Goal: Task Accomplishment & Management: Use online tool/utility

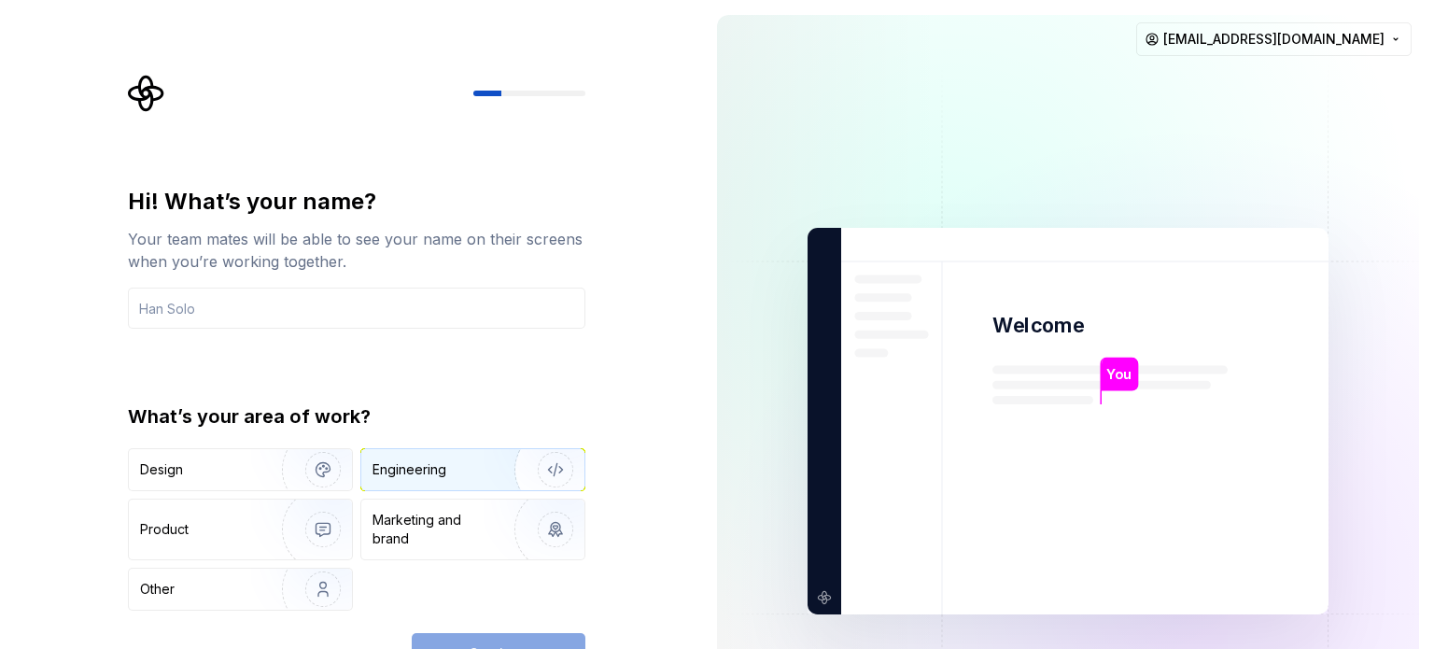
click at [446, 481] on div "Engineering" at bounding box center [472, 469] width 223 height 41
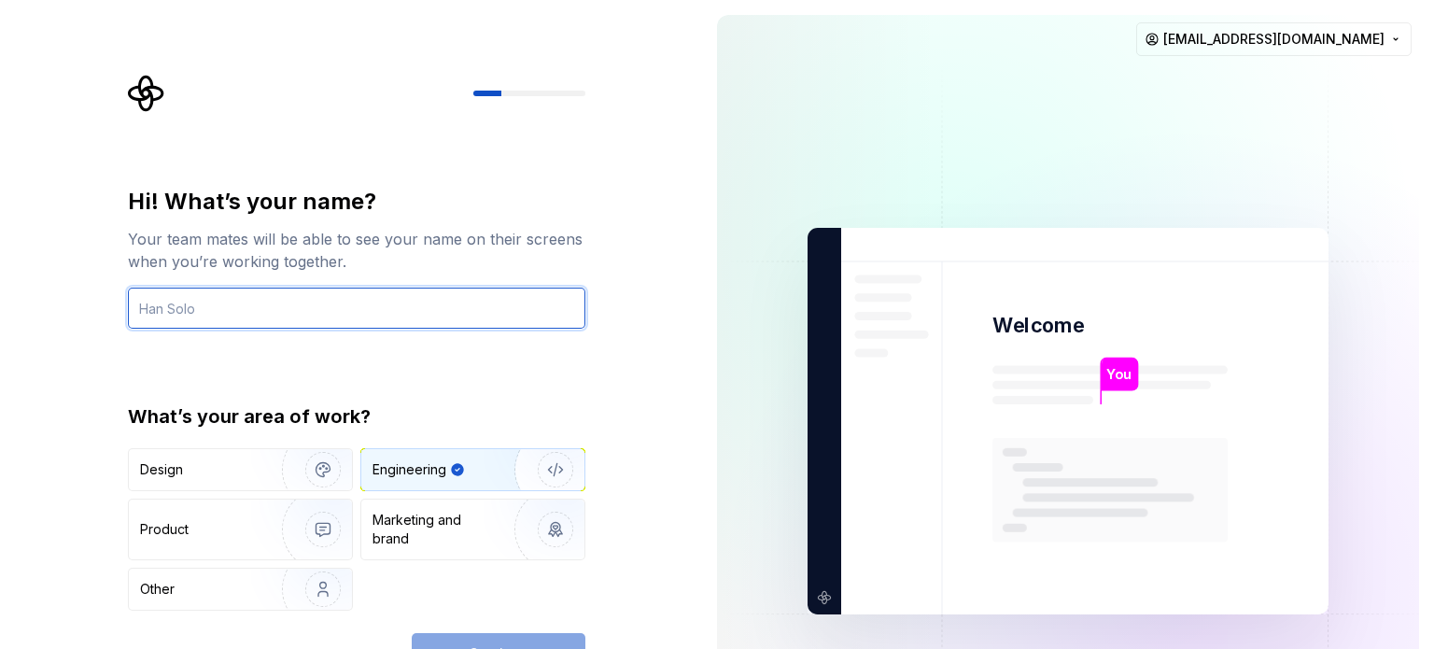
click at [448, 323] on input "text" at bounding box center [356, 308] width 457 height 41
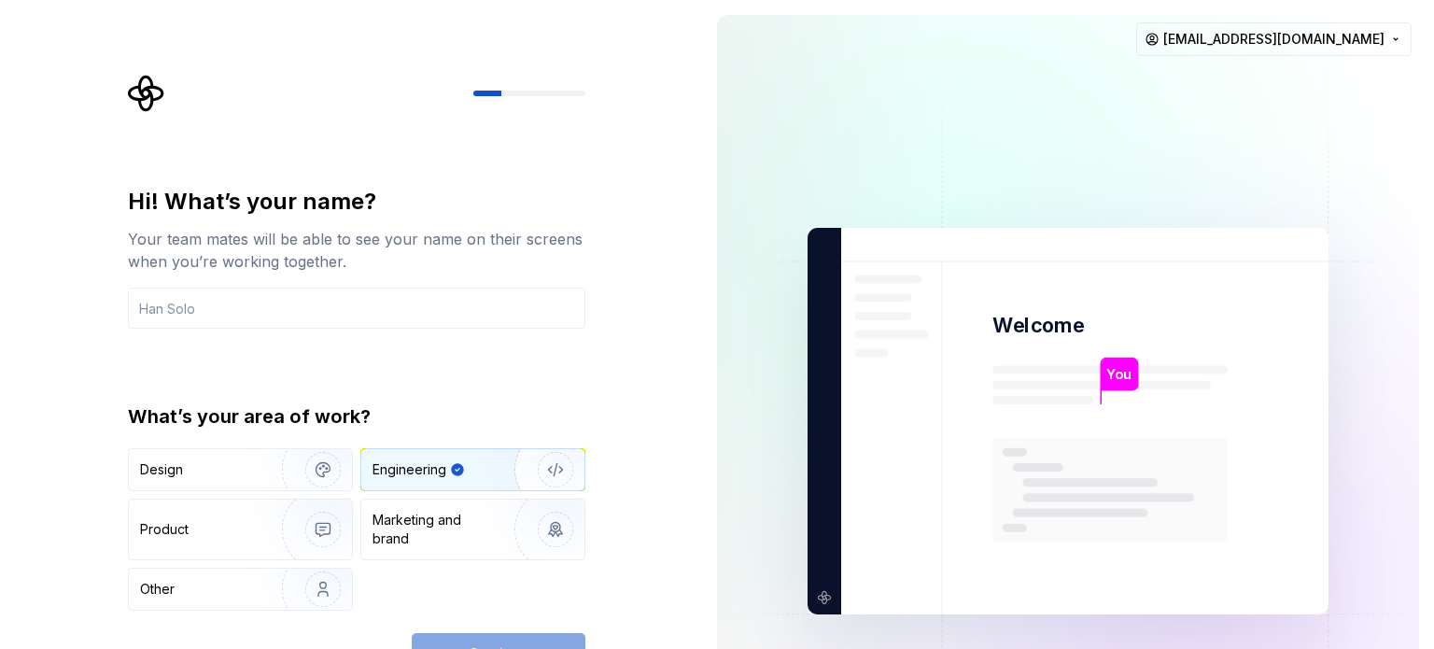
click at [463, 481] on div "Engineering" at bounding box center [472, 469] width 223 height 41
click at [343, 316] on input "text" at bounding box center [356, 308] width 457 height 41
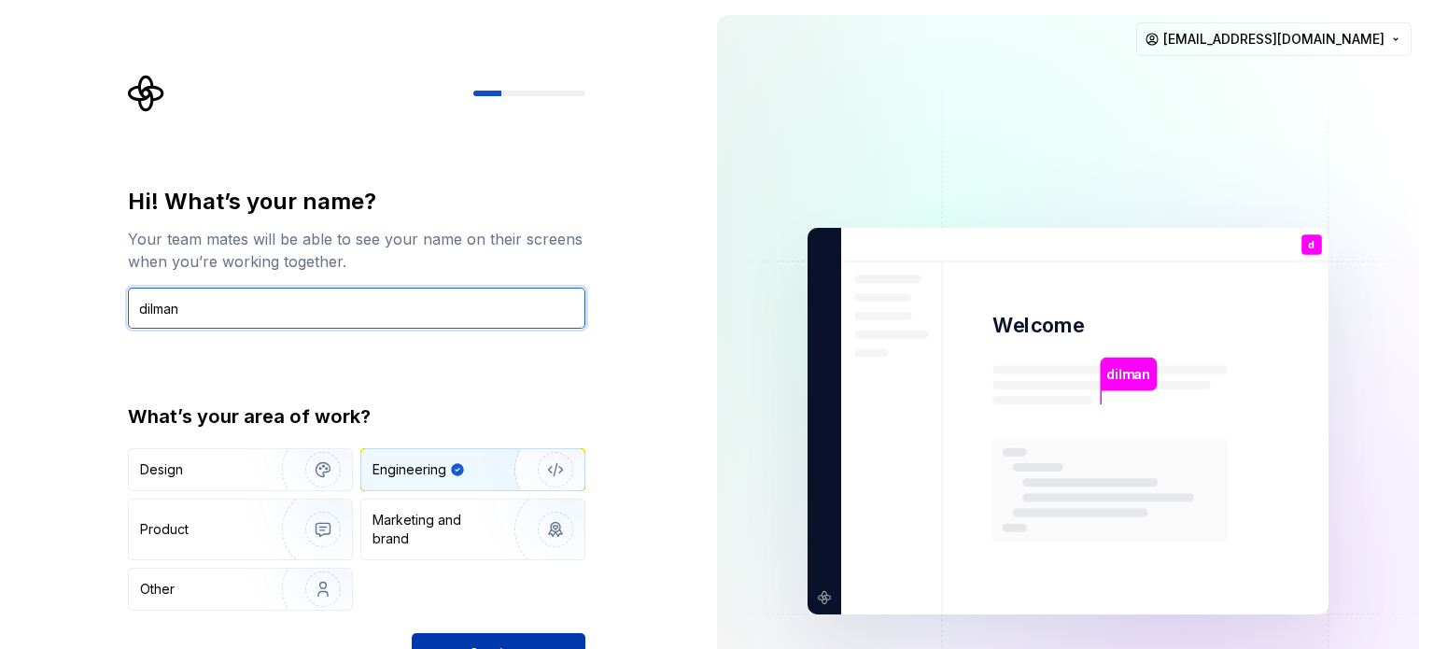
type input "dilman"
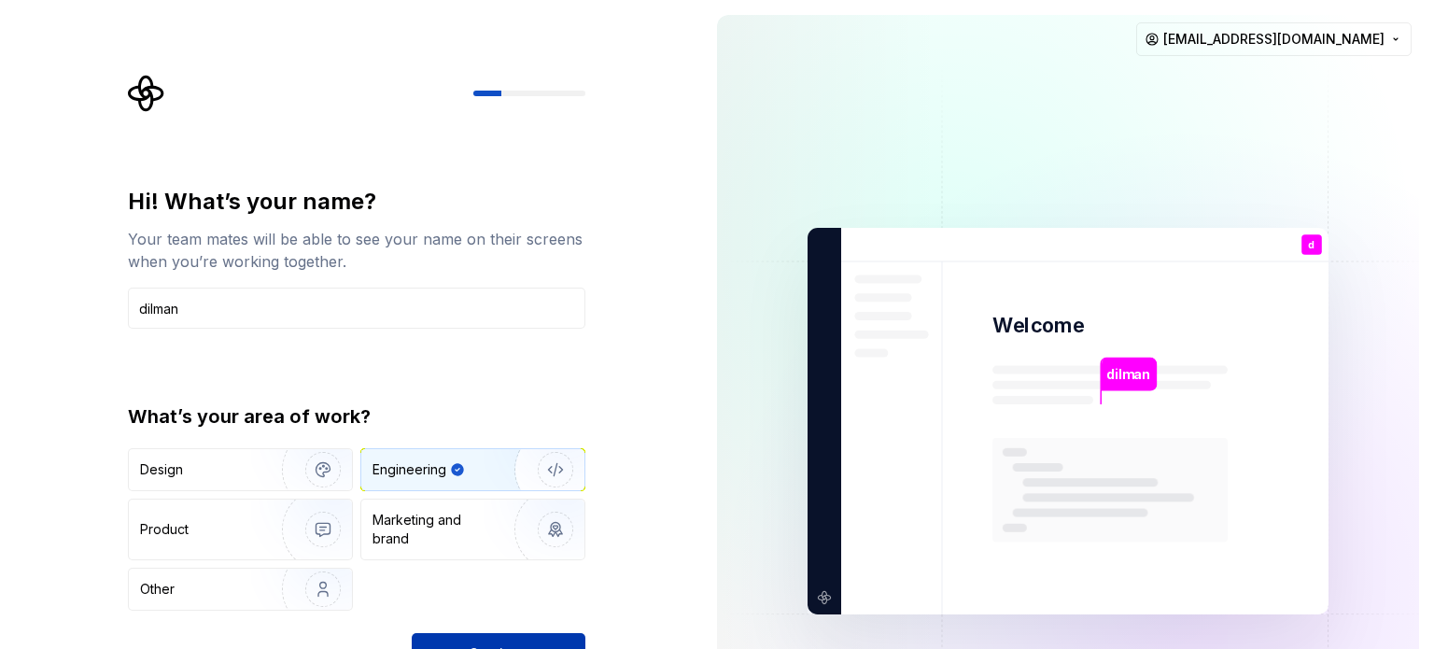
click at [512, 637] on button "Continue" at bounding box center [499, 653] width 174 height 41
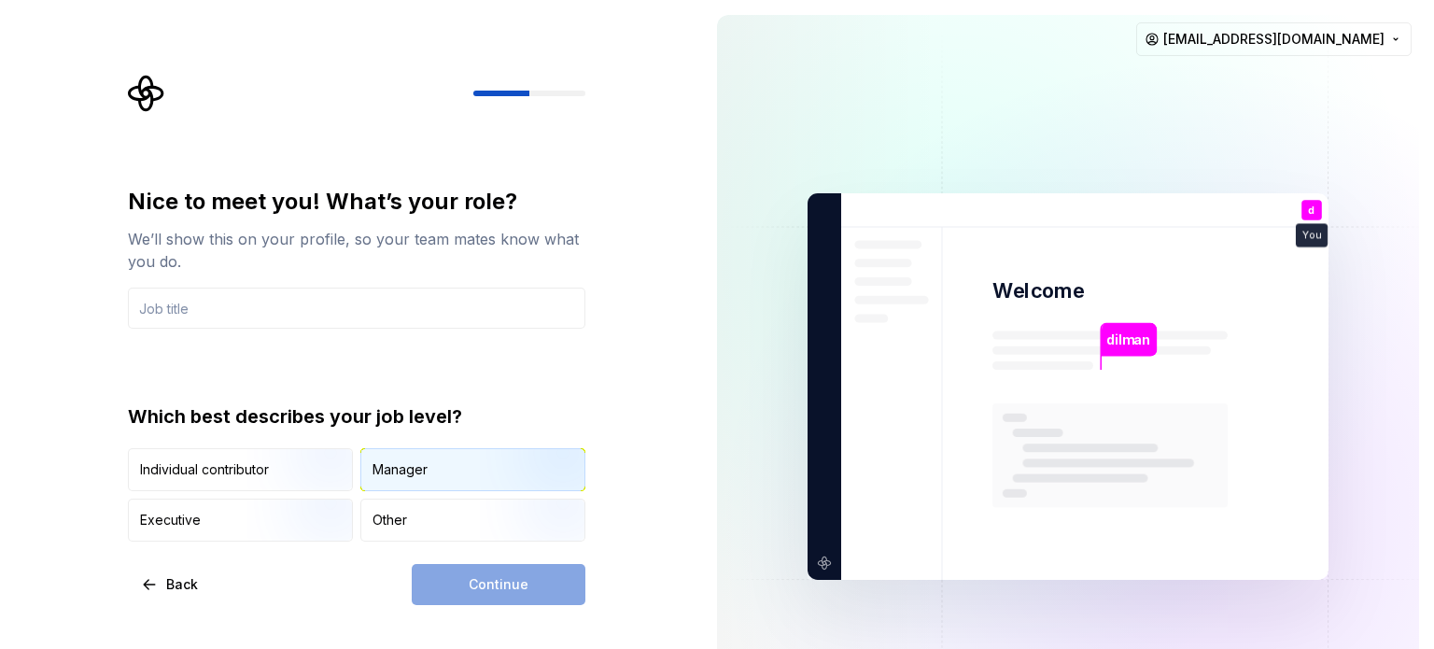
click at [403, 467] on div "Manager" at bounding box center [399, 469] width 55 height 19
click at [403, 471] on div "Manager" at bounding box center [399, 469] width 55 height 19
click at [400, 516] on div "Other" at bounding box center [389, 520] width 35 height 19
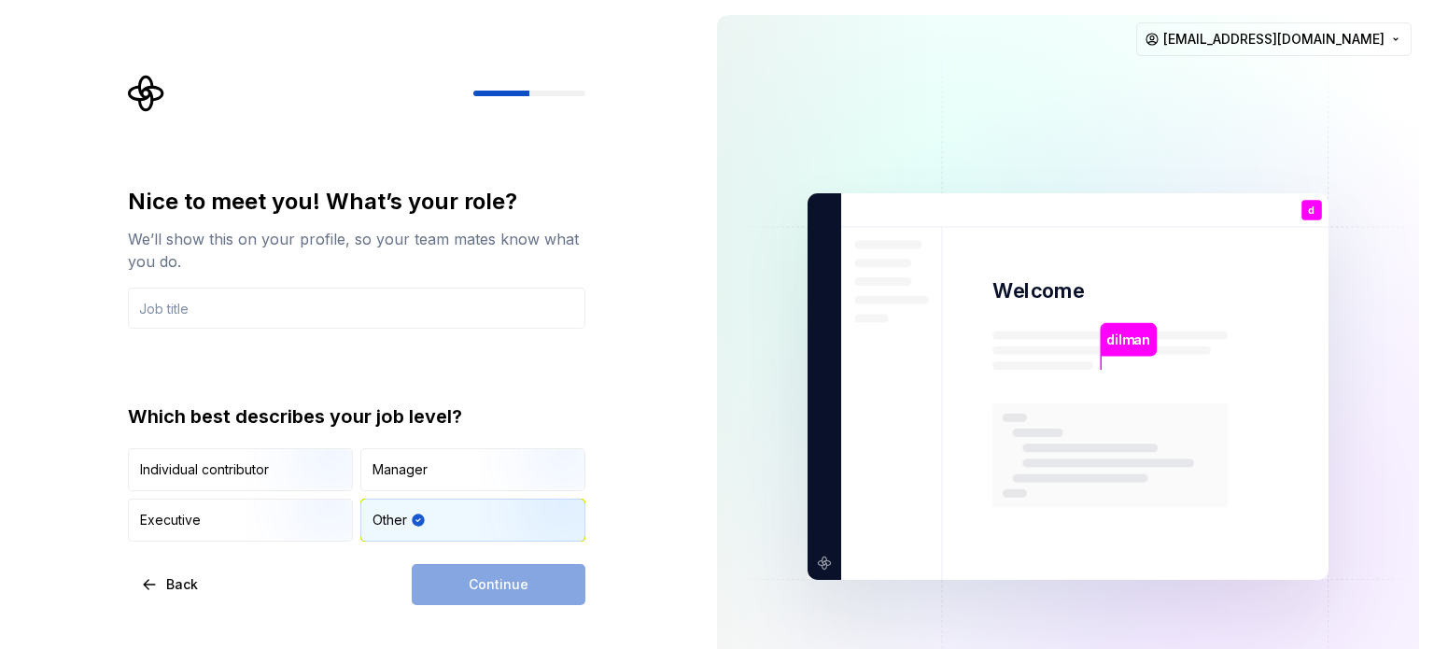
click at [488, 591] on div "Continue" at bounding box center [499, 584] width 174 height 41
click at [306, 313] on input "text" at bounding box center [356, 308] width 457 height 41
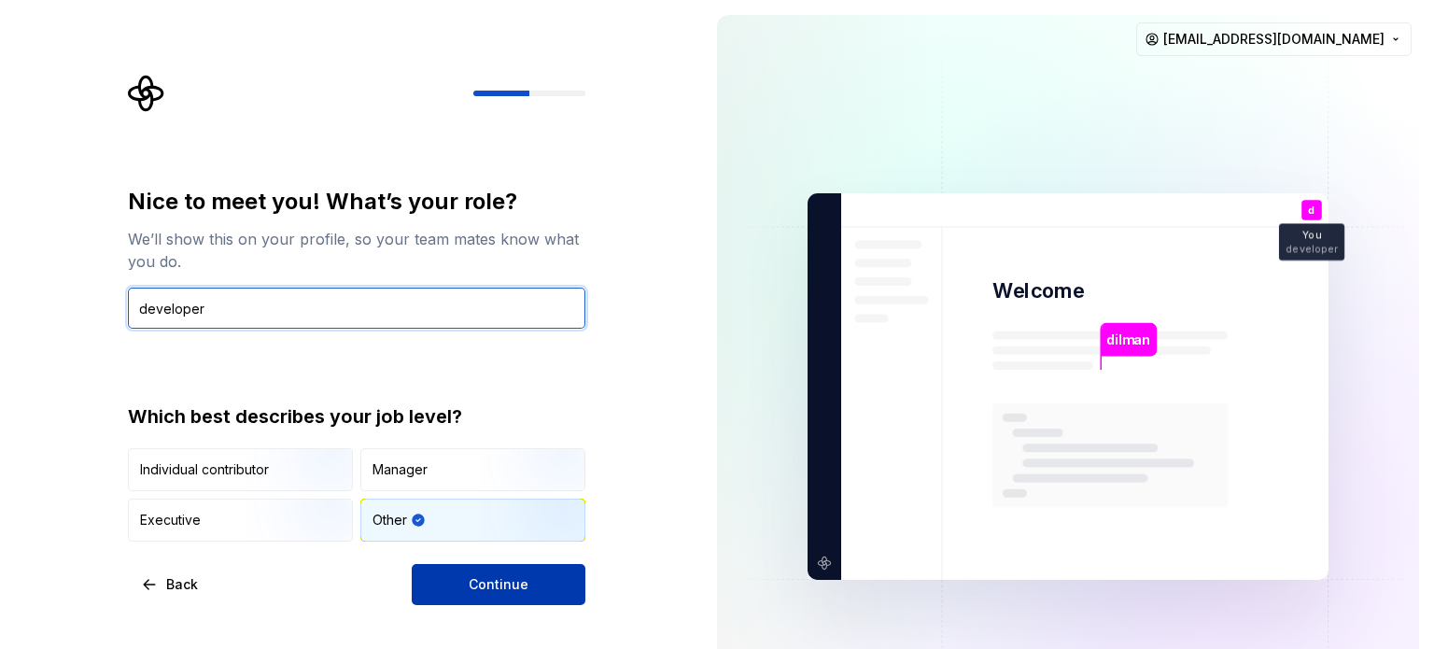
type input "developer"
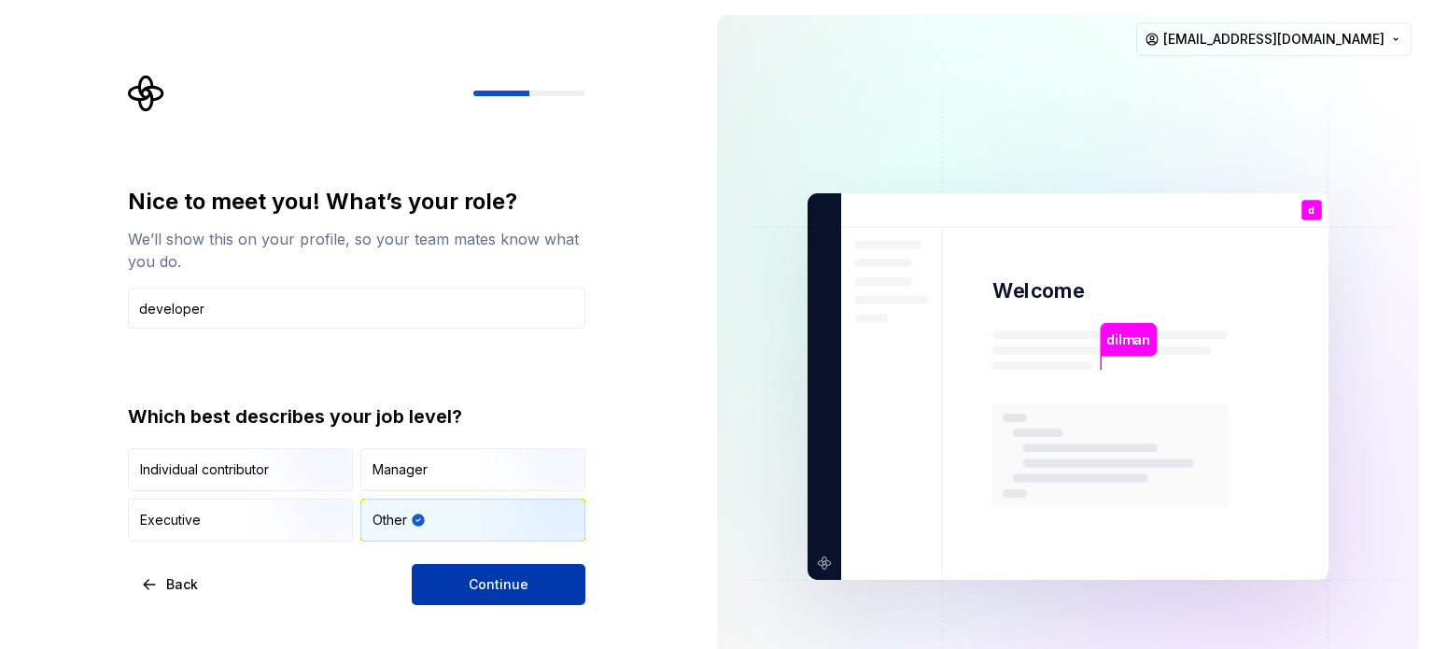
click at [459, 564] on button "Continue" at bounding box center [499, 584] width 174 height 41
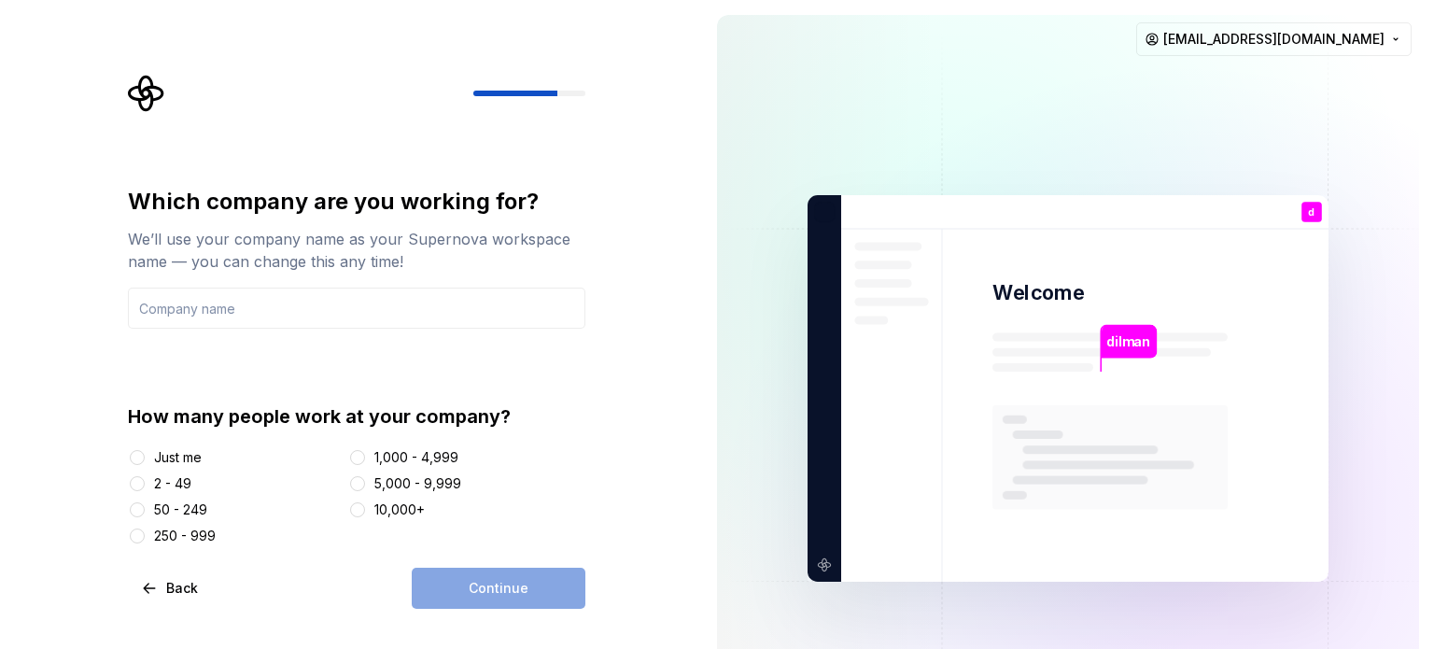
click at [151, 484] on div "2 - 49" at bounding box center [234, 483] width 213 height 19
click at [132, 477] on div at bounding box center [137, 483] width 19 height 19
click at [146, 482] on div at bounding box center [137, 483] width 19 height 19
click at [141, 483] on button "2 - 49" at bounding box center [137, 483] width 15 height 15
click at [300, 310] on input "text" at bounding box center [356, 308] width 457 height 41
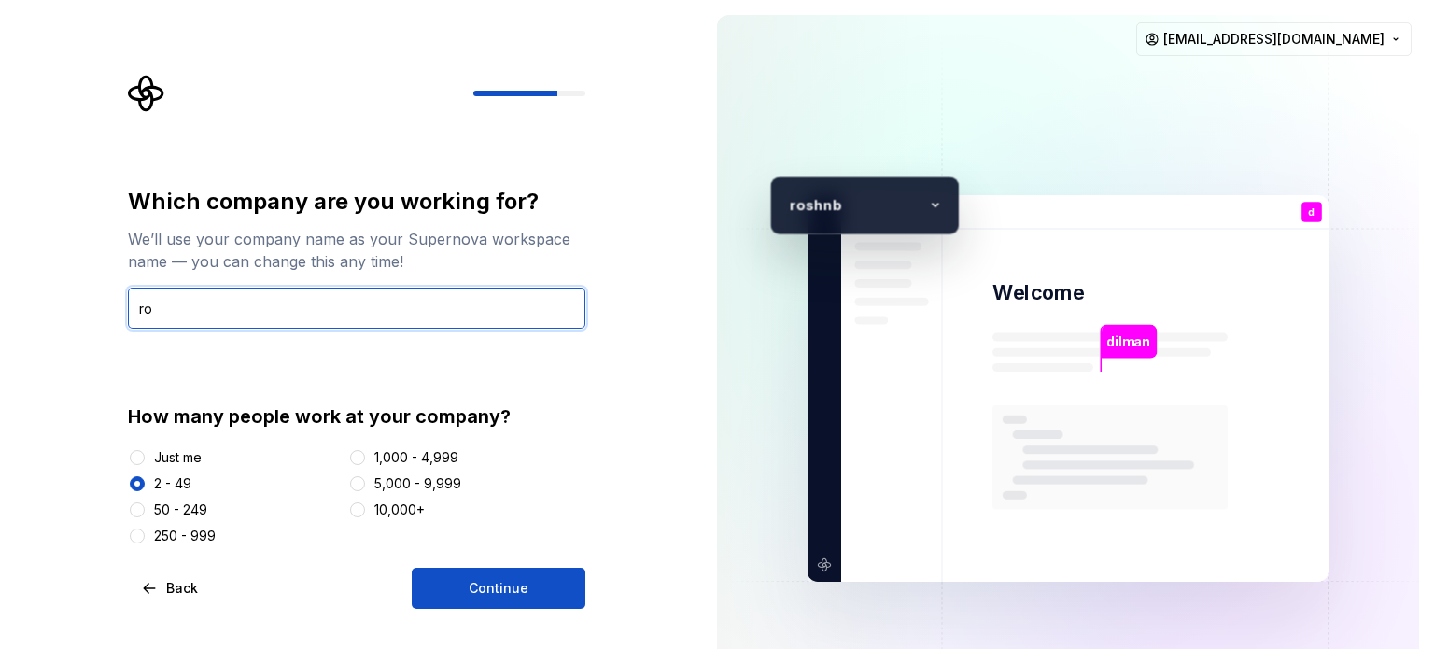
type input "r"
type input "my app"
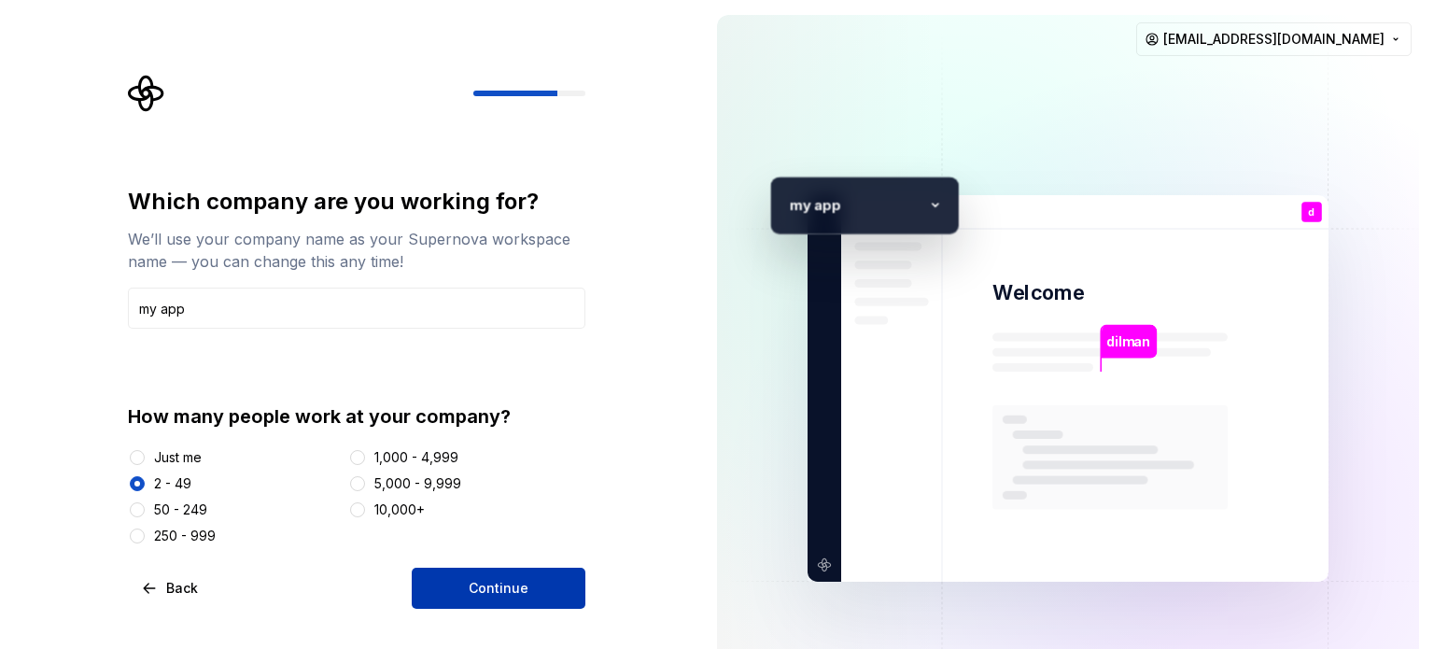
click at [445, 577] on button "Continue" at bounding box center [499, 588] width 174 height 41
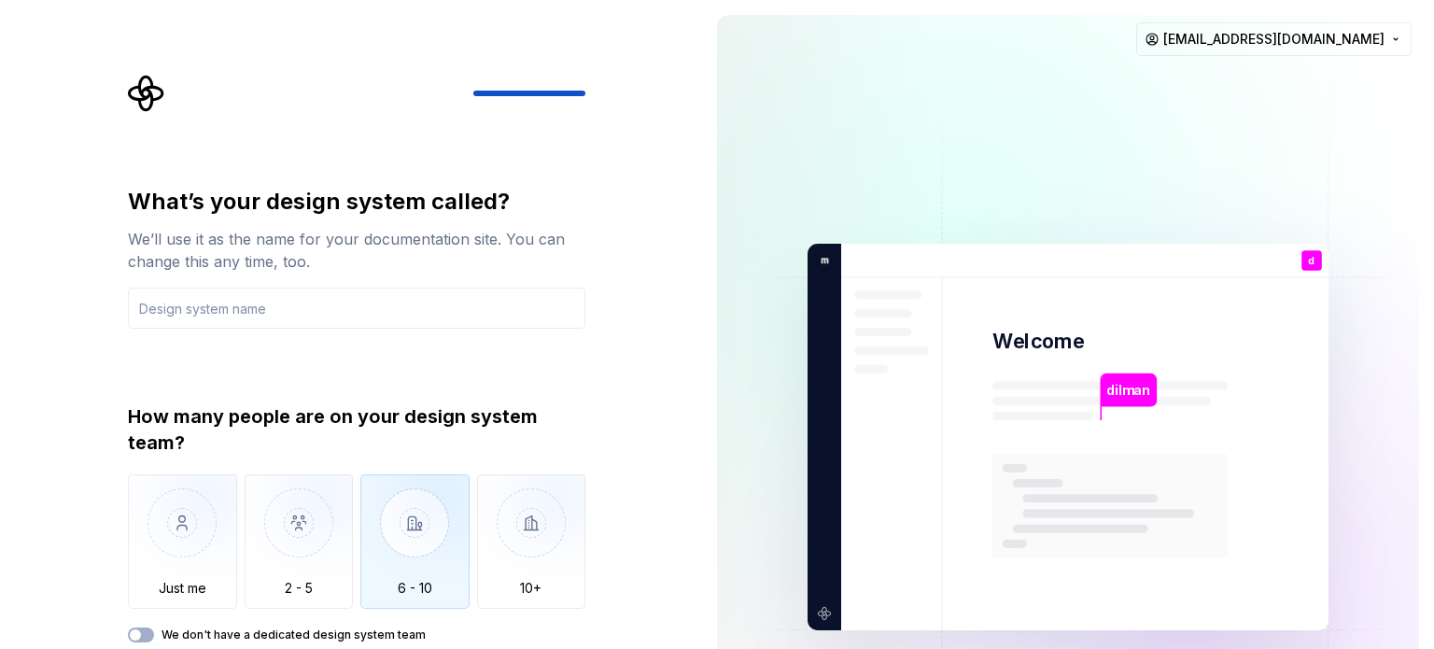
click at [438, 560] on img "button" at bounding box center [414, 536] width 109 height 125
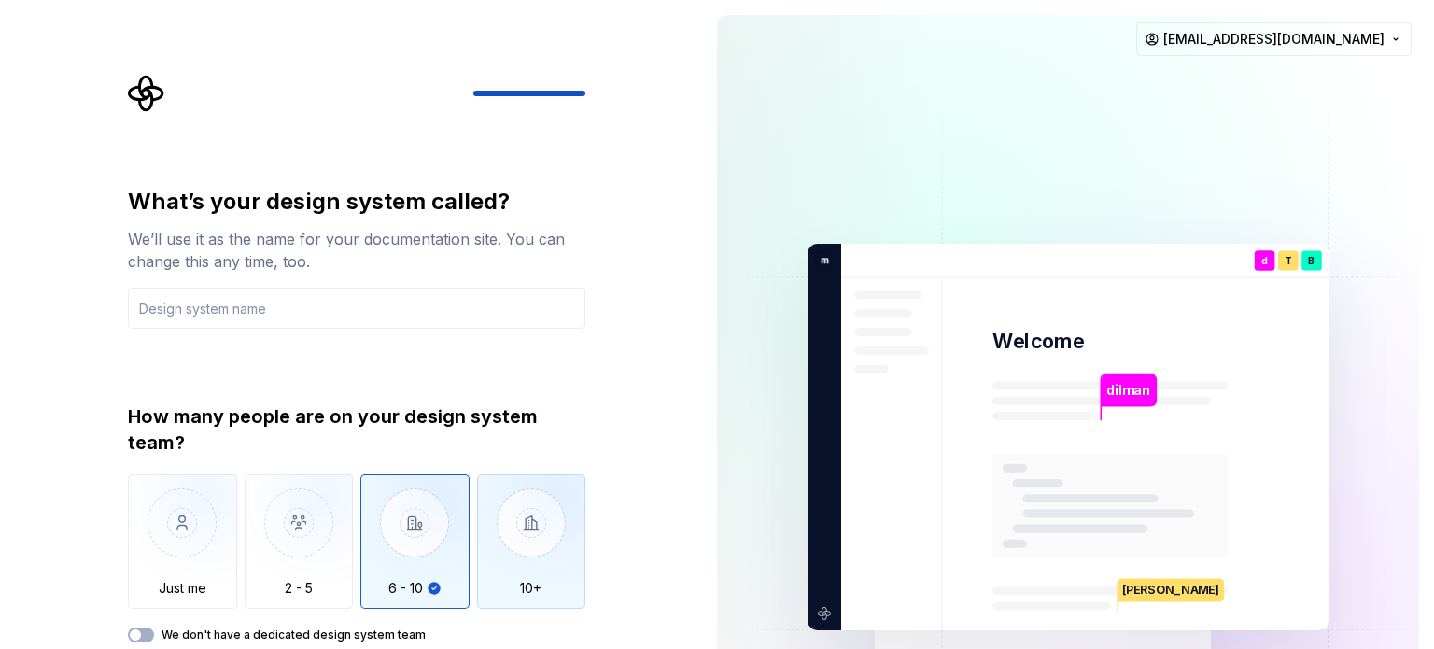
click at [523, 540] on img "button" at bounding box center [531, 536] width 109 height 125
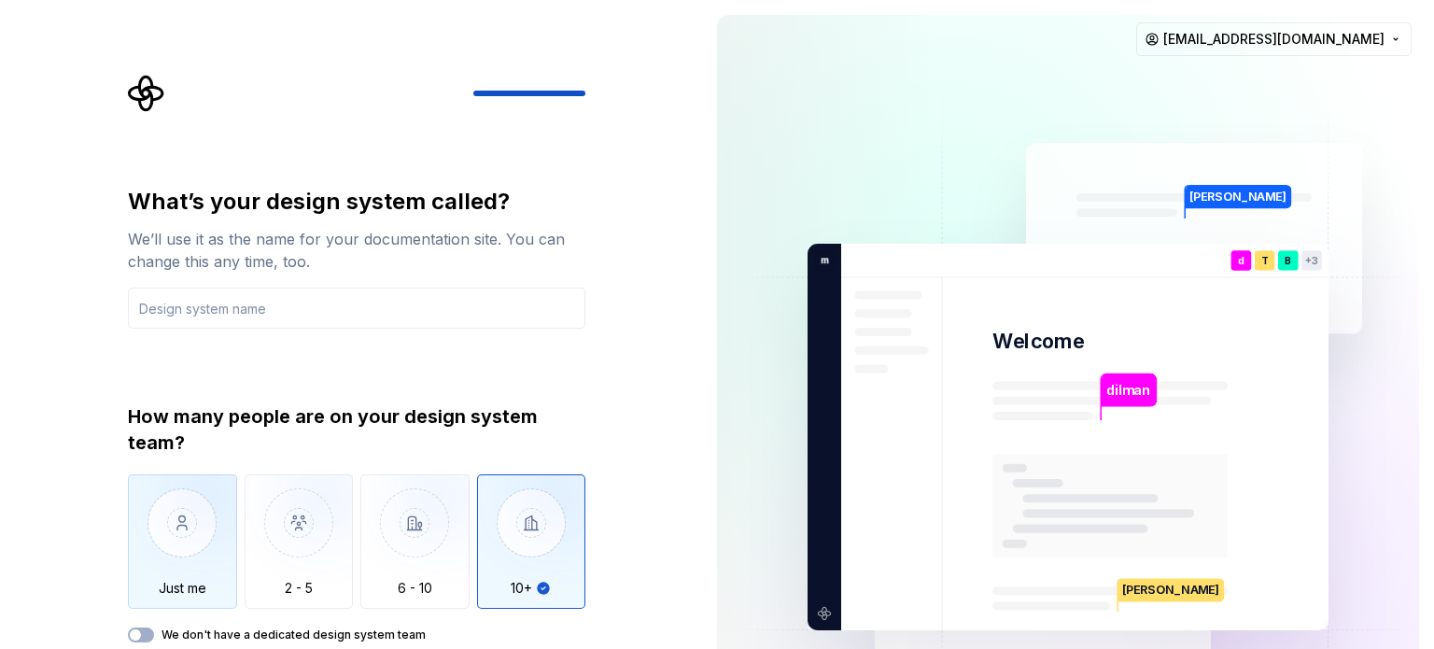
click at [205, 532] on img "button" at bounding box center [182, 536] width 109 height 125
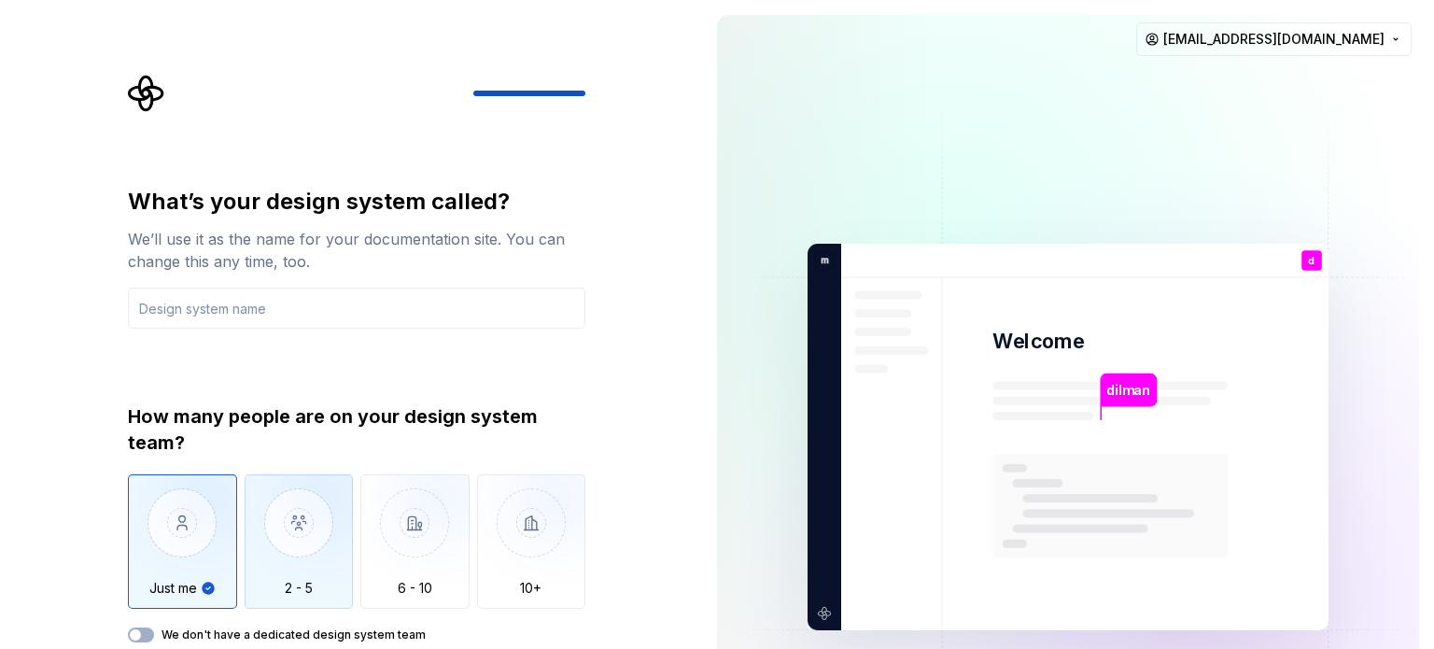
click at [320, 546] on img "button" at bounding box center [299, 536] width 109 height 125
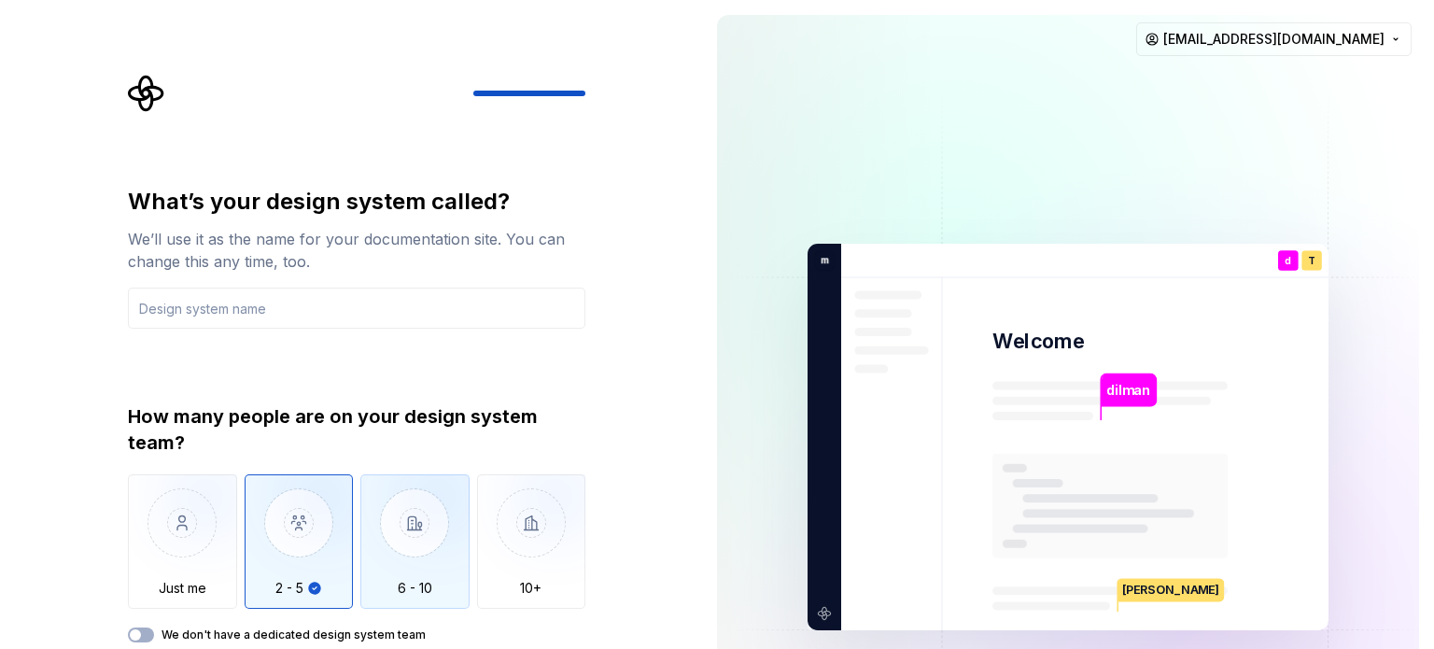
click at [385, 555] on img "button" at bounding box center [414, 536] width 109 height 125
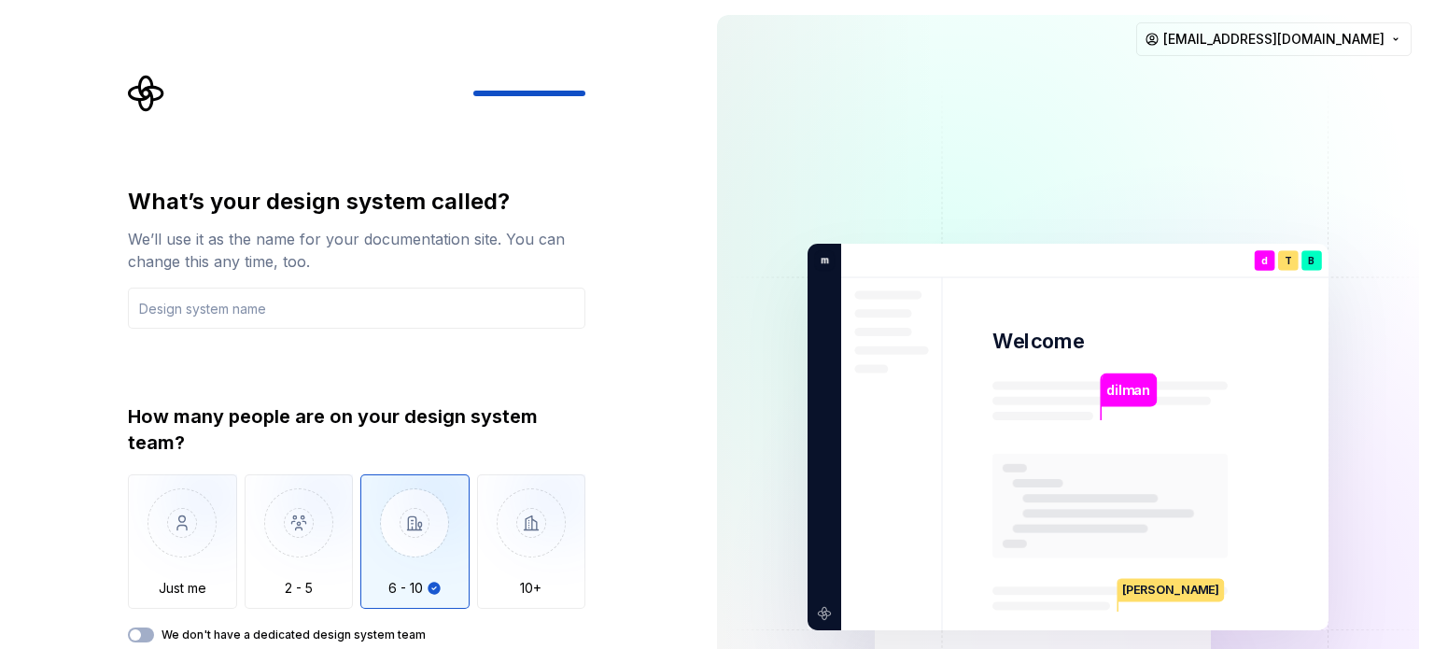
click at [447, 558] on img "button" at bounding box center [414, 536] width 109 height 125
click at [213, 535] on img "button" at bounding box center [182, 536] width 109 height 125
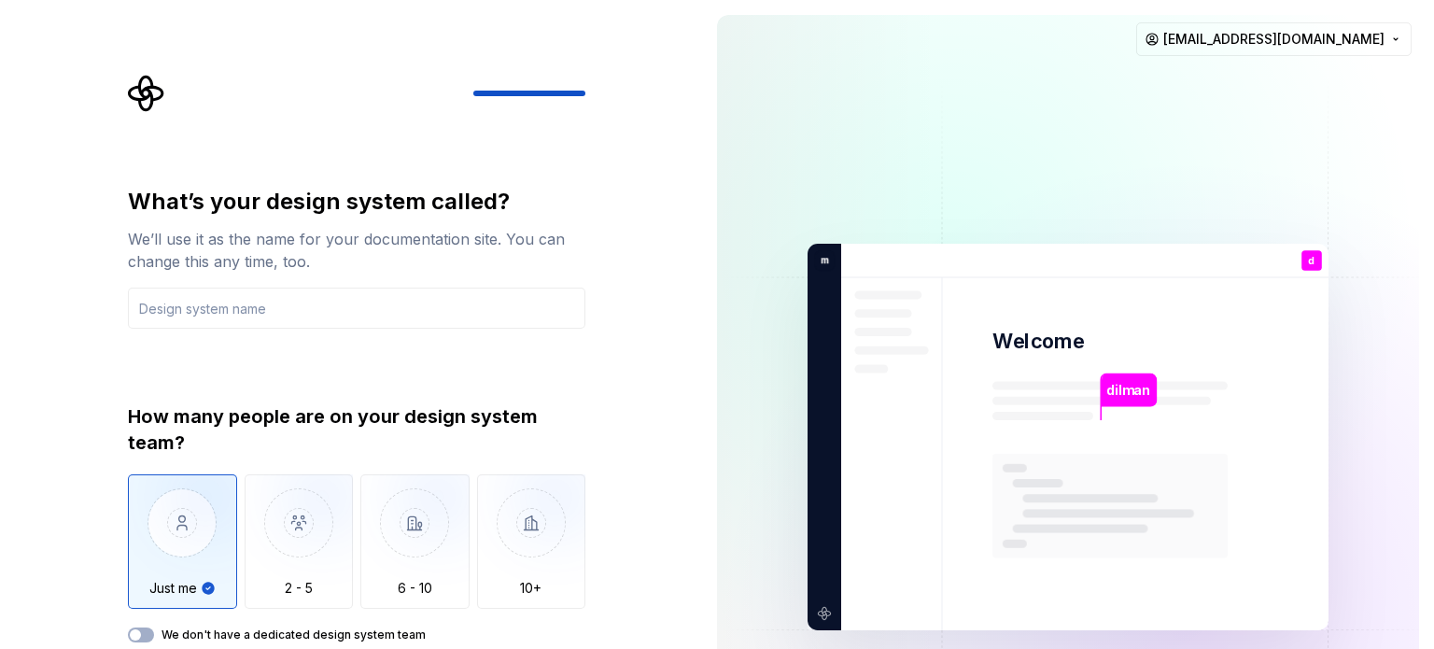
type button "Only one person"
click at [435, 300] on input "text" at bounding box center [356, 308] width 457 height 41
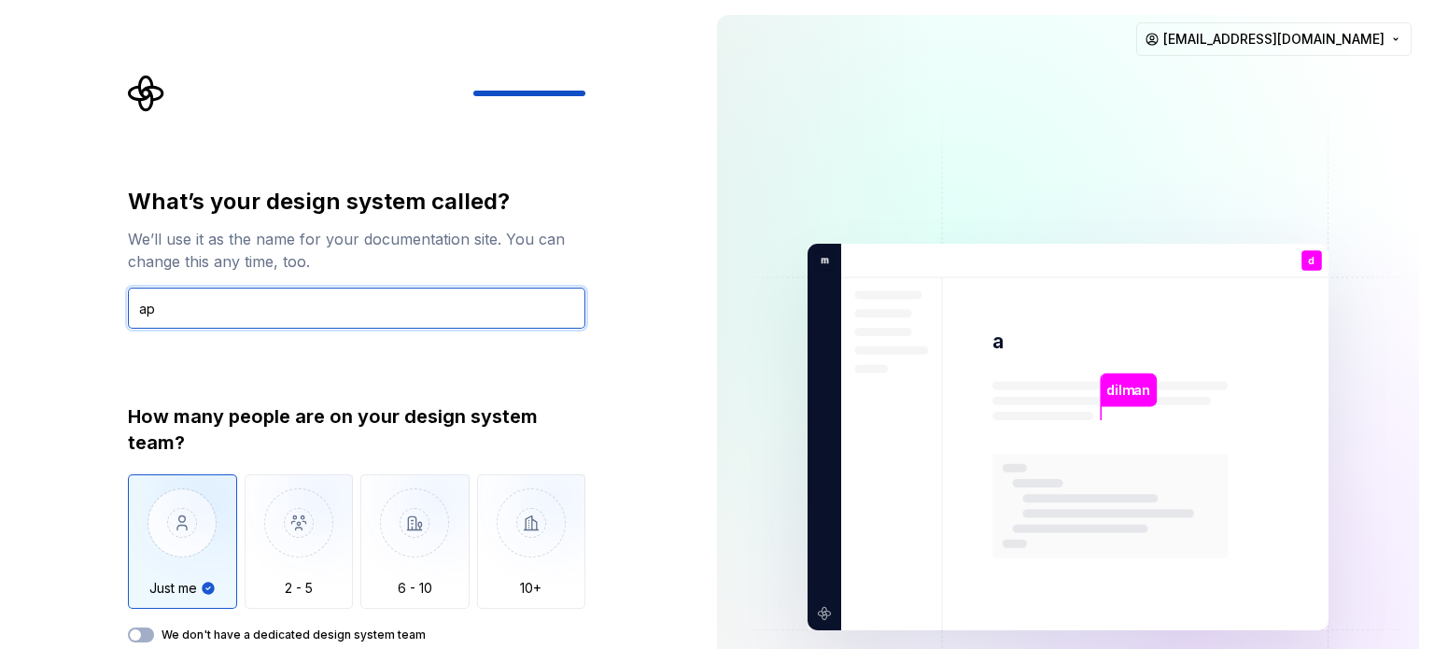
type input "app"
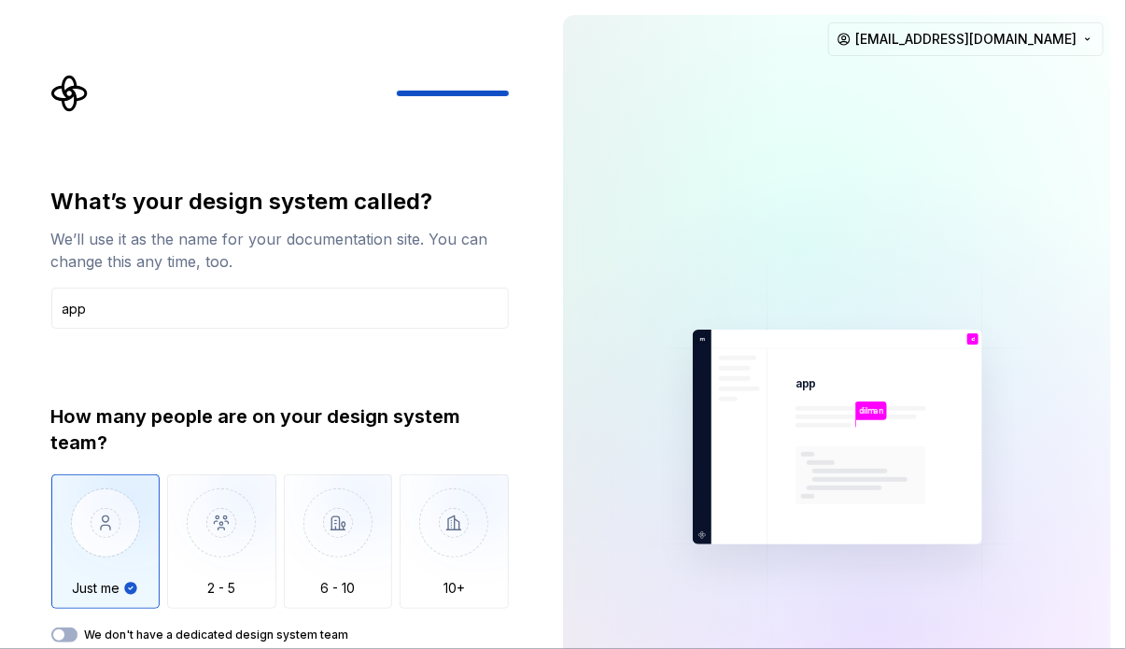
click at [521, 294] on div "What’s your design system called? We’ll use it as the name for your documentati…" at bounding box center [285, 390] width 491 height 631
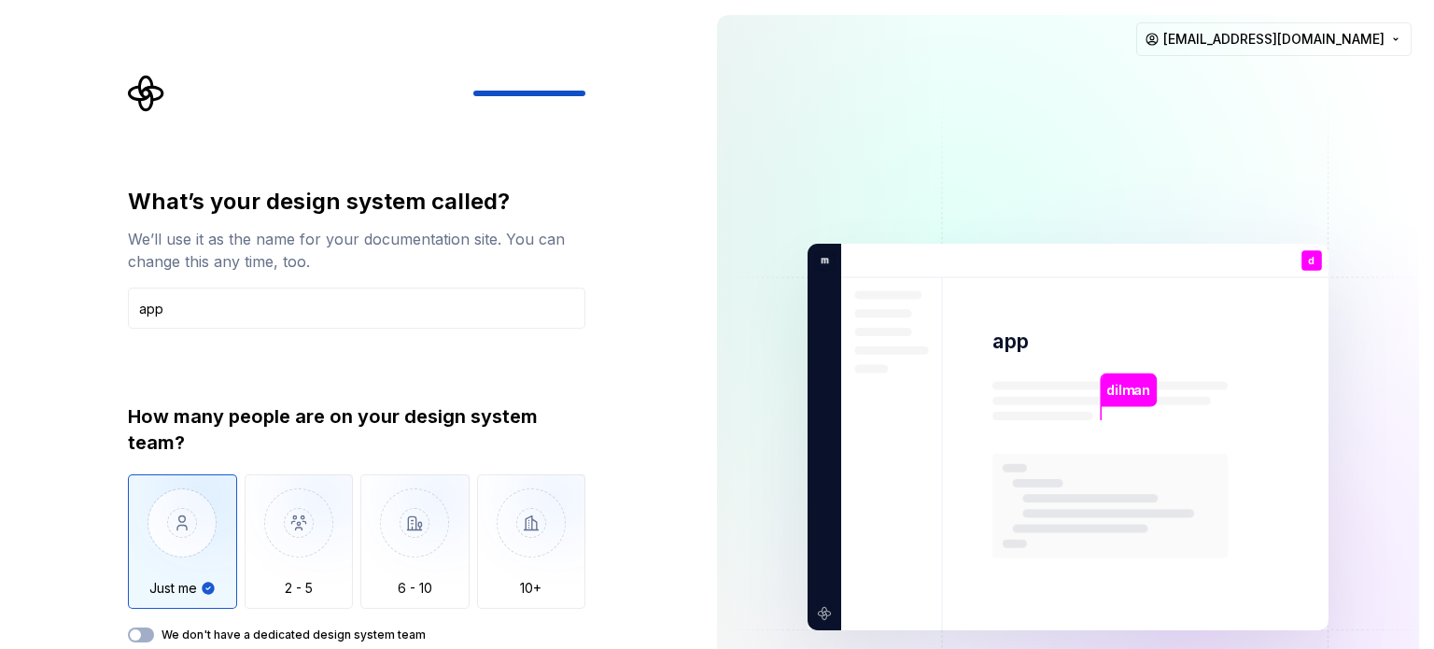
click at [162, 634] on label "We don't have a dedicated design system team" at bounding box center [294, 634] width 264 height 15
click at [154, 634] on button "We don't have a dedicated design system team" at bounding box center [141, 634] width 26 height 15
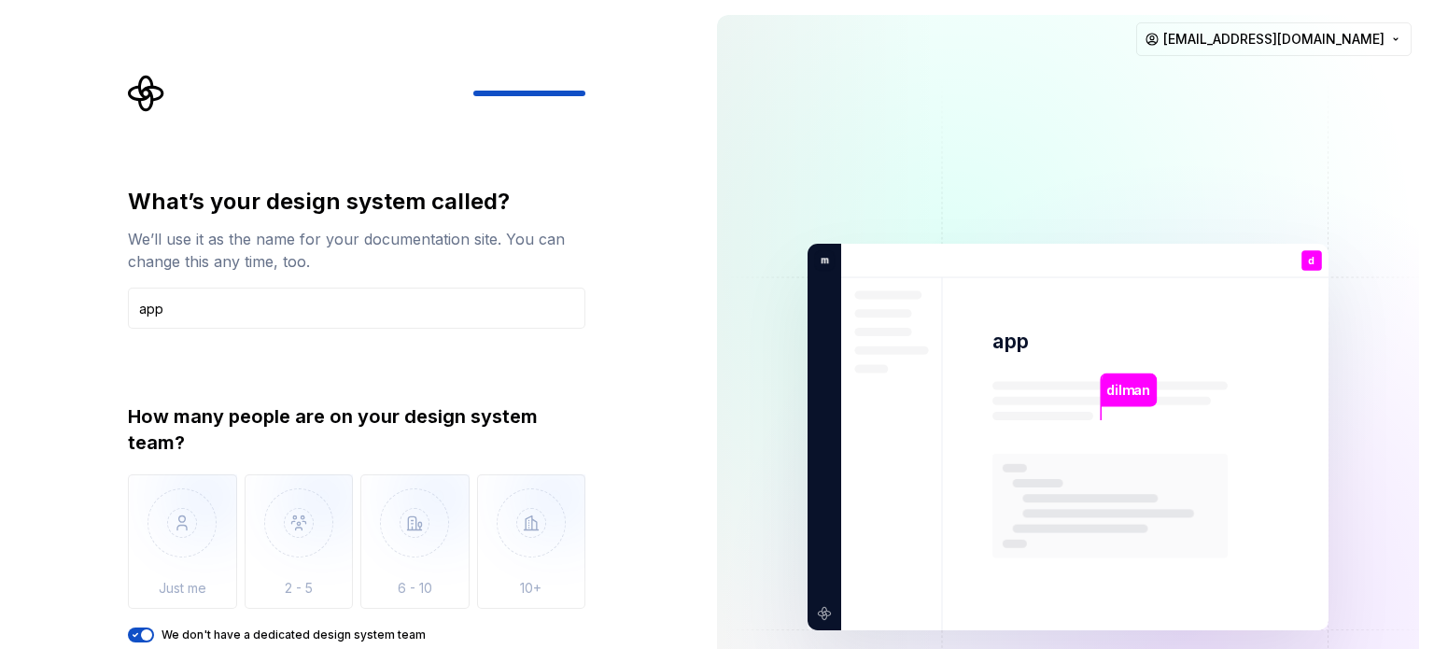
click at [154, 637] on div "We don't have a dedicated design system team" at bounding box center [356, 634] width 457 height 15
click at [144, 635] on span "button" at bounding box center [146, 634] width 11 height 11
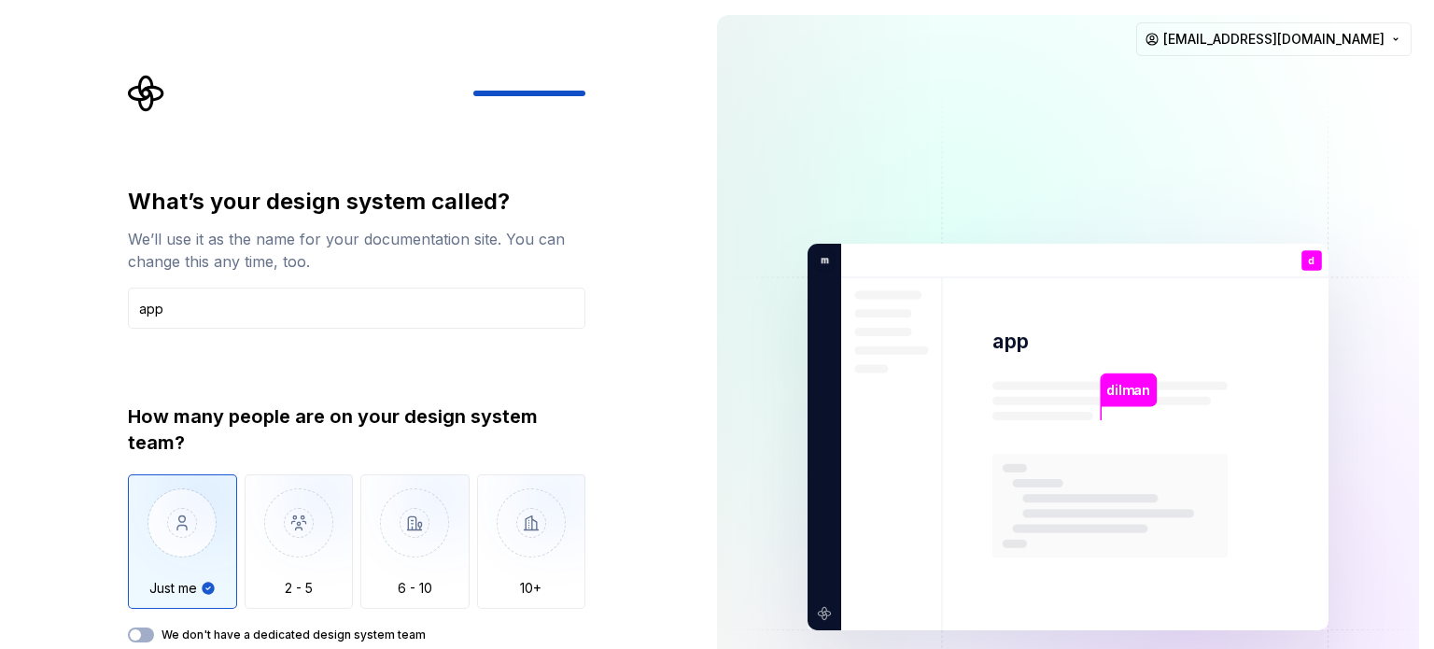
click at [620, 622] on div "What’s your design system called? We’ll use it as the name for your documentati…" at bounding box center [351, 437] width 702 height 874
drag, startPoint x: 621, startPoint y: 626, endPoint x: 633, endPoint y: 622, distance: 13.0
click at [622, 626] on div "What’s your design system called? We’ll use it as the name for your documentati…" at bounding box center [351, 437] width 702 height 874
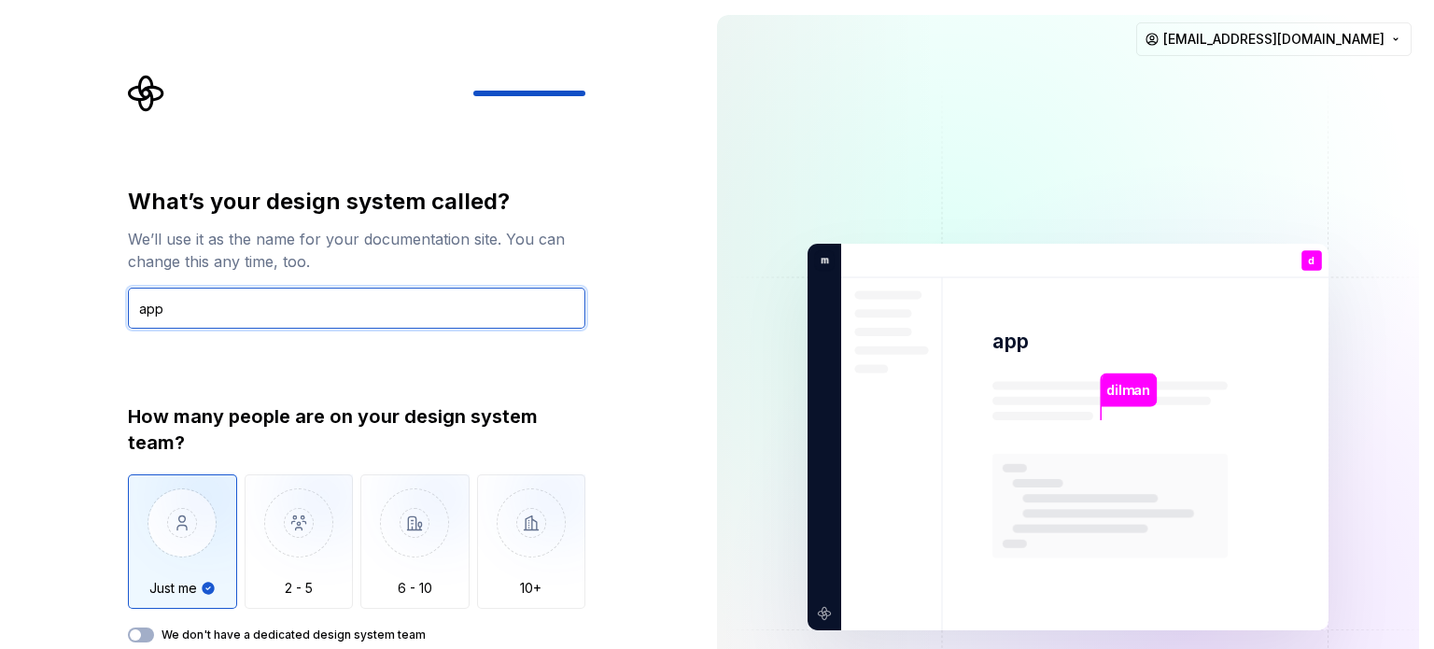
click at [329, 310] on input "app" at bounding box center [356, 308] width 457 height 41
type input "a"
type input "mobile aplications"
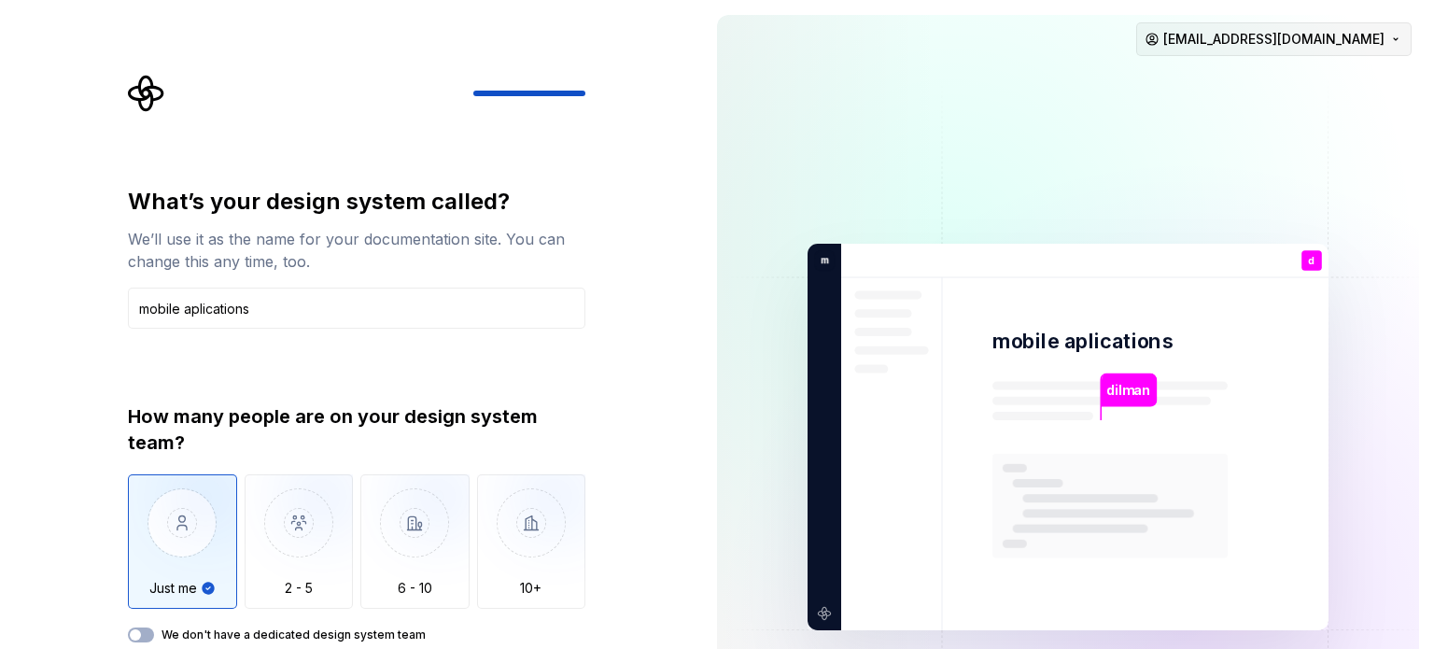
click at [1347, 38] on html "What’s your design system called? We’ll use it as the name for your documentati…" at bounding box center [717, 324] width 1434 height 649
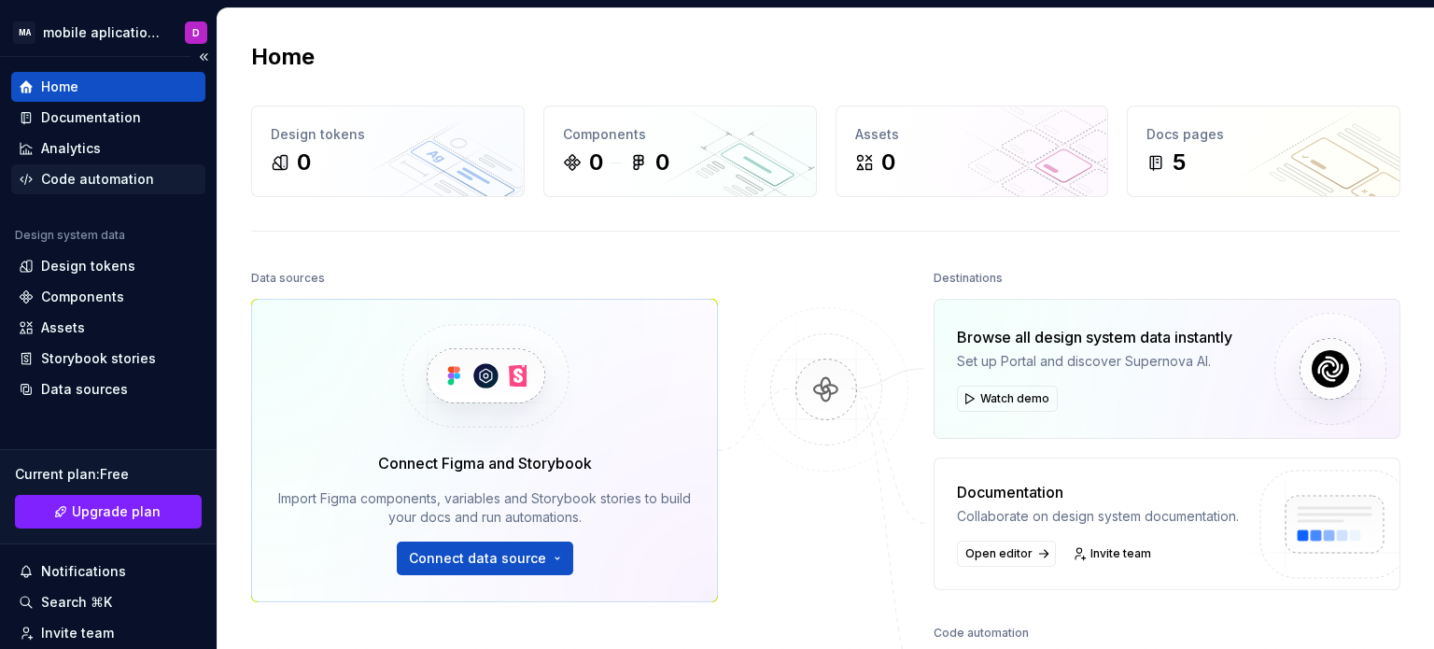
click at [120, 178] on div "Code automation" at bounding box center [97, 179] width 113 height 19
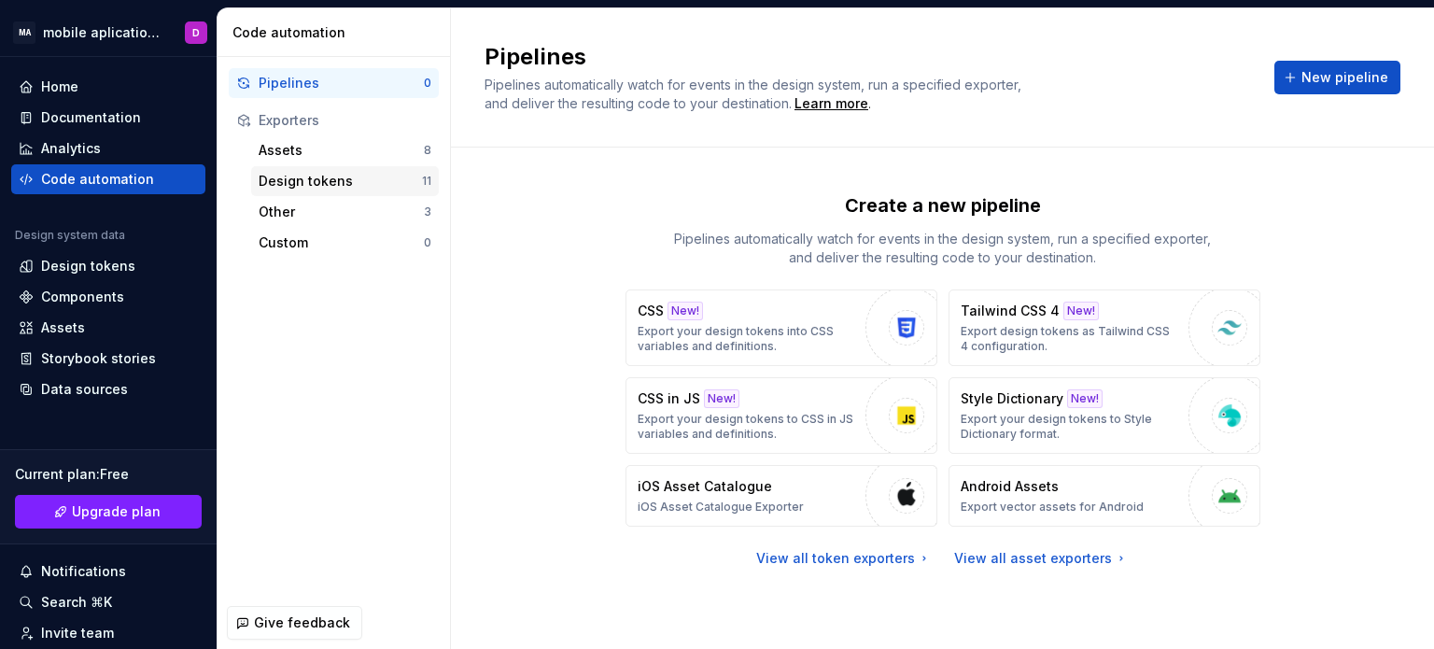
click at [399, 180] on div "Design tokens" at bounding box center [340, 181] width 163 height 19
click at [395, 151] on div "Assets" at bounding box center [341, 150] width 165 height 19
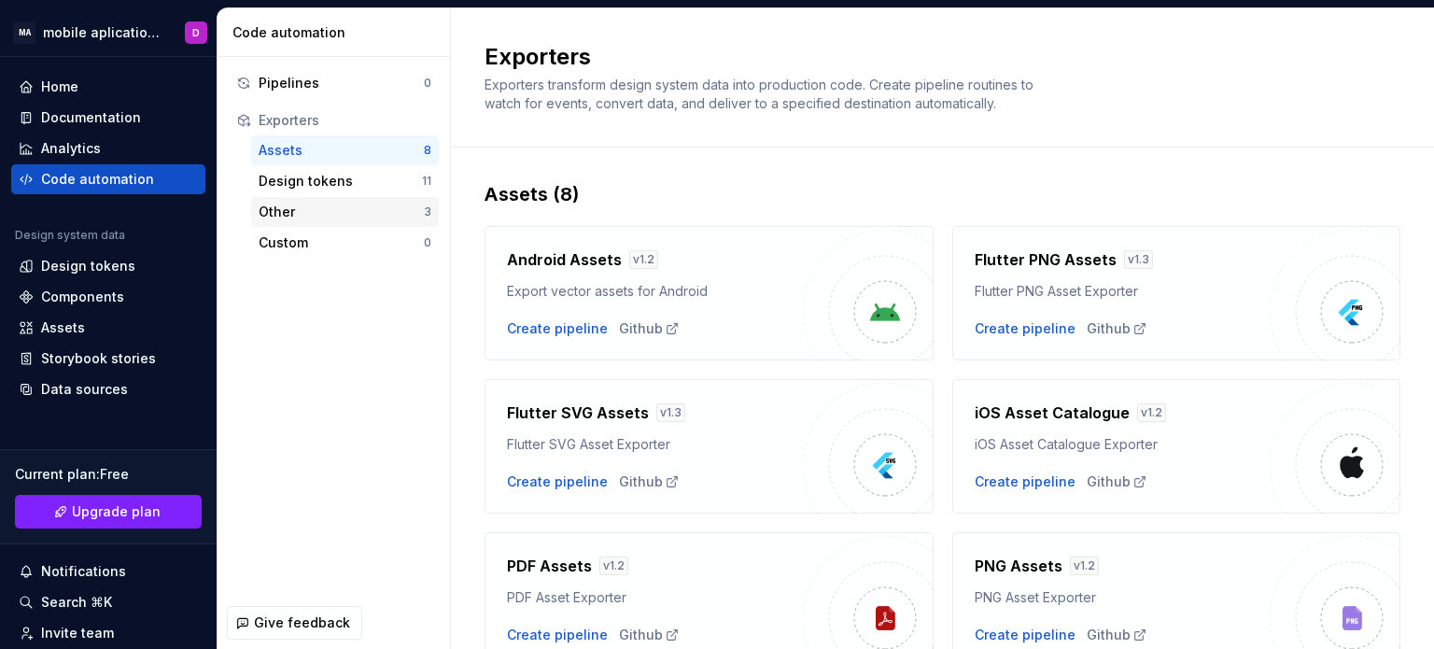
click at [298, 208] on div "Other" at bounding box center [341, 212] width 165 height 19
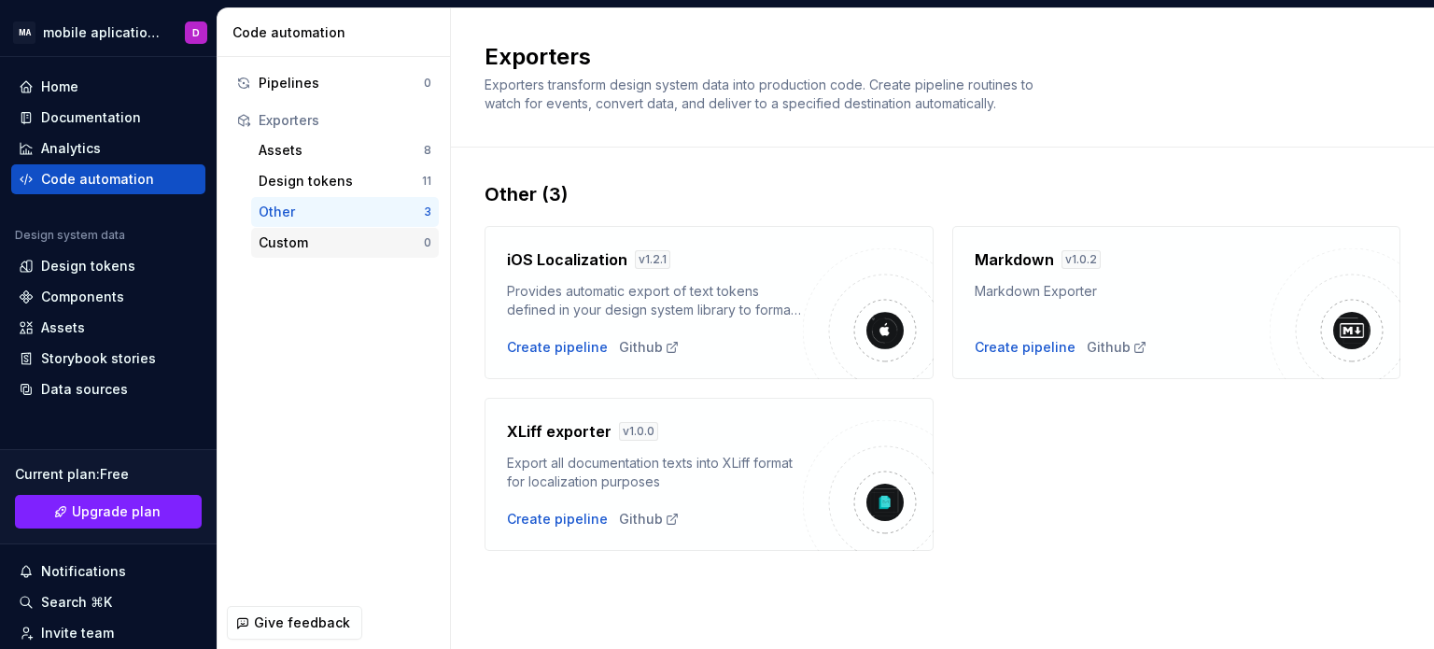
click at [319, 240] on div "Custom" at bounding box center [341, 242] width 165 height 19
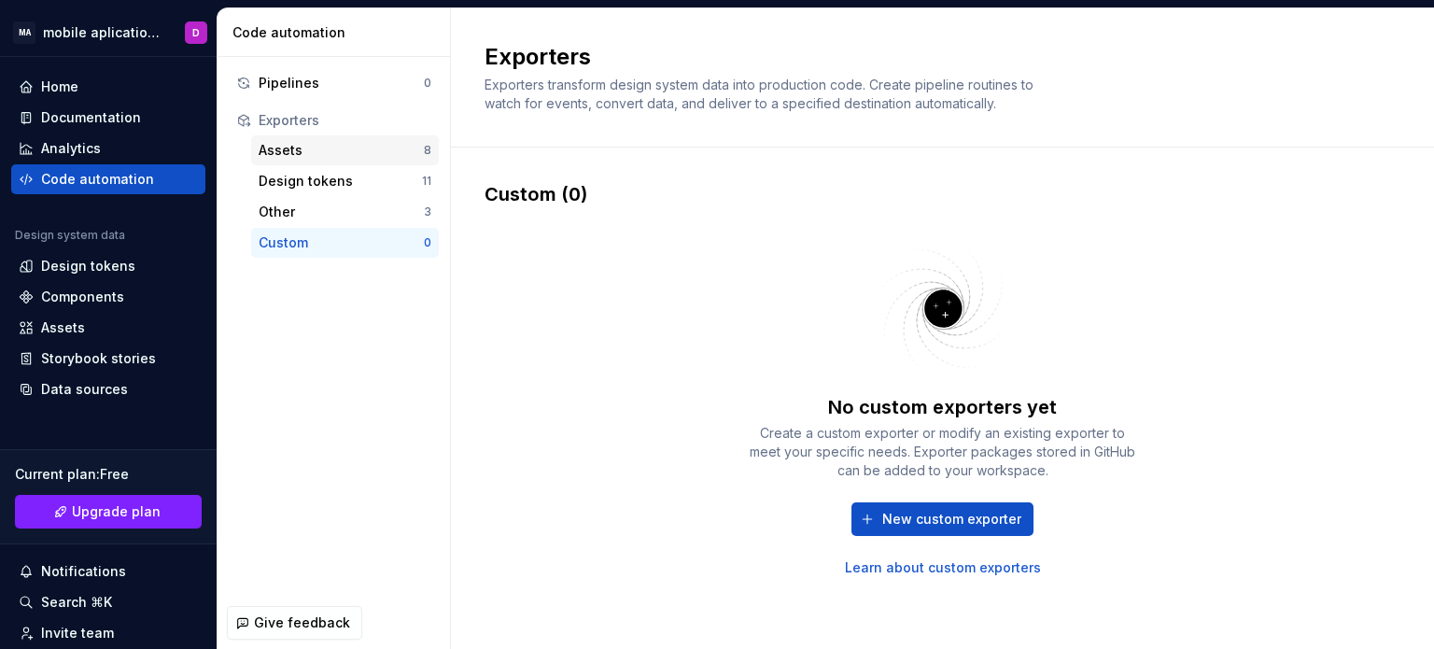
click at [320, 144] on div "Assets" at bounding box center [341, 150] width 165 height 19
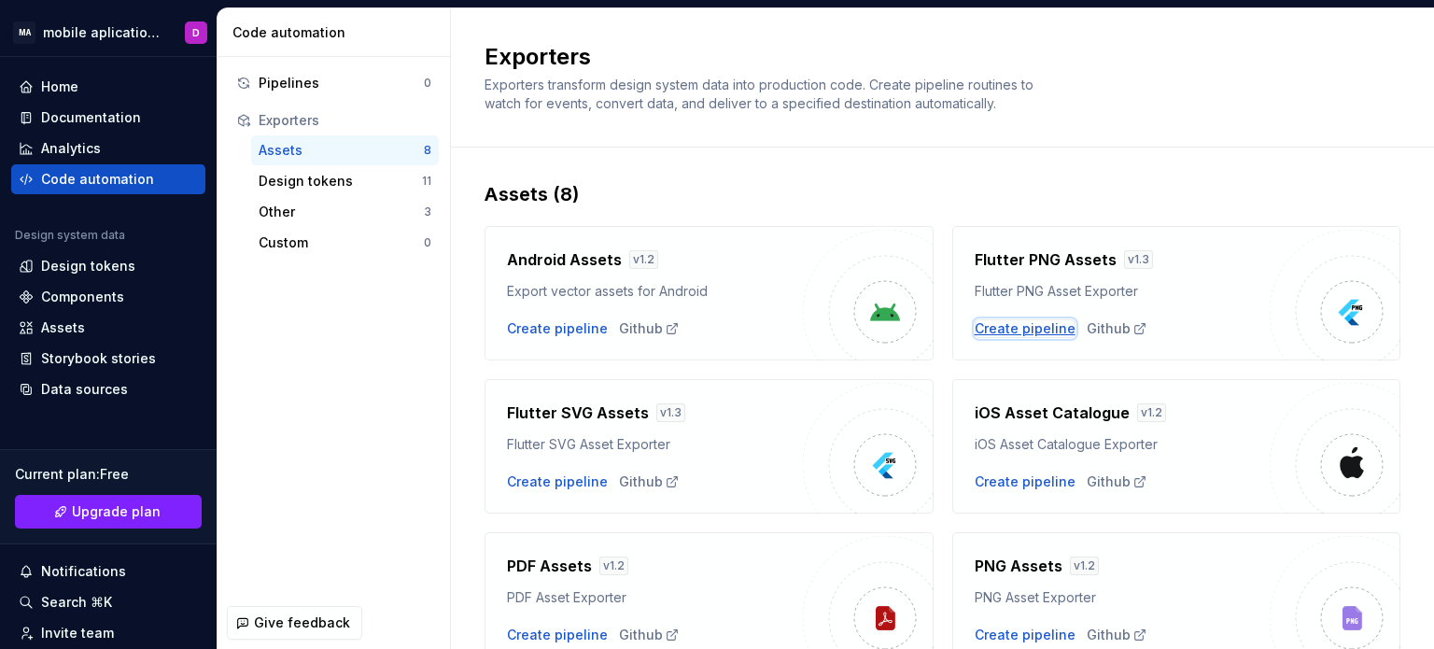
click at [1040, 328] on div "Create pipeline" at bounding box center [1025, 328] width 101 height 19
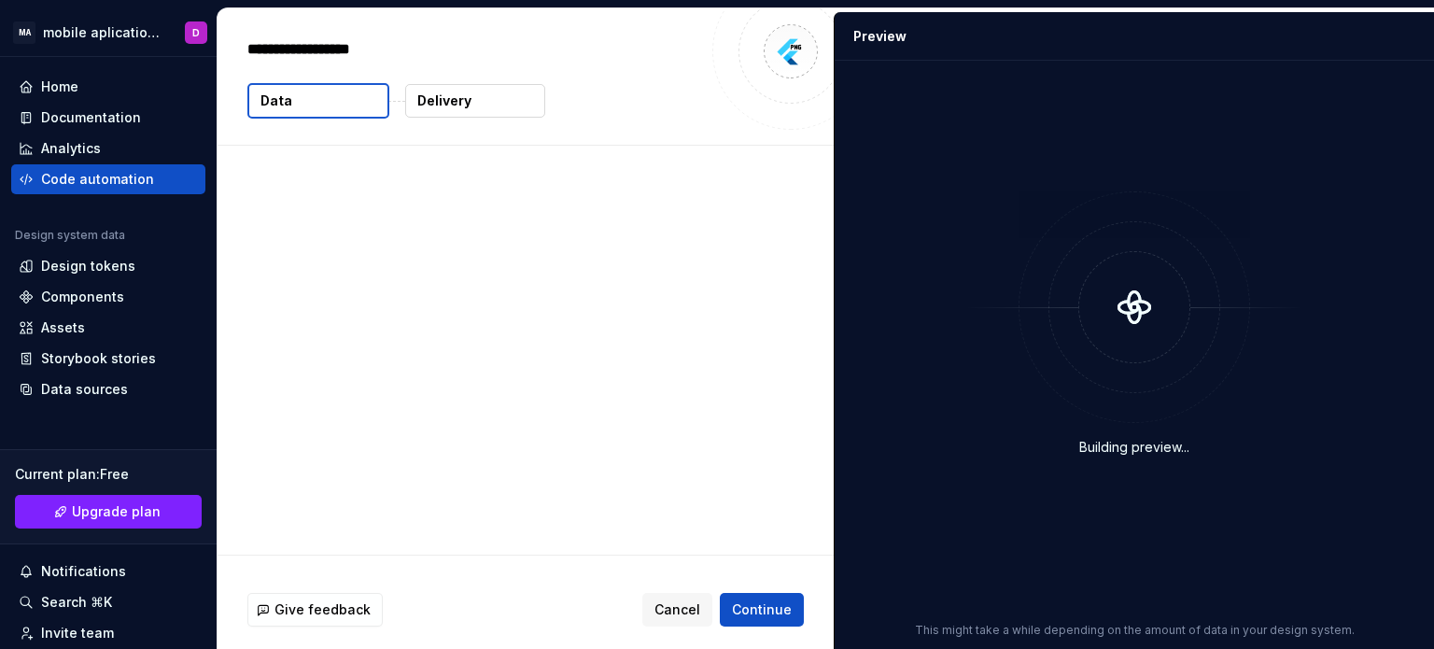
type textarea "*"
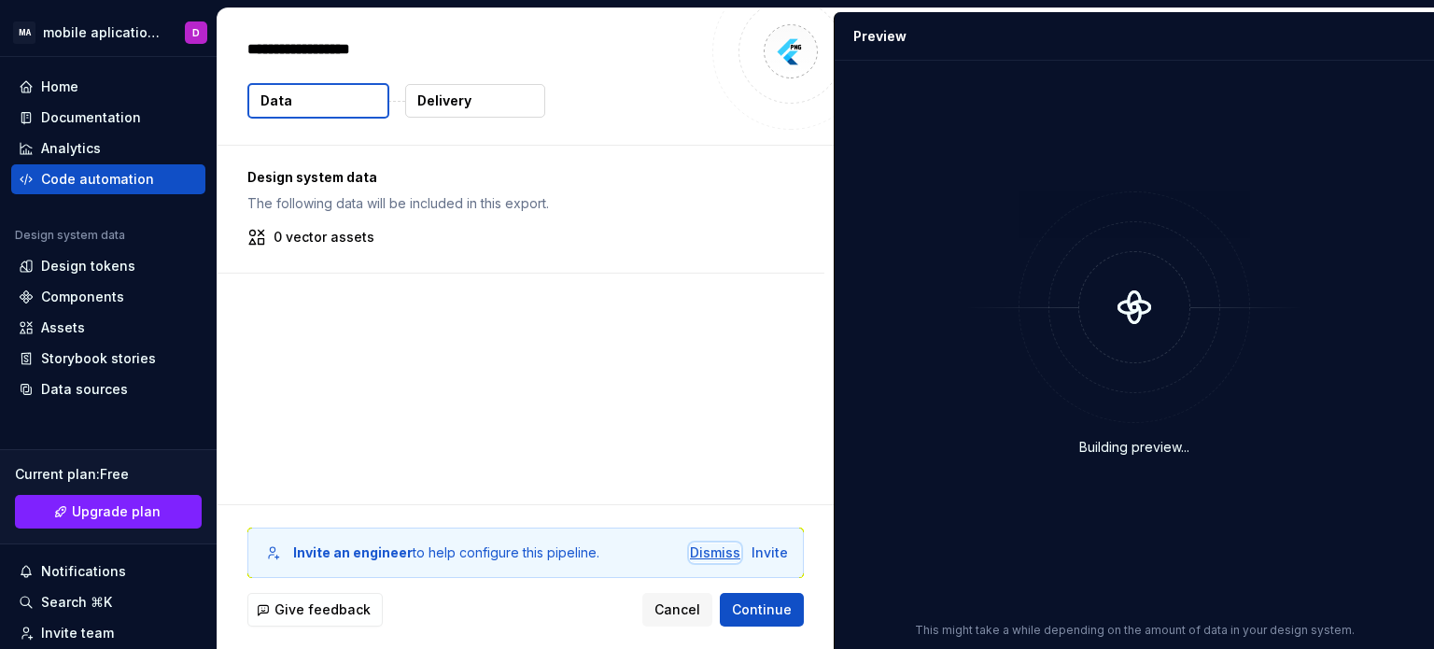
click at [724, 553] on div "Dismiss" at bounding box center [715, 552] width 50 height 19
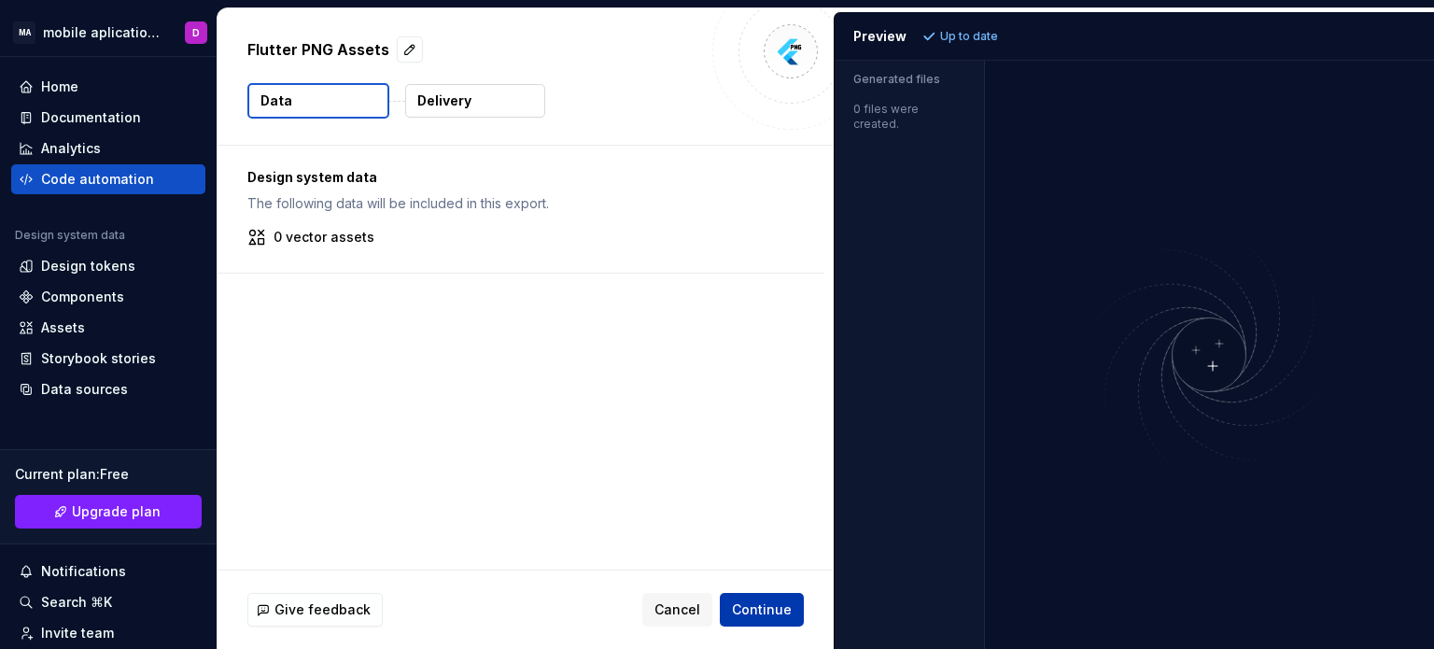
click at [784, 599] on button "Continue" at bounding box center [762, 610] width 84 height 34
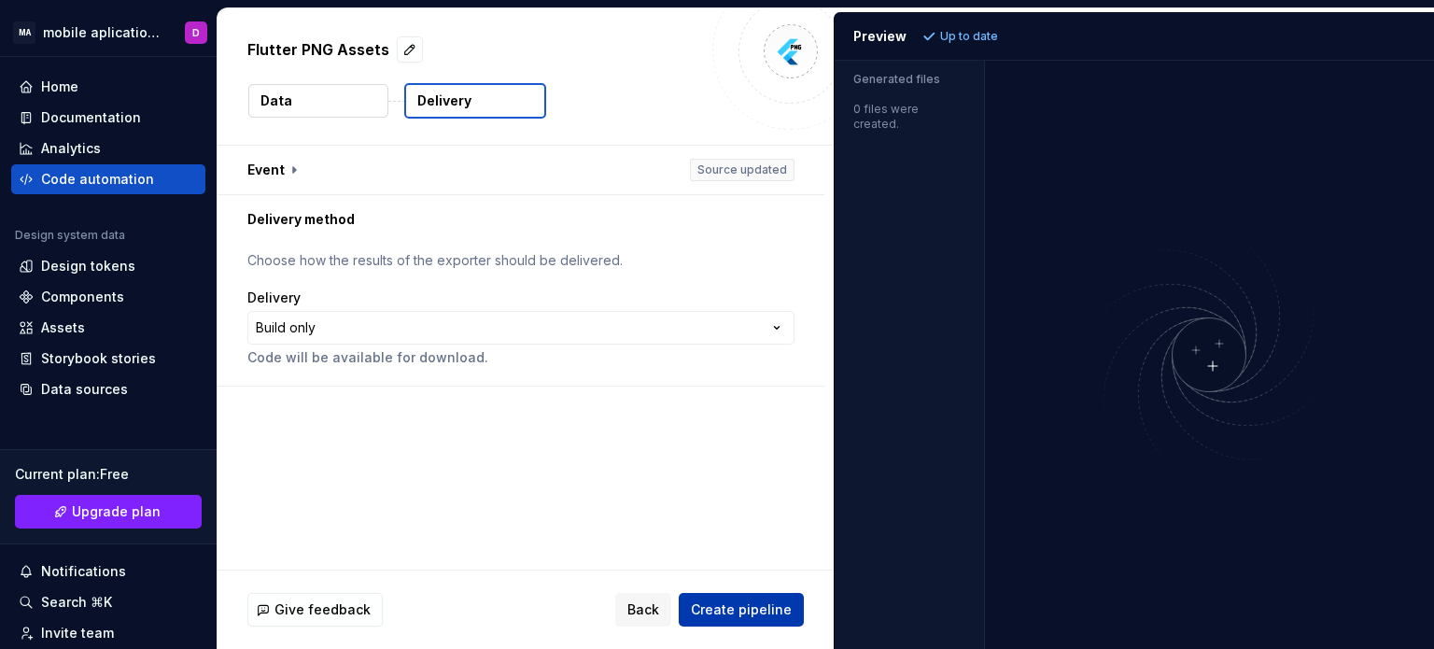
click at [781, 604] on span "Create pipeline" at bounding box center [741, 609] width 101 height 19
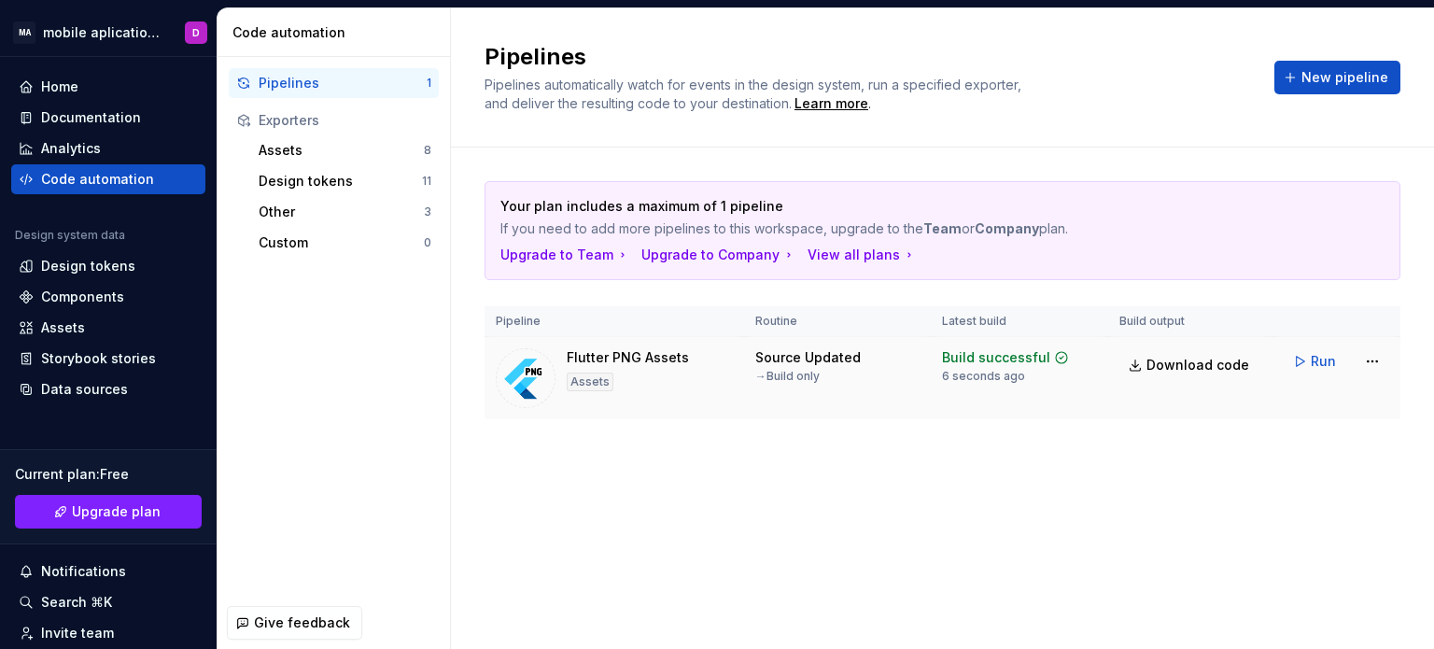
click at [523, 381] on img at bounding box center [526, 378] width 60 height 60
click at [585, 382] on div "Assets" at bounding box center [590, 381] width 47 height 19
click at [1313, 358] on span "Run" at bounding box center [1323, 361] width 25 height 19
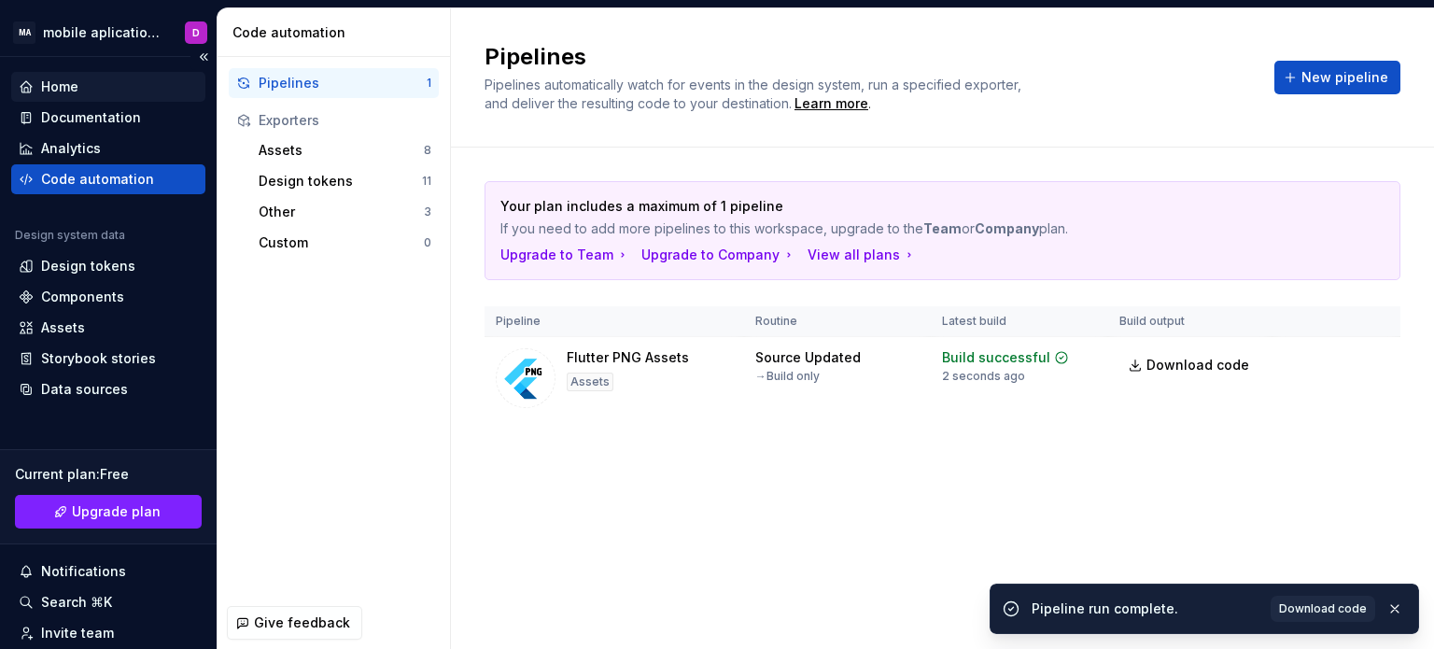
click at [39, 85] on div "Home" at bounding box center [108, 86] width 179 height 19
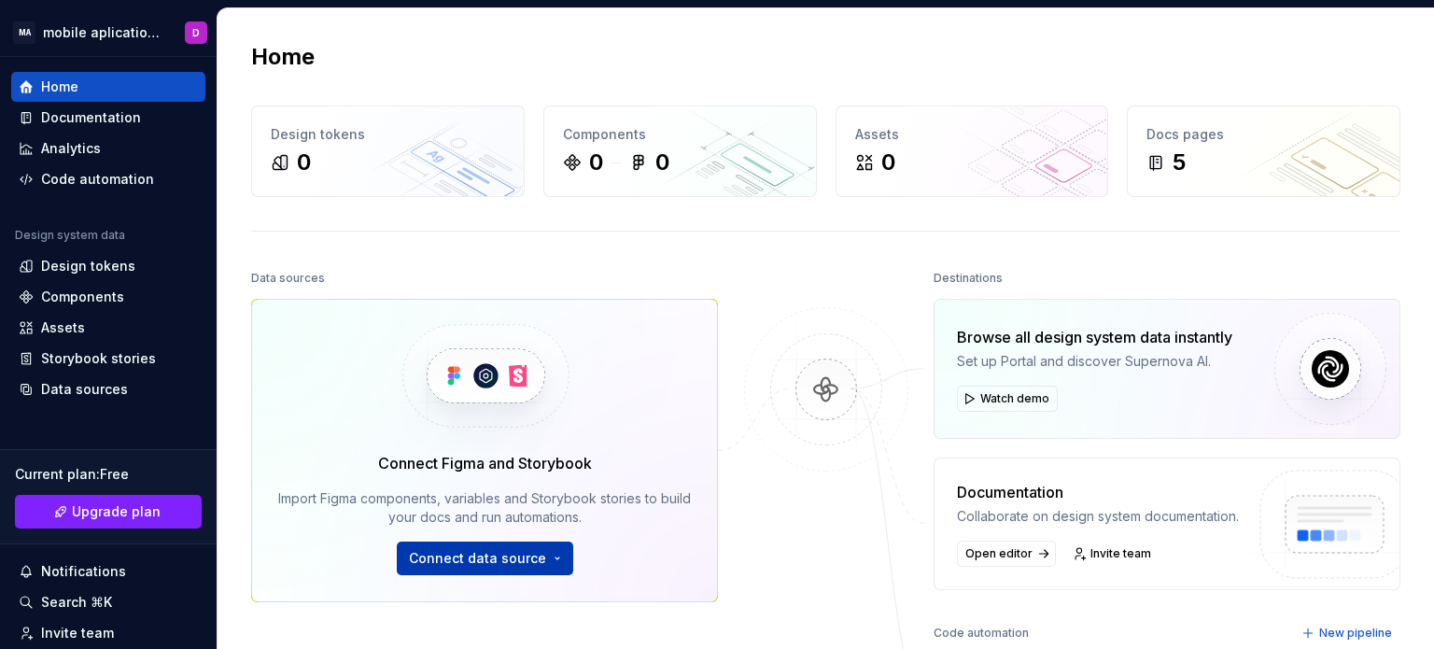
click at [508, 558] on span "Connect data source" at bounding box center [477, 558] width 137 height 19
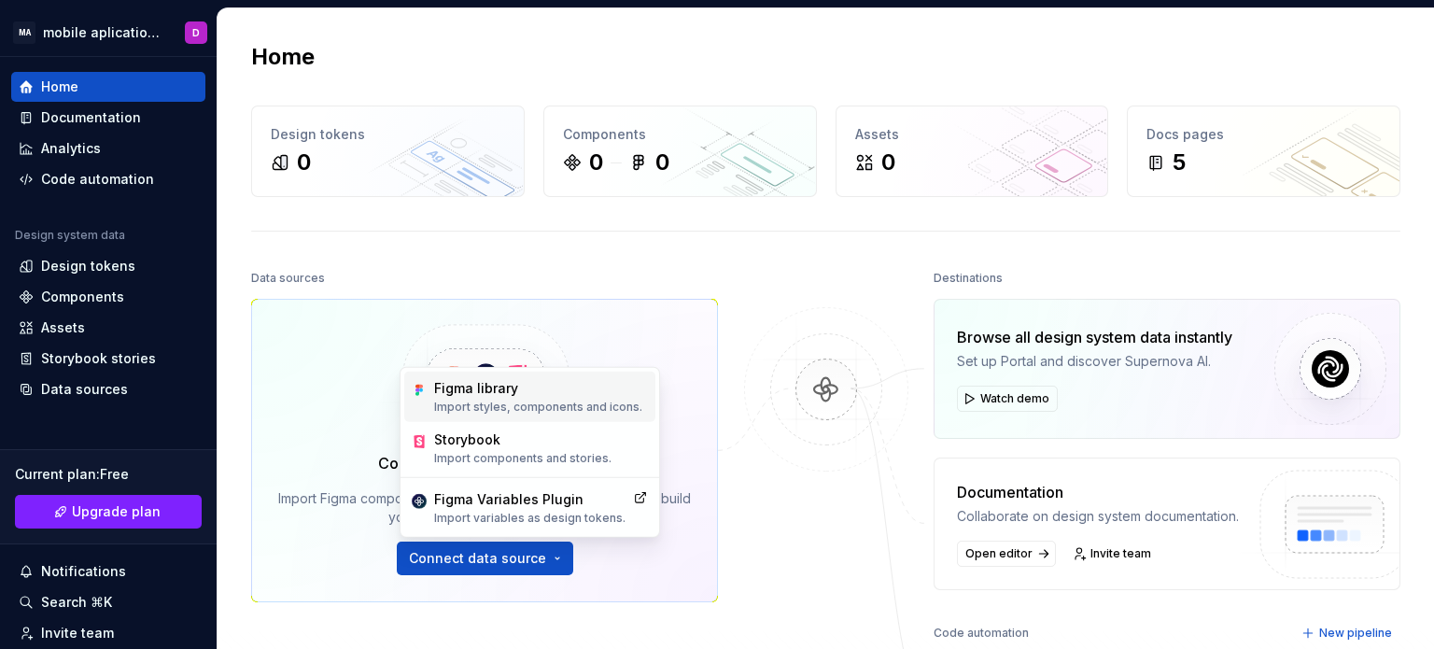
click at [527, 398] on div "Figma library Import styles, components and icons." at bounding box center [538, 396] width 208 height 35
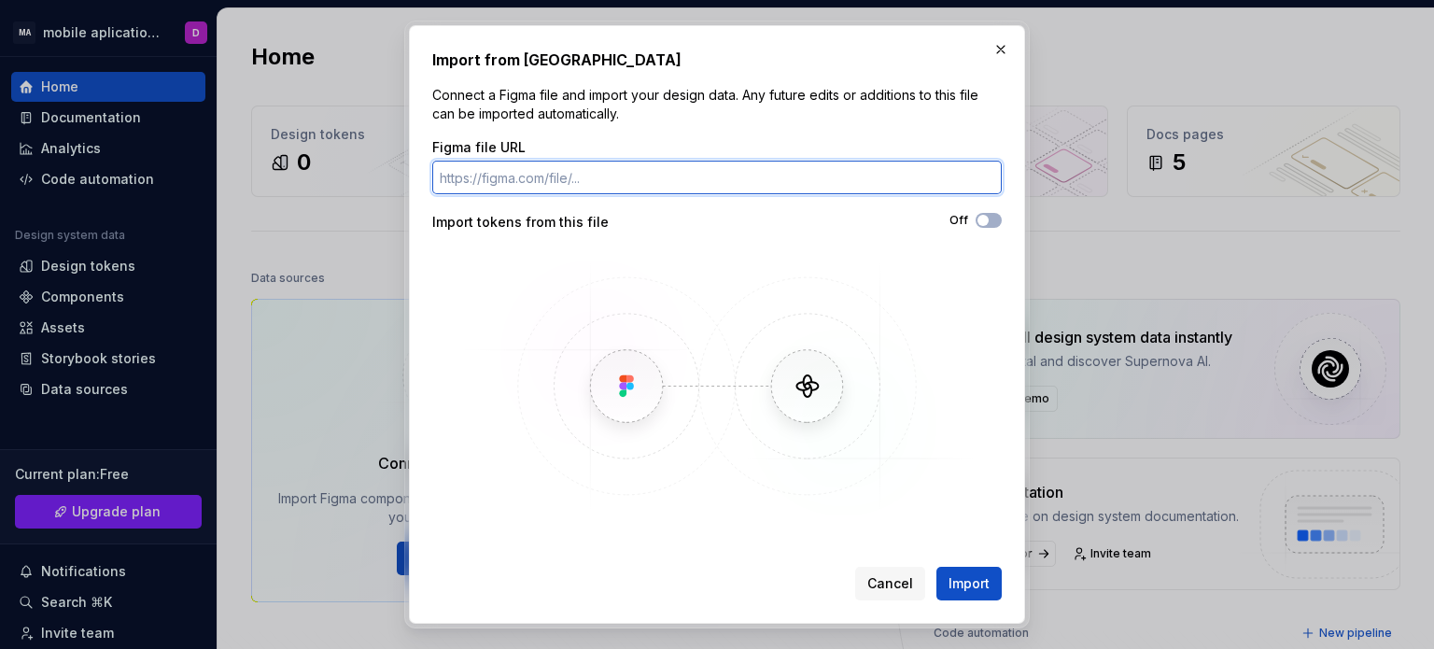
click at [785, 170] on input "Figma file URL" at bounding box center [716, 178] width 569 height 34
paste input "[URL][DOMAIN_NAME]"
type input "[URL][DOMAIN_NAME]"
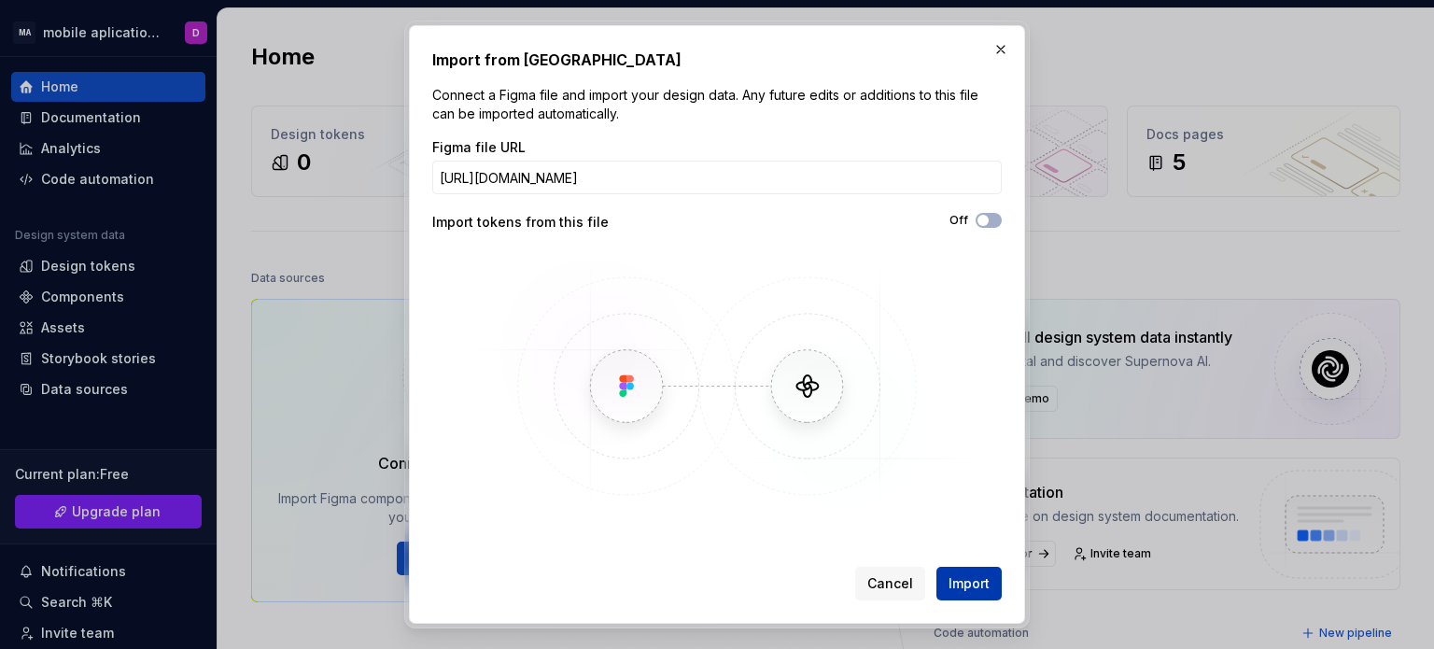
click at [978, 591] on span "Import" at bounding box center [969, 583] width 41 height 19
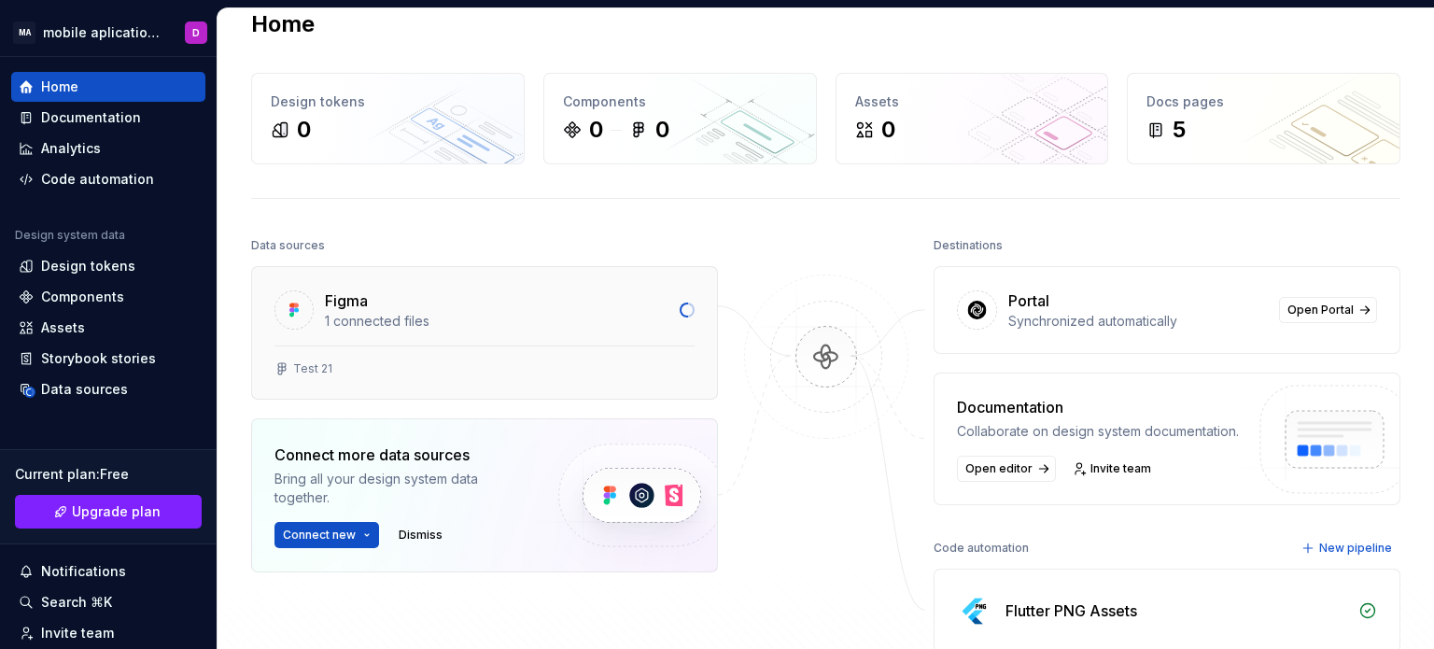
scroll to position [0, 0]
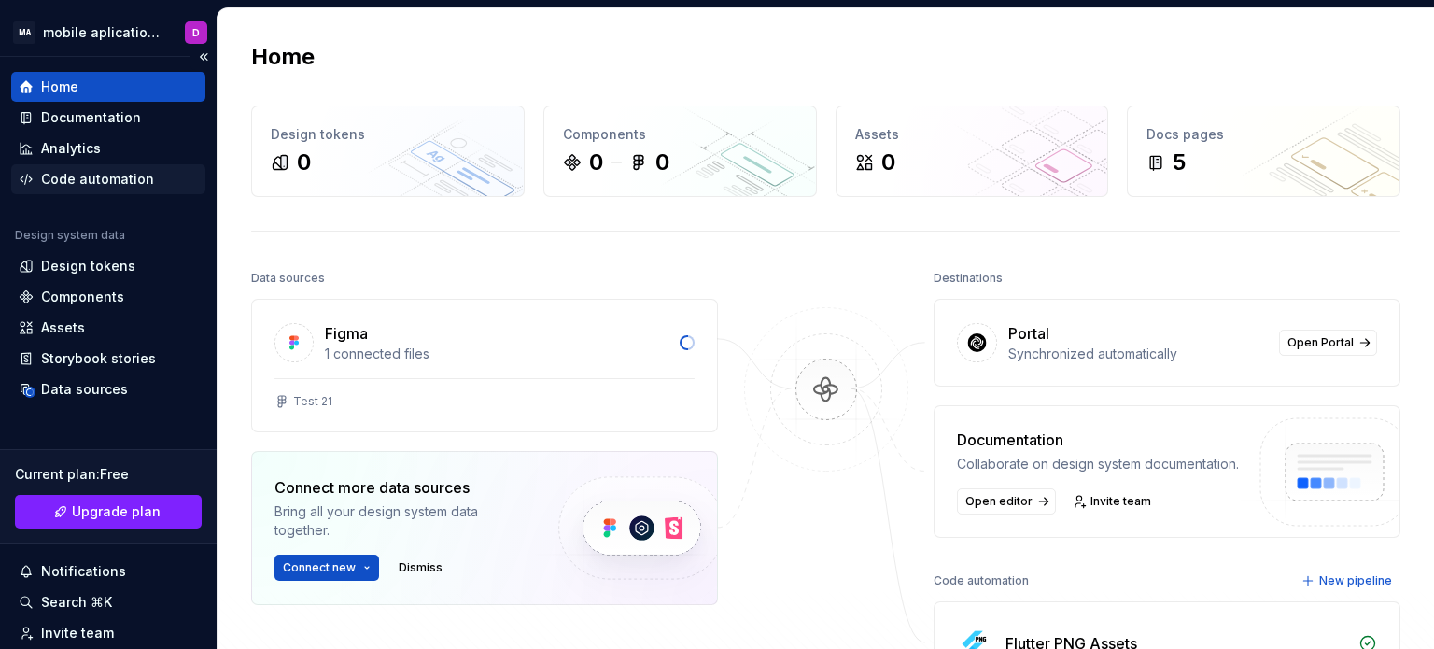
click at [127, 174] on div "Code automation" at bounding box center [97, 179] width 113 height 19
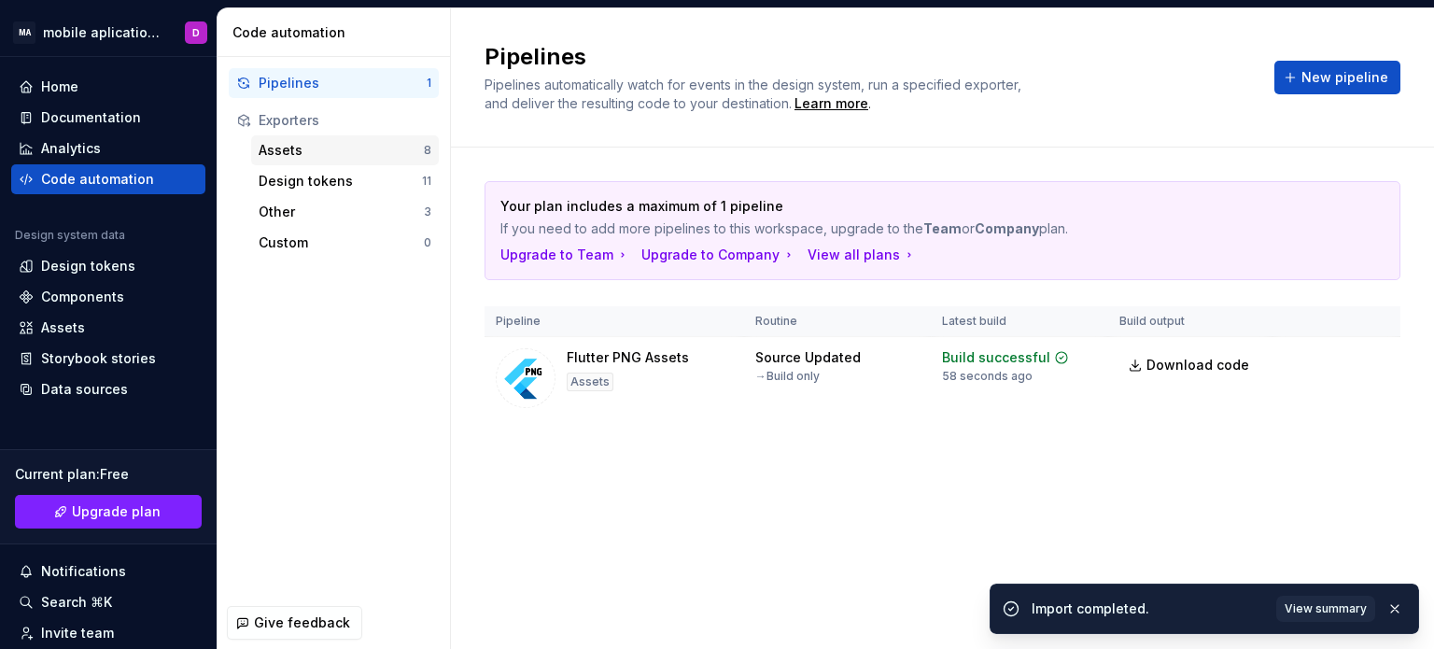
click at [307, 156] on div "Assets" at bounding box center [341, 150] width 165 height 19
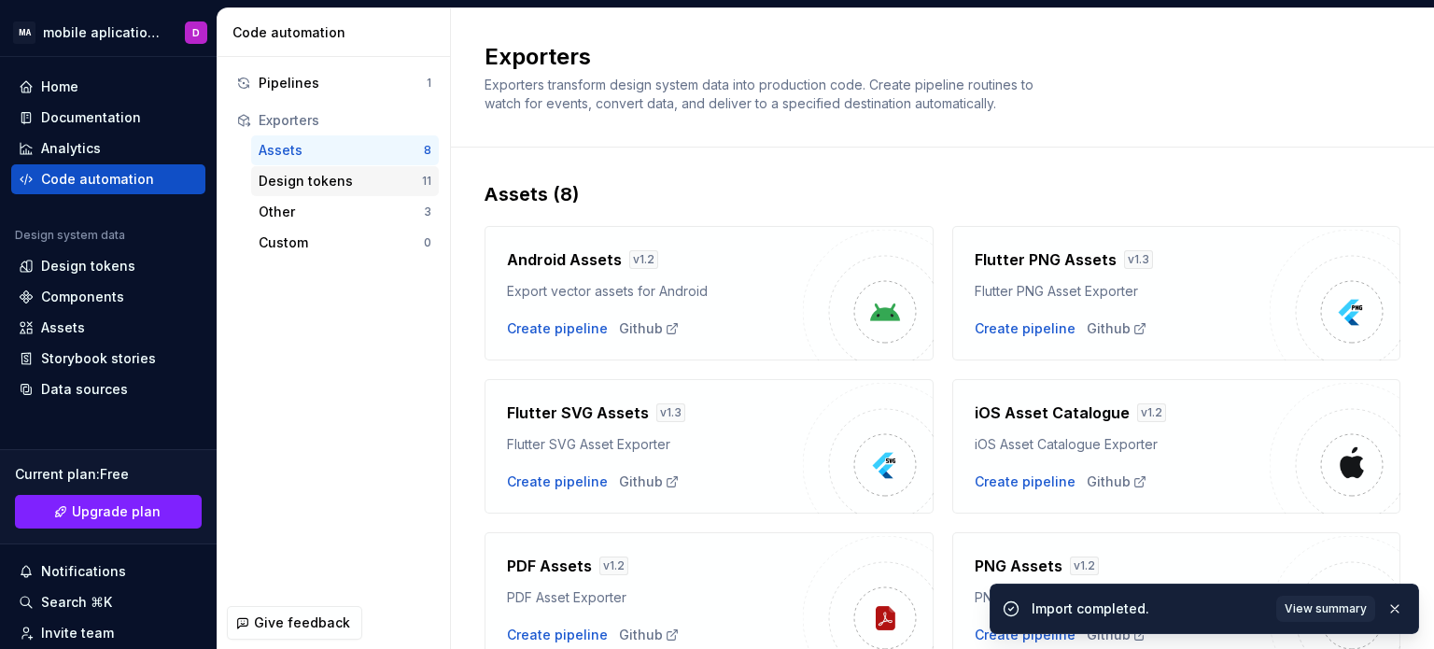
click at [311, 181] on div "Design tokens" at bounding box center [340, 181] width 163 height 19
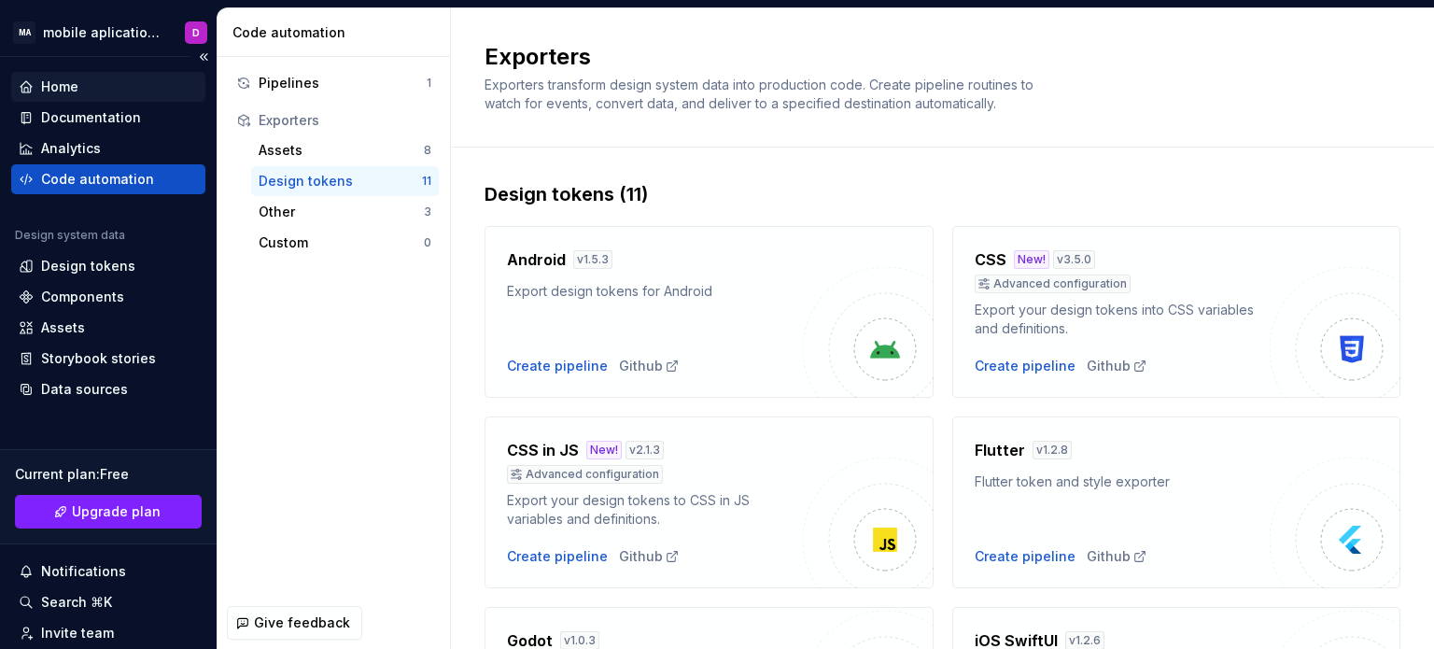
click at [82, 99] on div "Home" at bounding box center [108, 87] width 194 height 30
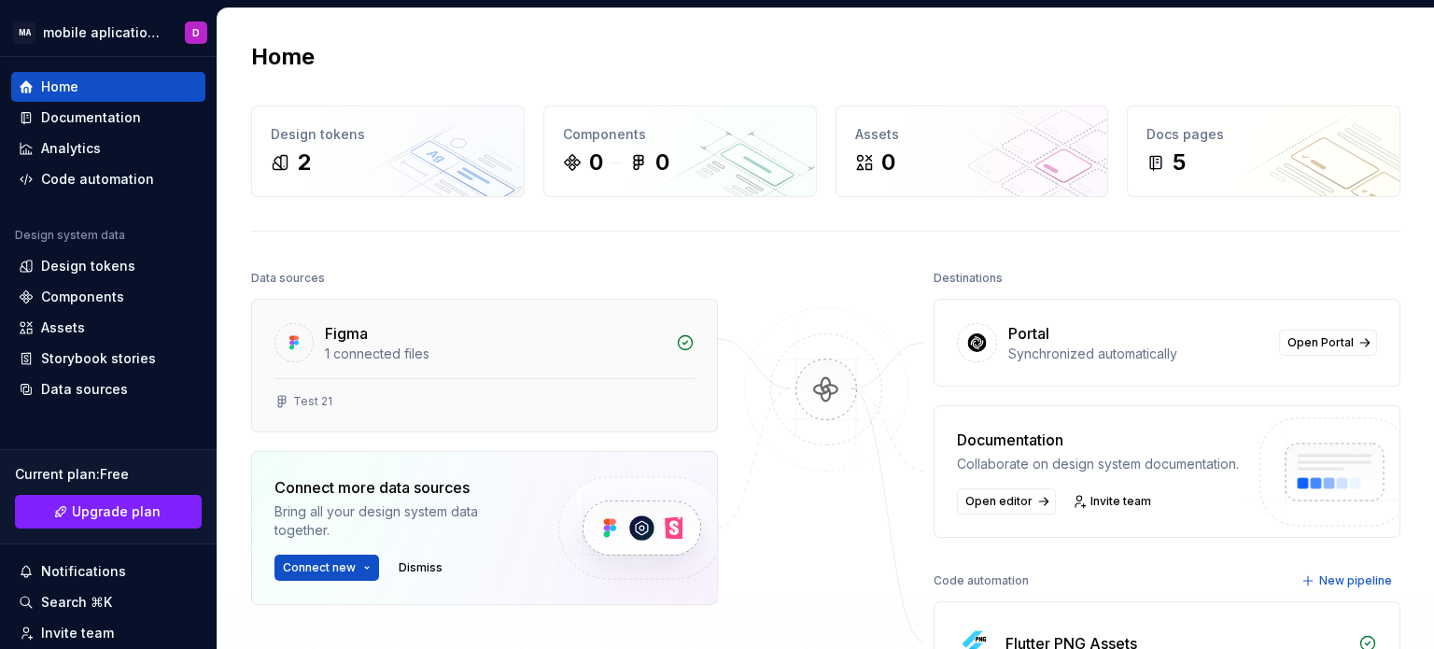
click at [558, 356] on div "1 connected files" at bounding box center [495, 353] width 340 height 19
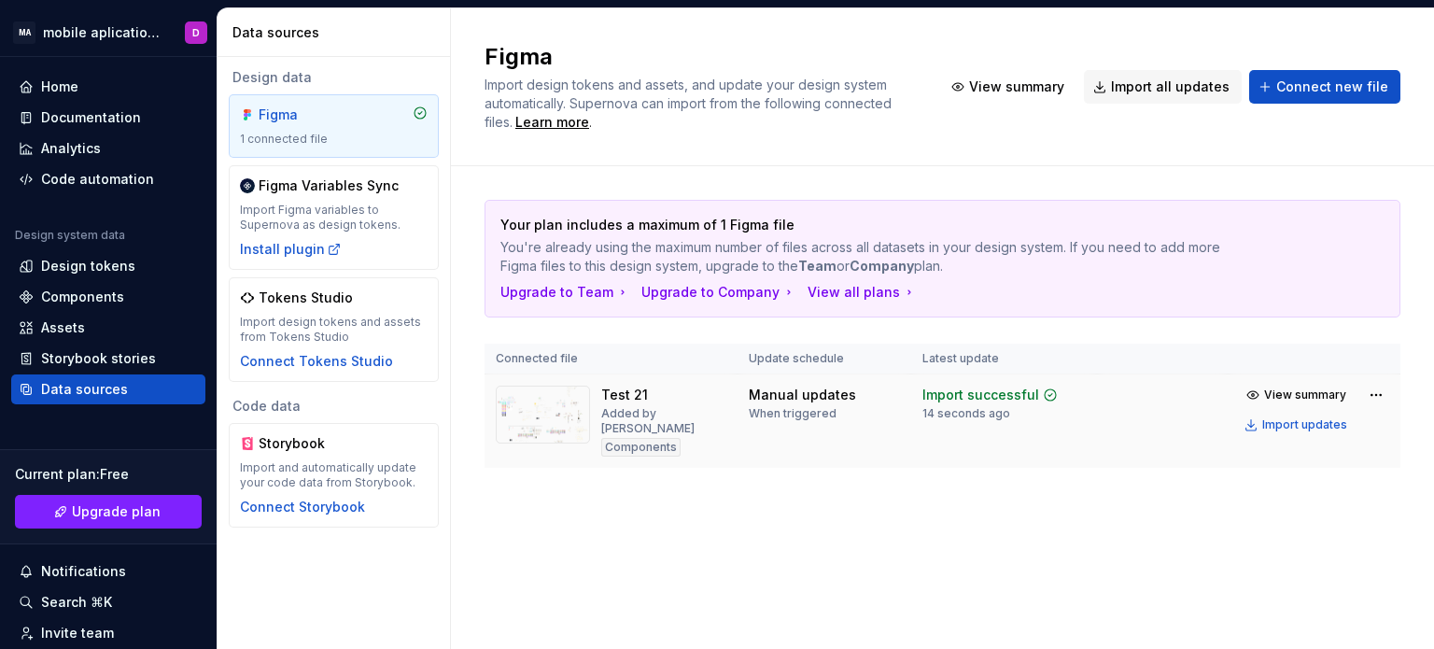
click at [1055, 408] on div "Import successful 14 seconds ago" at bounding box center [989, 403] width 135 height 35
click at [93, 269] on div "Design tokens" at bounding box center [88, 266] width 94 height 19
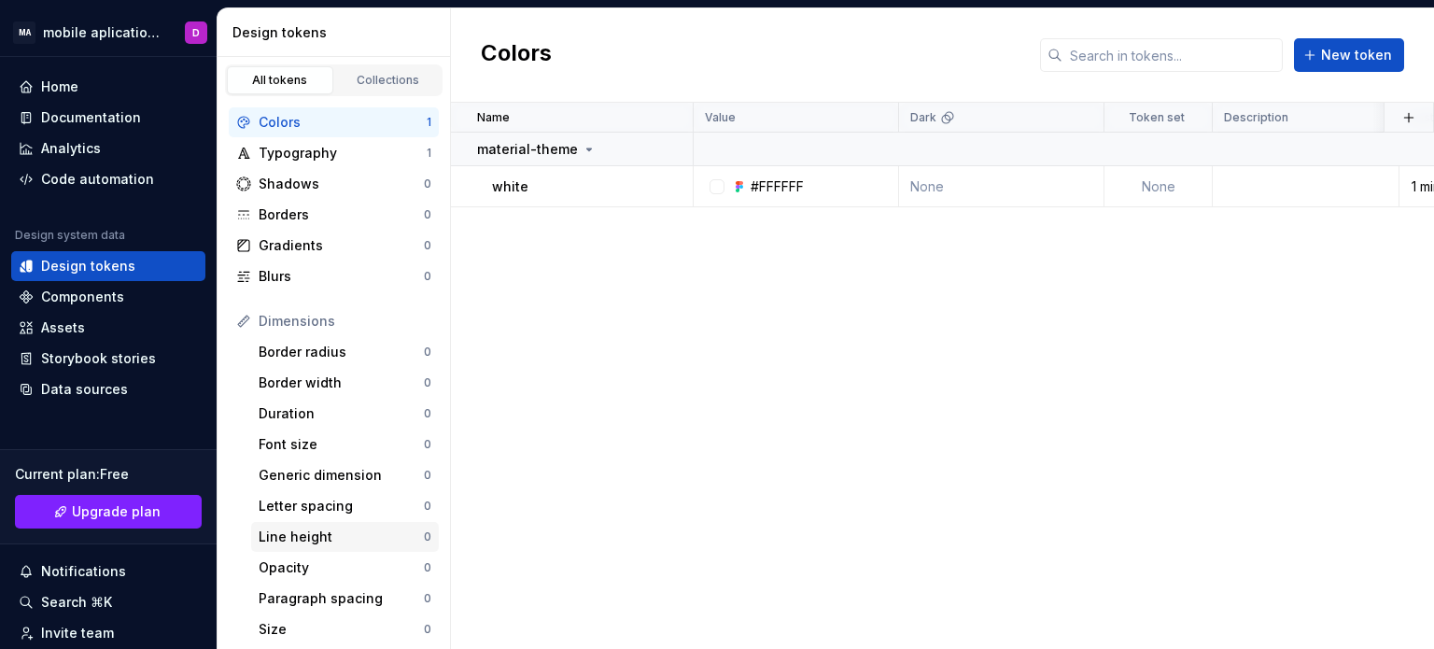
scroll to position [372, 0]
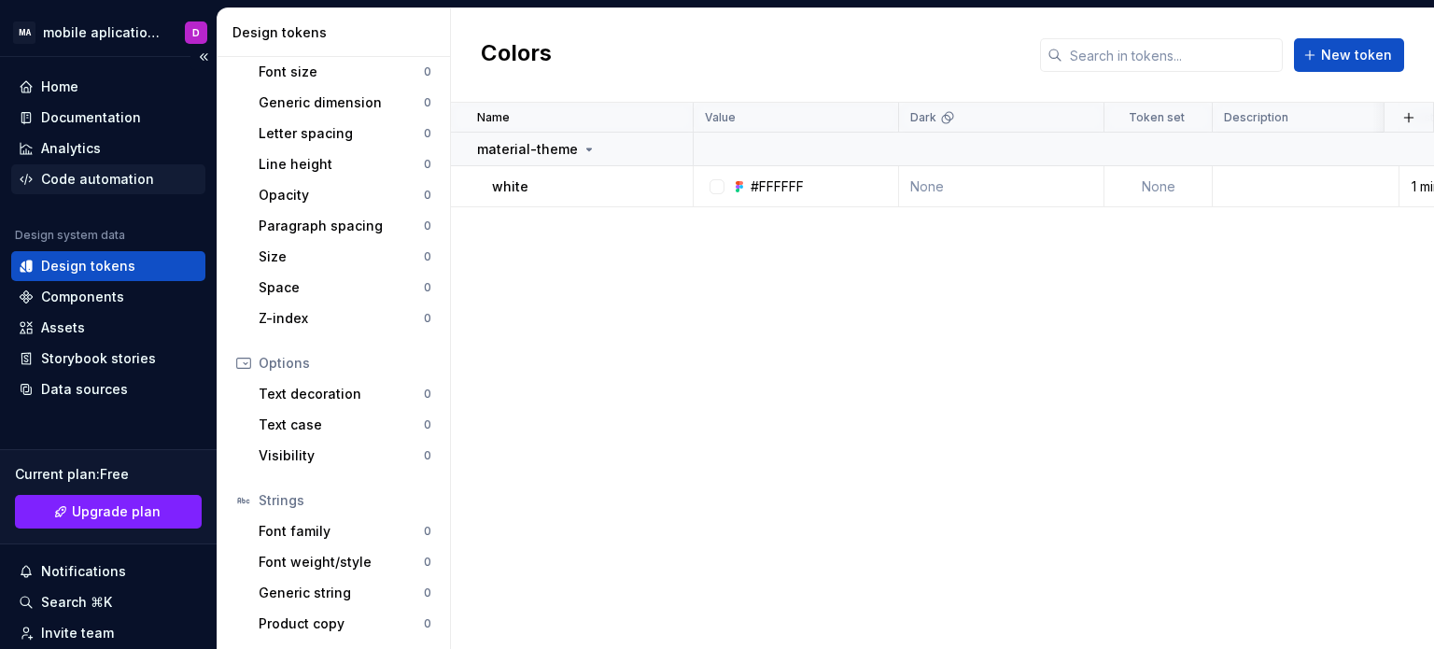
click at [102, 175] on div "Code automation" at bounding box center [97, 179] width 113 height 19
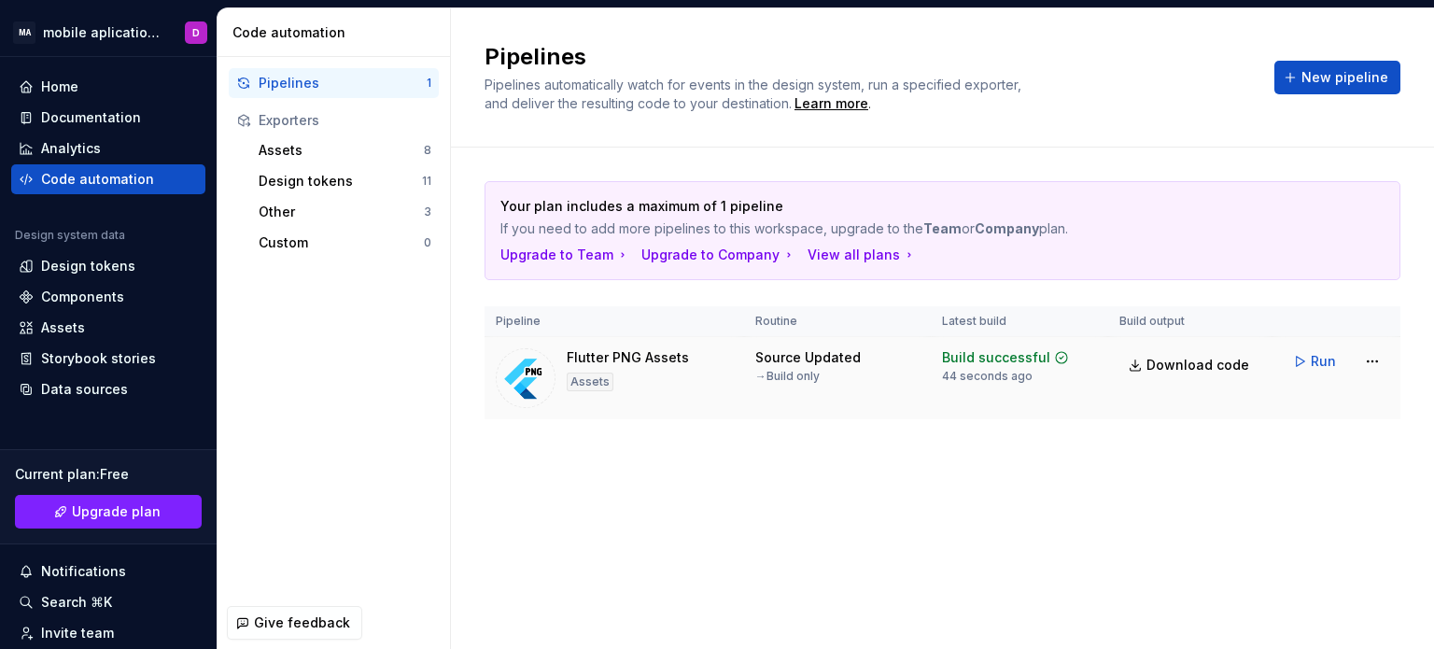
click at [1022, 370] on div "44 seconds ago" at bounding box center [987, 376] width 91 height 15
click at [1356, 359] on div "Run" at bounding box center [1336, 361] width 105 height 34
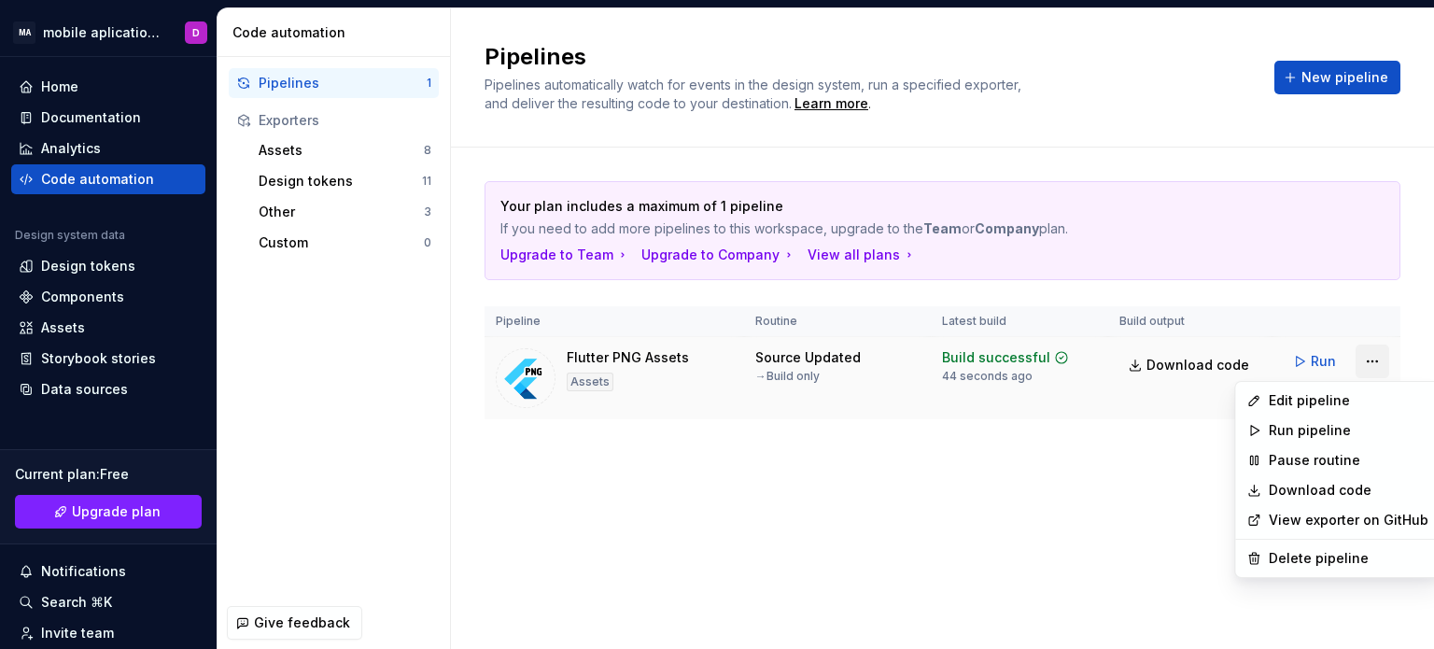
click at [1375, 361] on html "MA mobile aplications D Home Documentation Analytics Code automation Design sys…" at bounding box center [717, 324] width 1434 height 649
click at [1341, 401] on div "Edit pipeline" at bounding box center [1349, 400] width 160 height 19
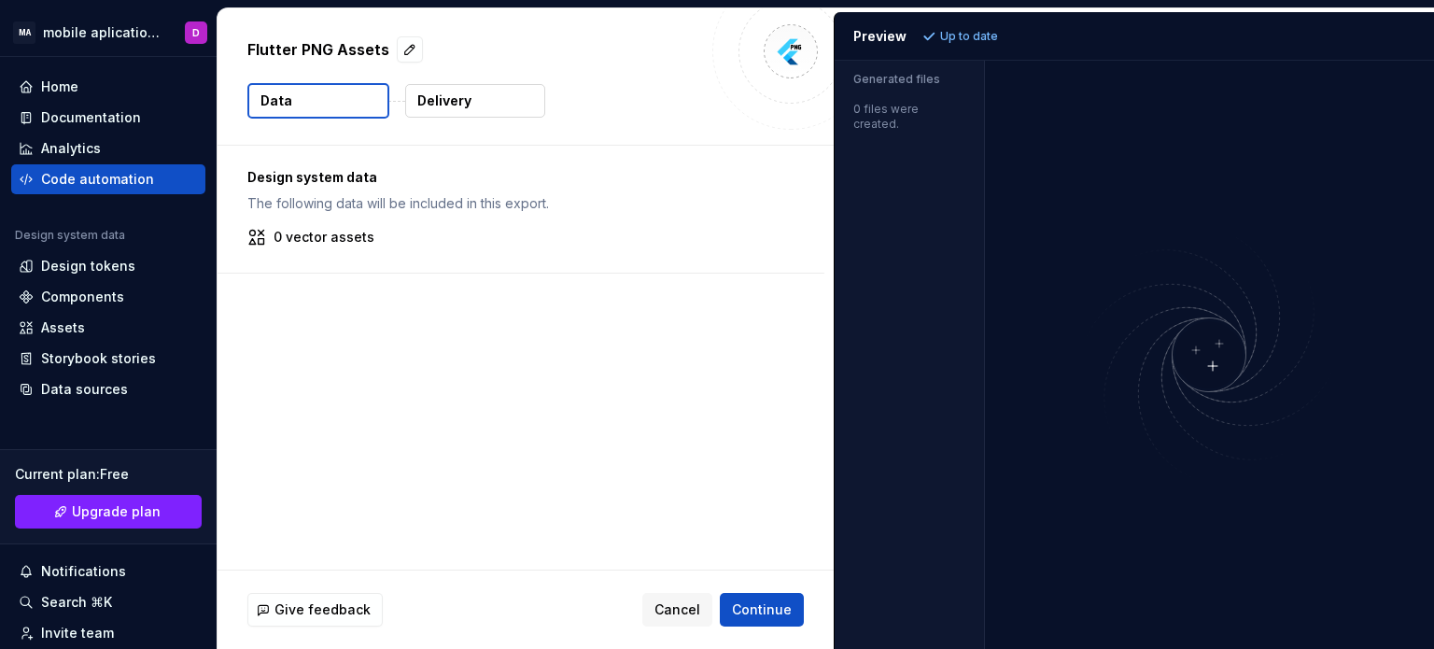
click at [431, 98] on p "Delivery" at bounding box center [444, 100] width 54 height 19
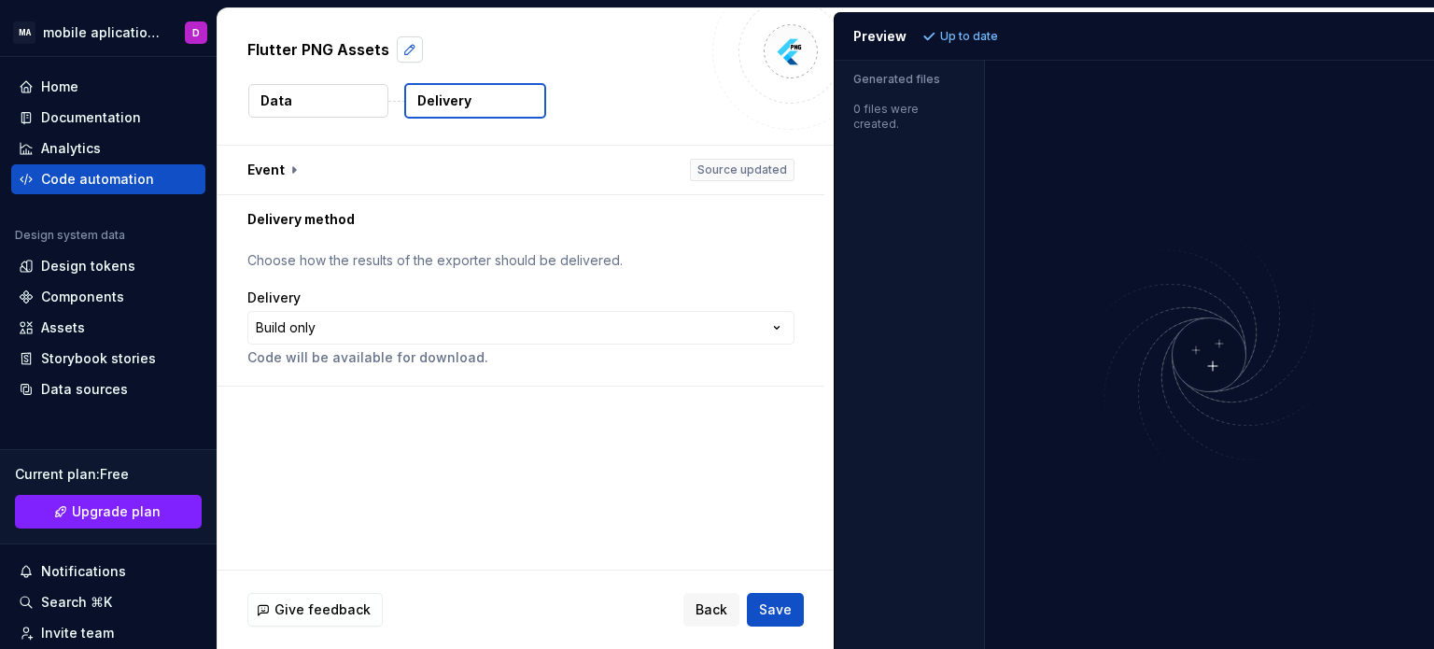
click at [406, 55] on button "button" at bounding box center [410, 49] width 26 height 26
click at [631, 182] on button "button" at bounding box center [521, 170] width 607 height 49
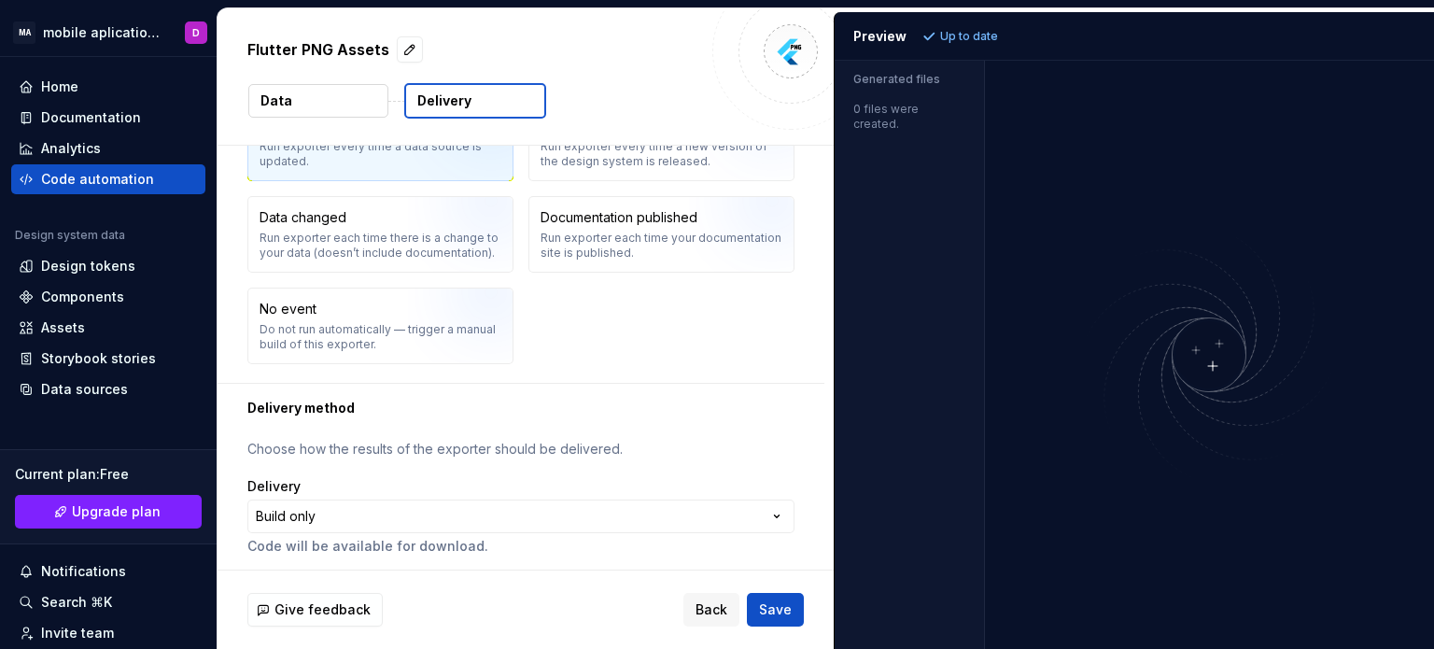
scroll to position [137, 0]
click at [381, 508] on html "**********" at bounding box center [717, 324] width 1434 height 649
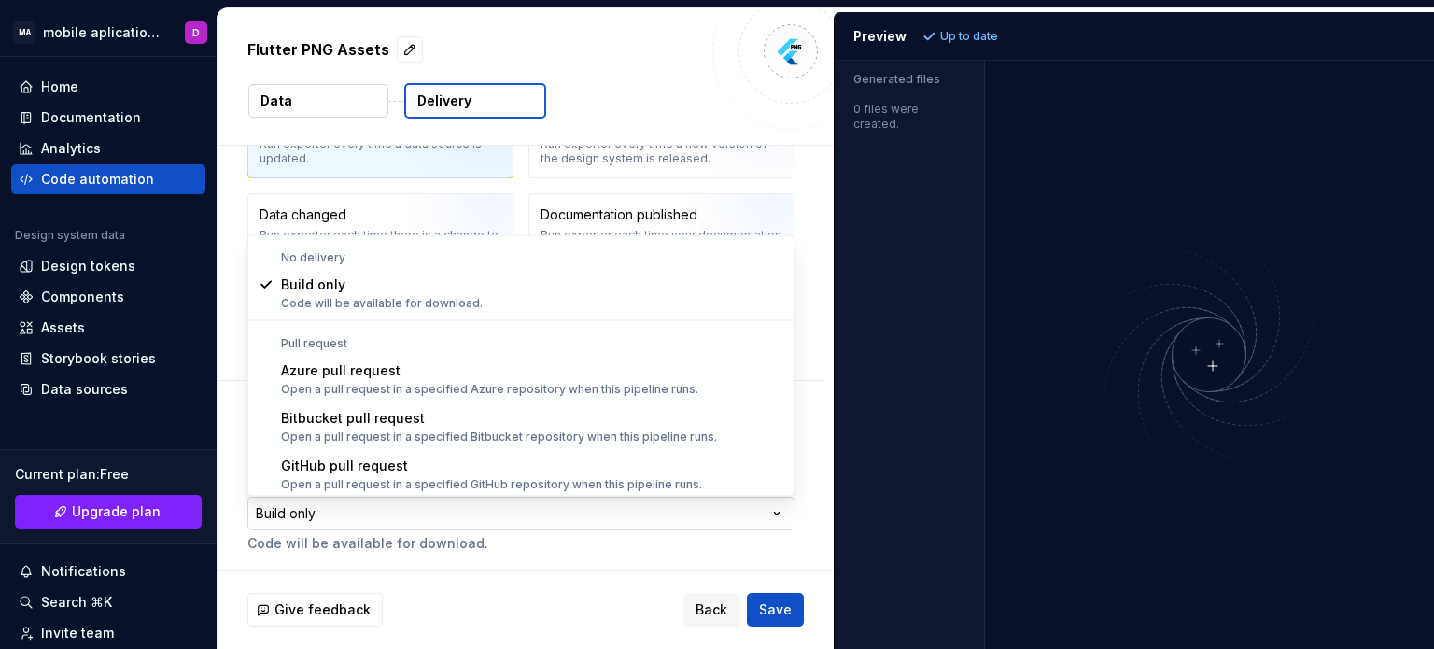
click at [382, 510] on html "**********" at bounding box center [717, 324] width 1434 height 649
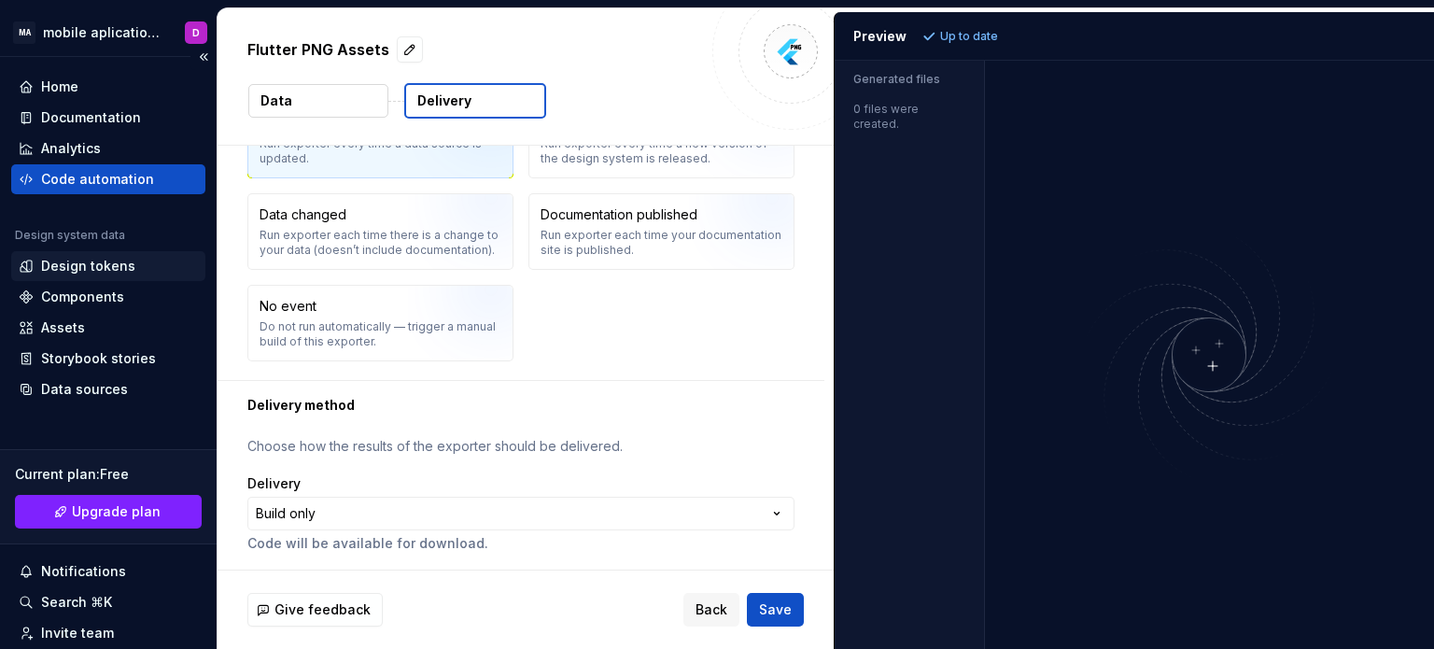
click at [69, 261] on div "Design tokens" at bounding box center [88, 266] width 94 height 19
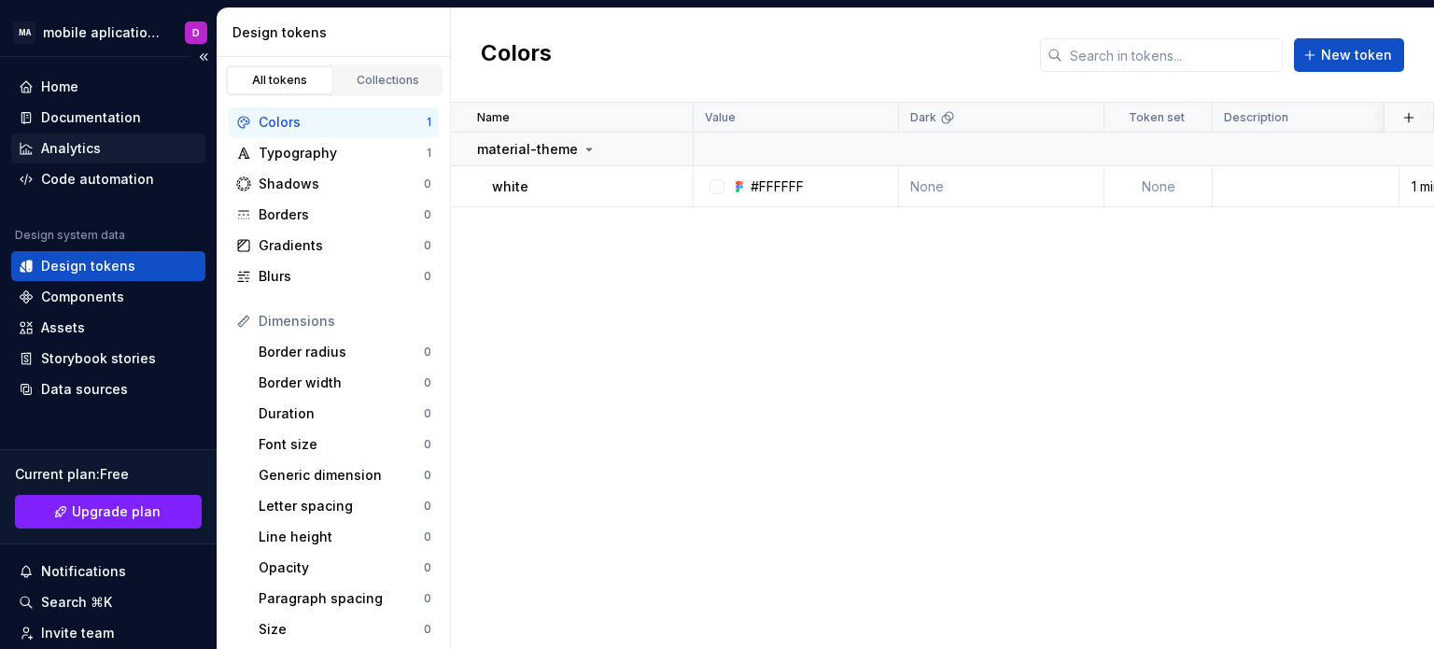
click at [71, 145] on div "Analytics" at bounding box center [71, 148] width 60 height 19
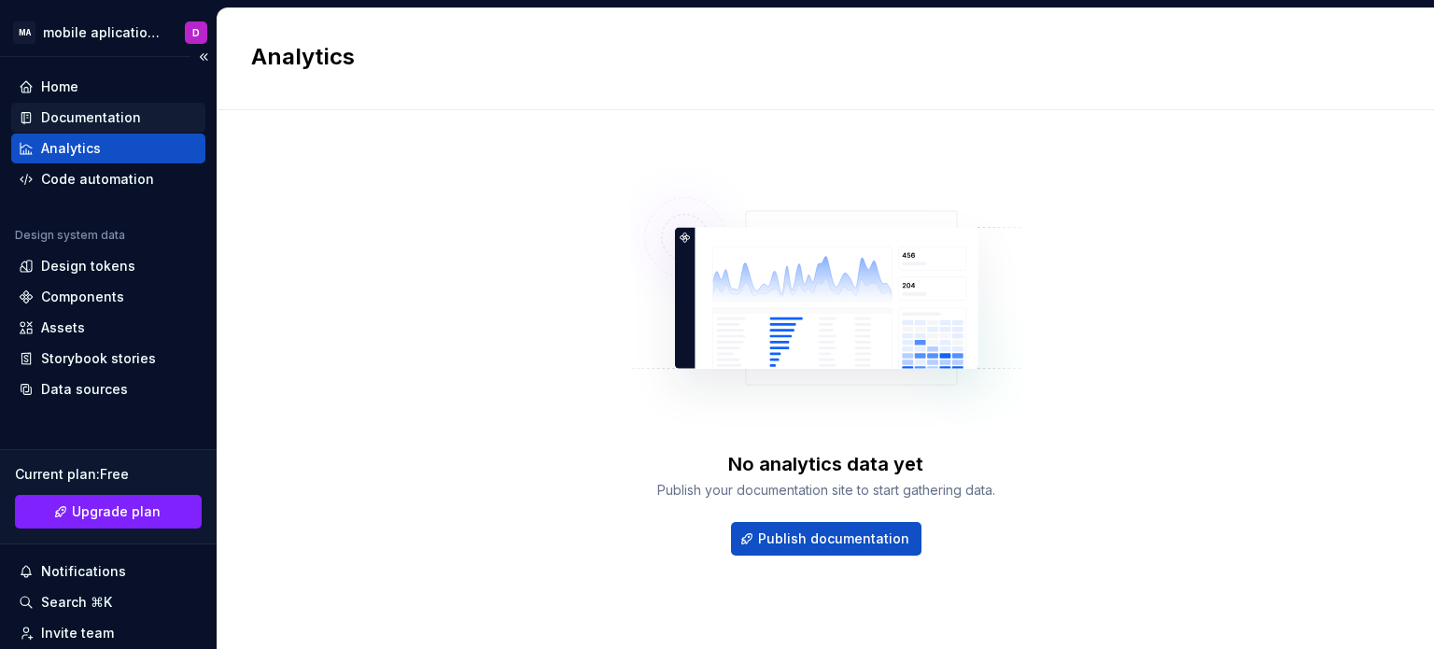
click at [31, 120] on icon at bounding box center [26, 117] width 15 height 15
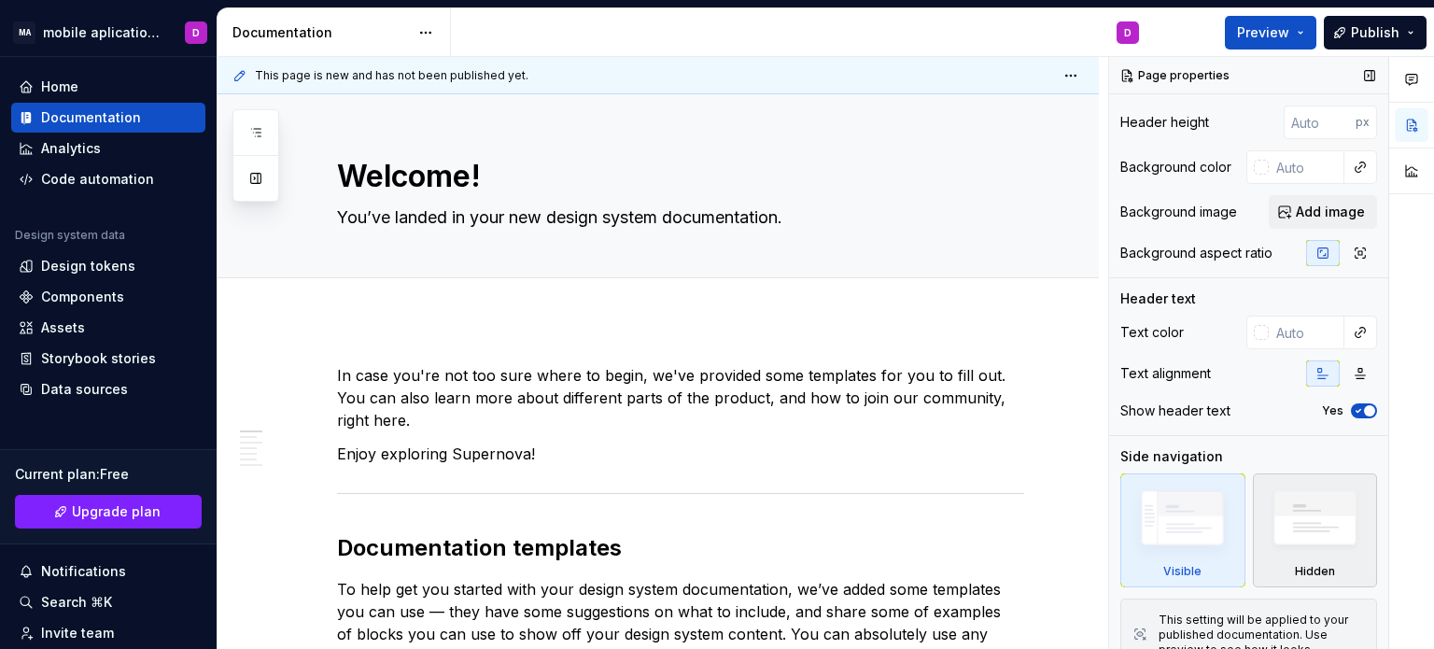
scroll to position [52, 0]
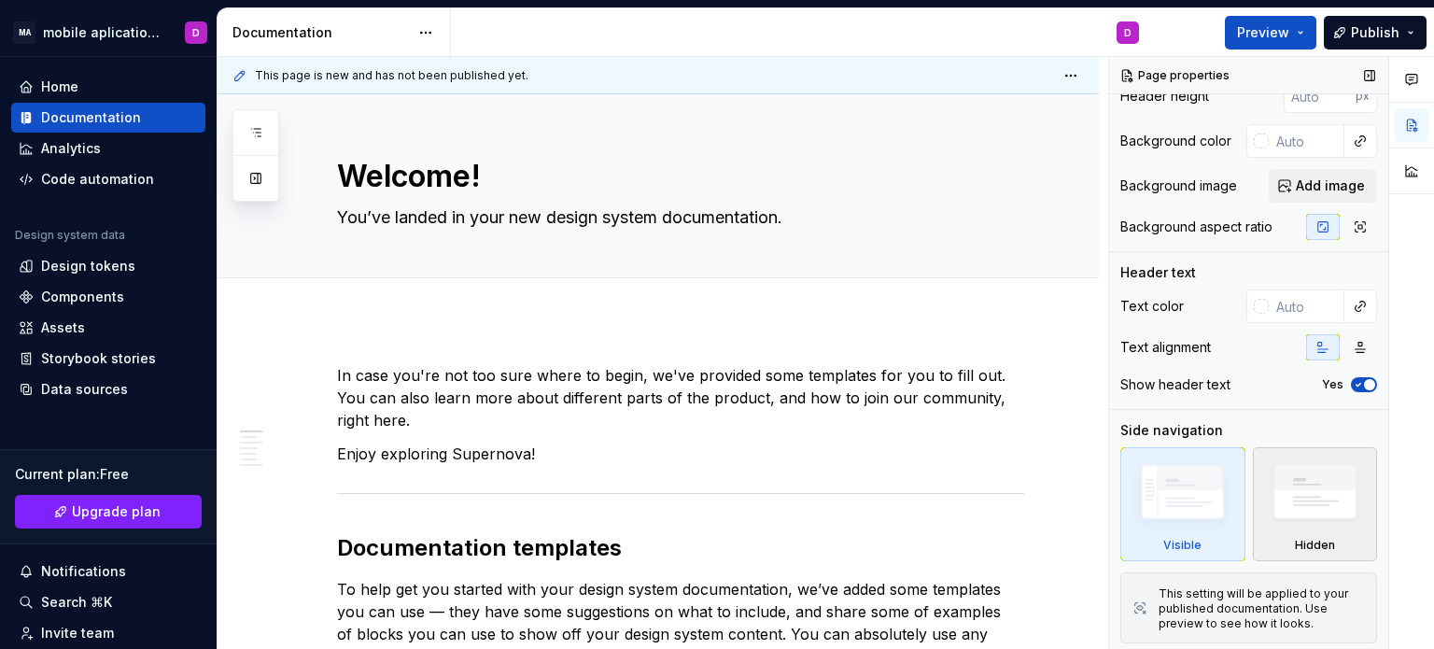
click at [1272, 501] on img at bounding box center [1314, 497] width 107 height 82
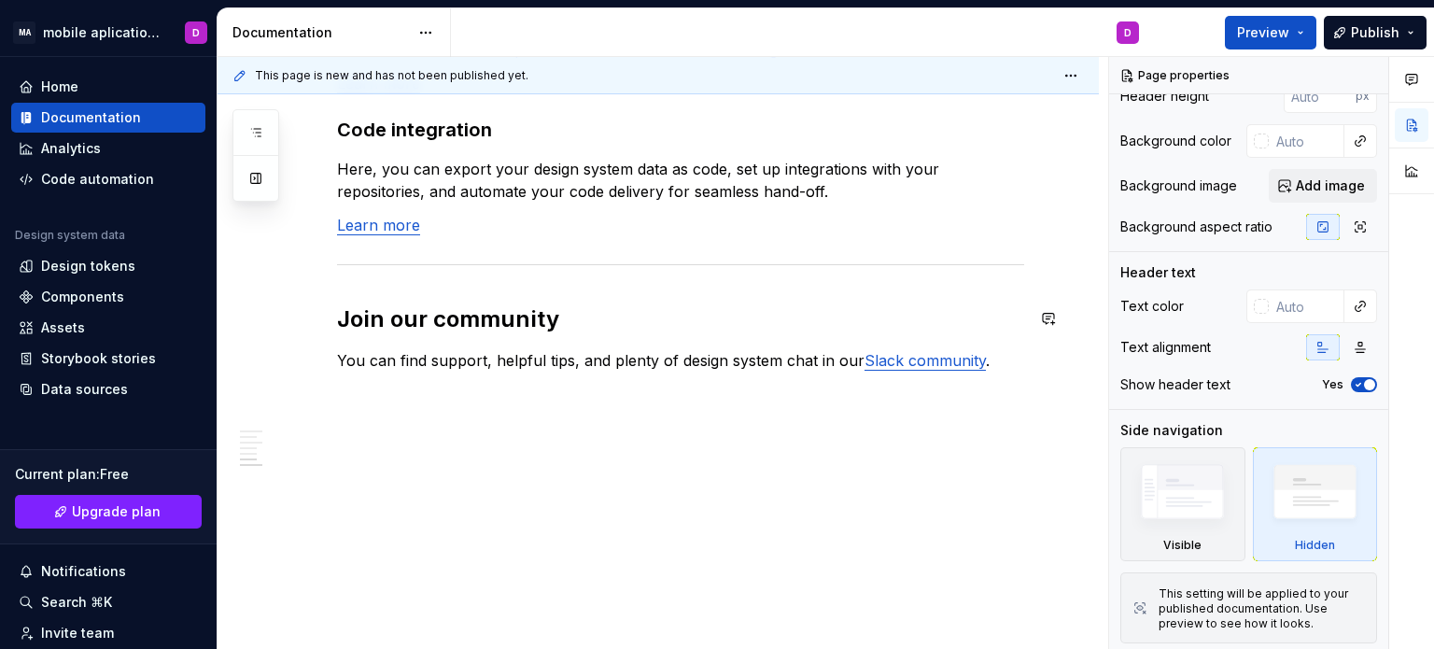
scroll to position [1669, 0]
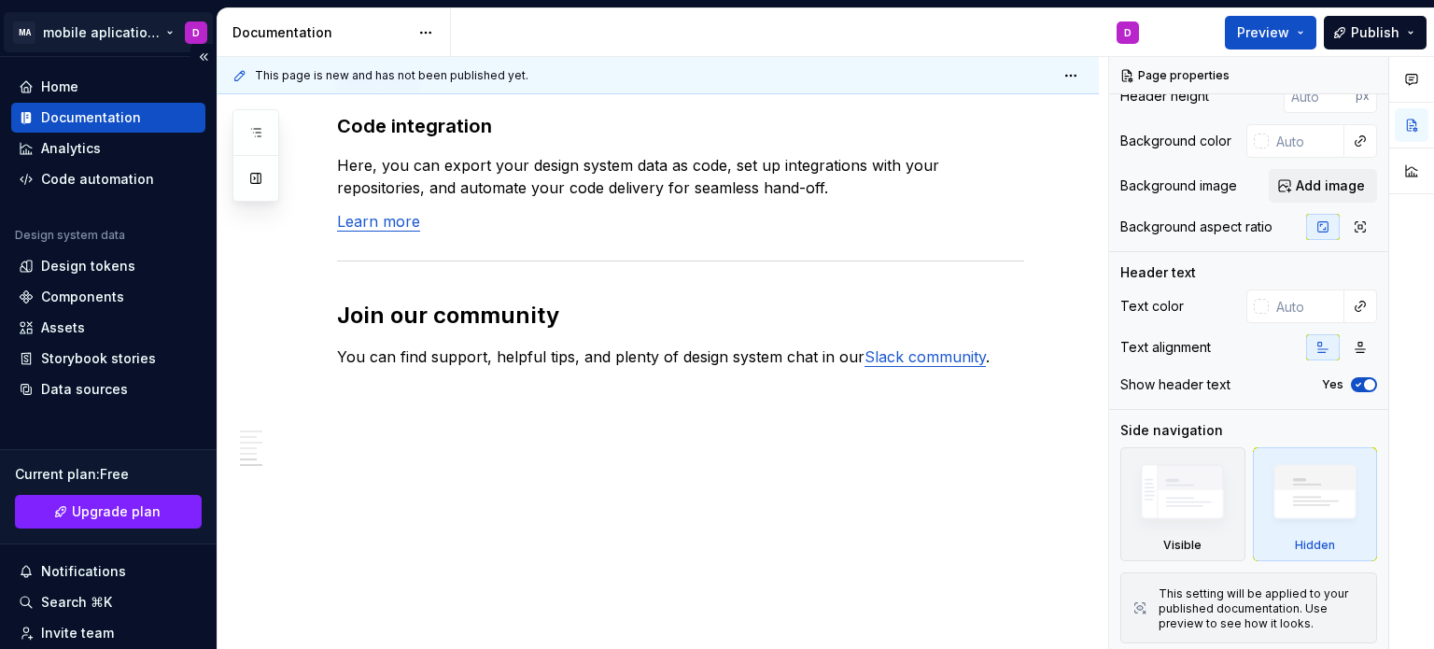
click at [133, 26] on html "MA mobile aplications D Home Documentation Analytics Code automation Design sys…" at bounding box center [717, 324] width 1434 height 649
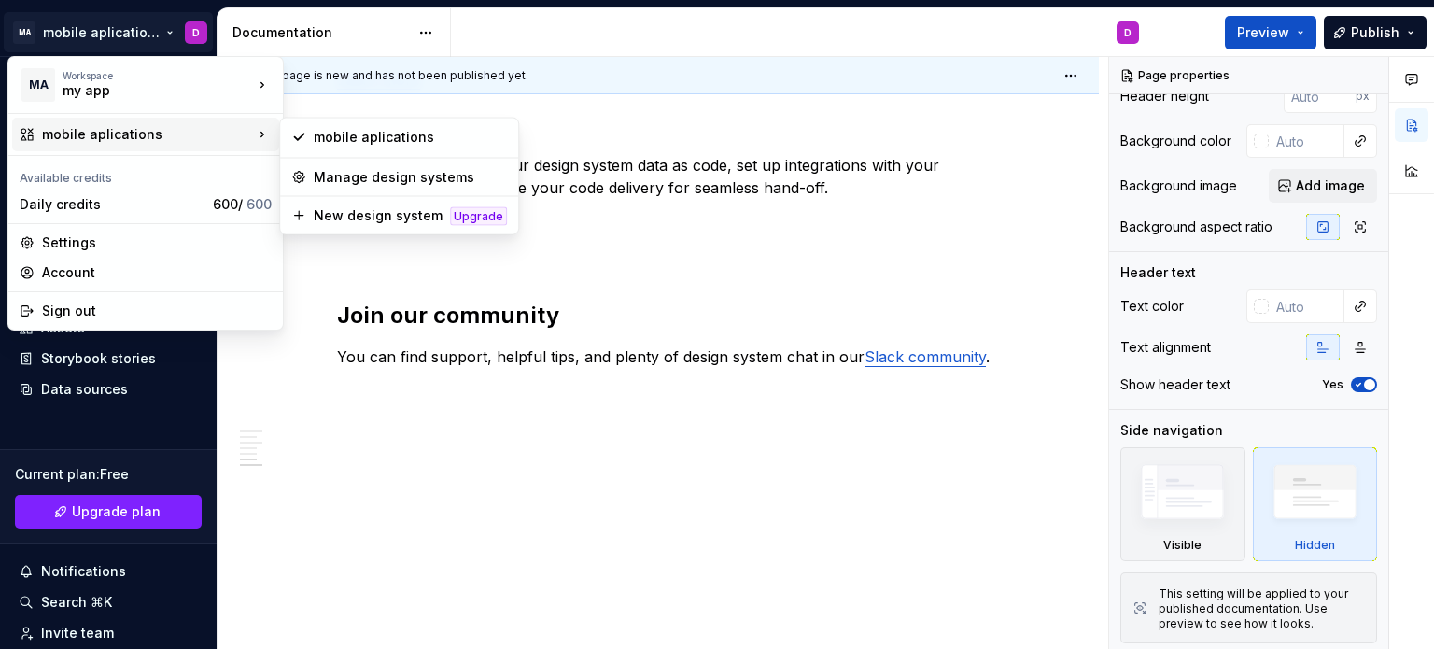
click at [1070, 254] on html "MA mobile aplications D Home Documentation Analytics Code automation Design sys…" at bounding box center [717, 324] width 1434 height 649
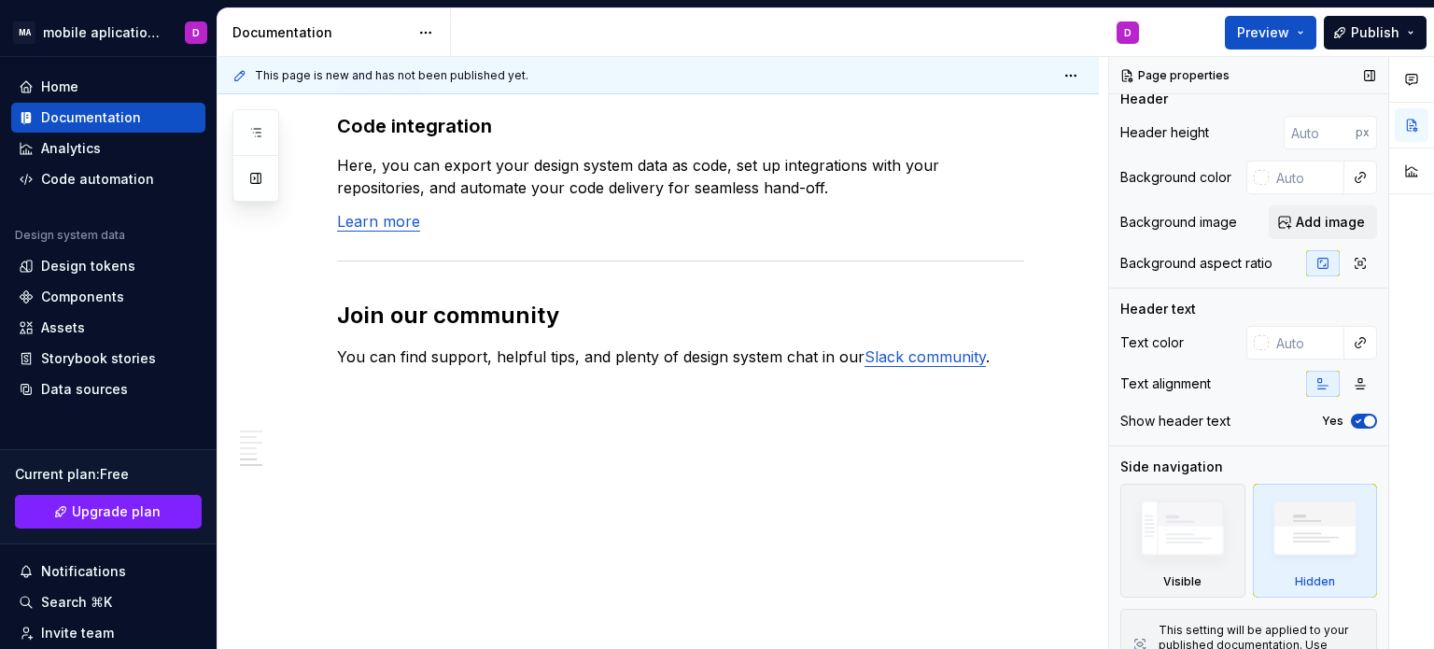
scroll to position [0, 0]
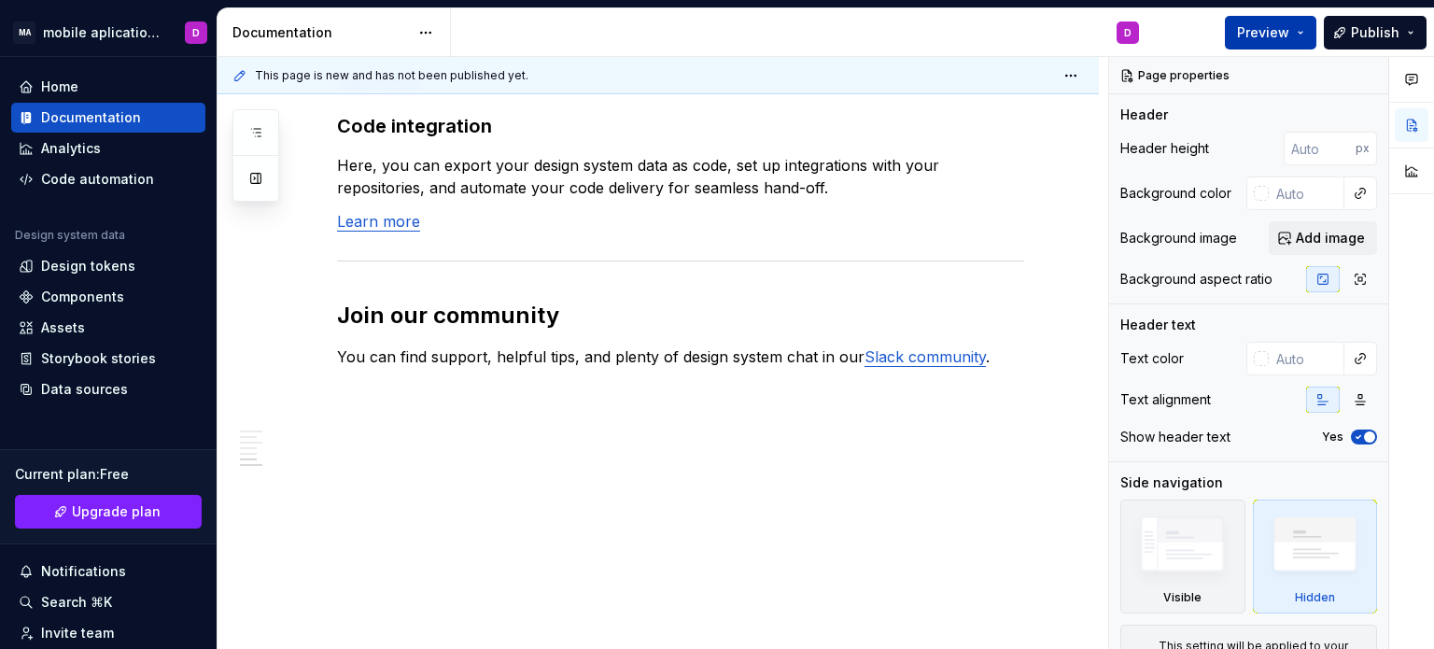
click at [1277, 35] on span "Preview" at bounding box center [1263, 32] width 52 height 19
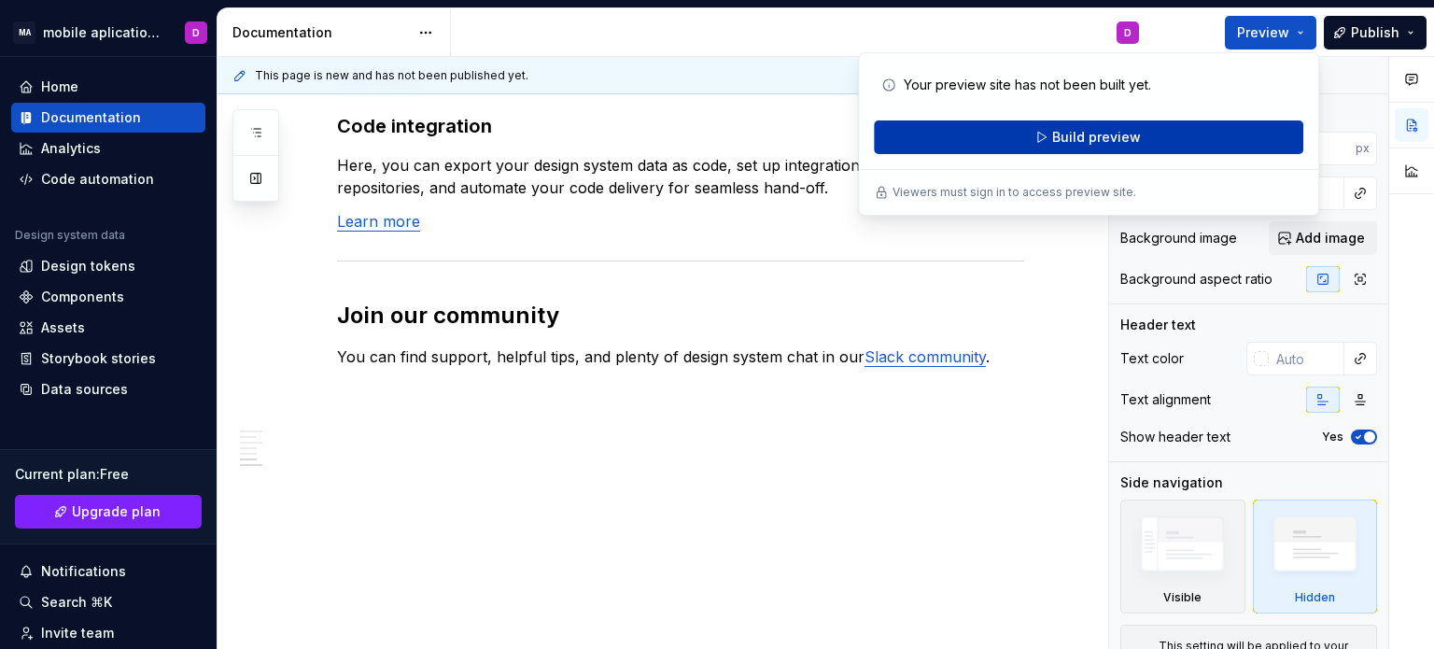
click at [1149, 134] on button "Build preview" at bounding box center [1088, 137] width 429 height 34
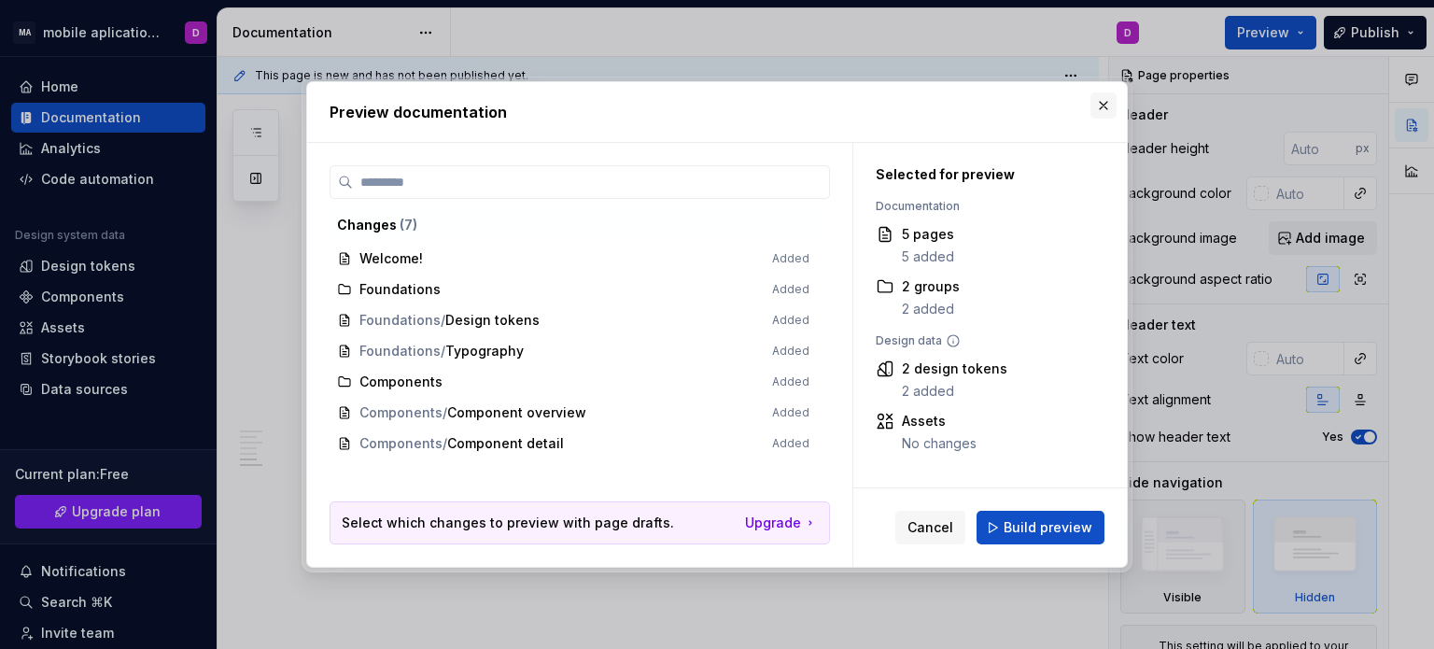
click at [1107, 109] on button "button" at bounding box center [1103, 105] width 26 height 26
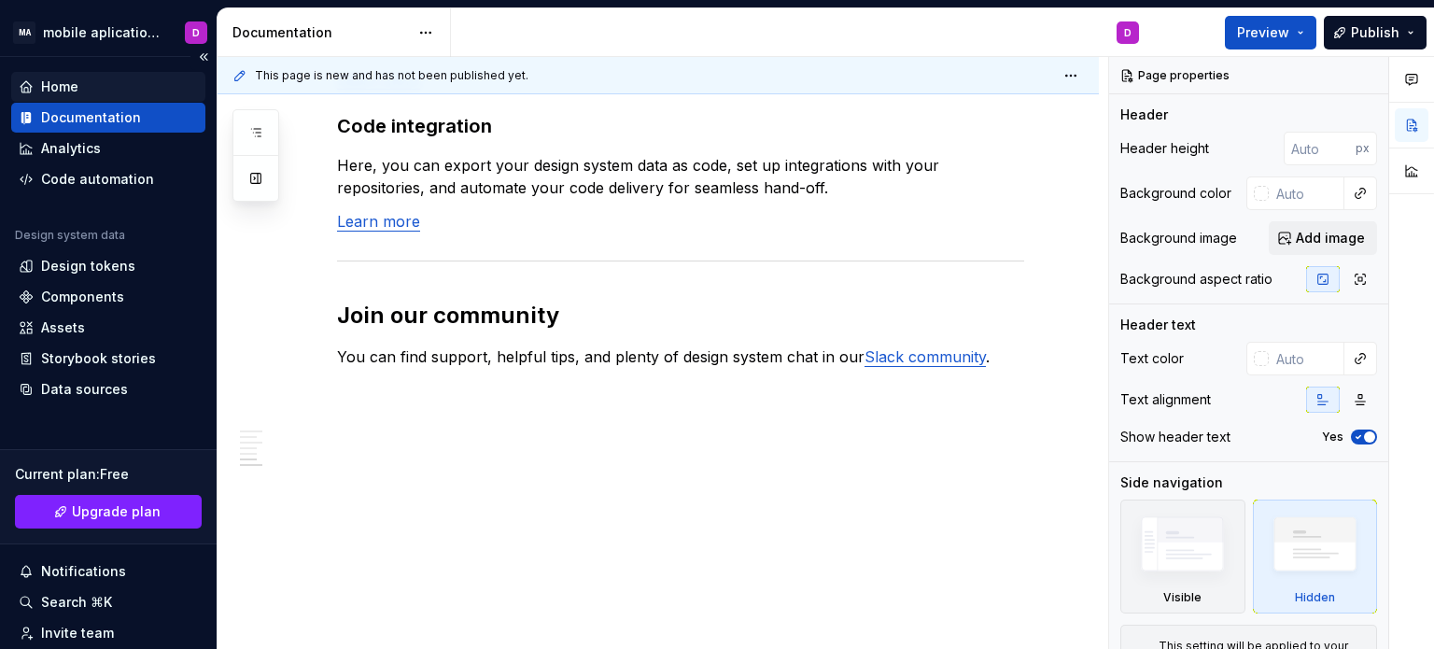
click at [82, 93] on div "Home" at bounding box center [108, 86] width 179 height 19
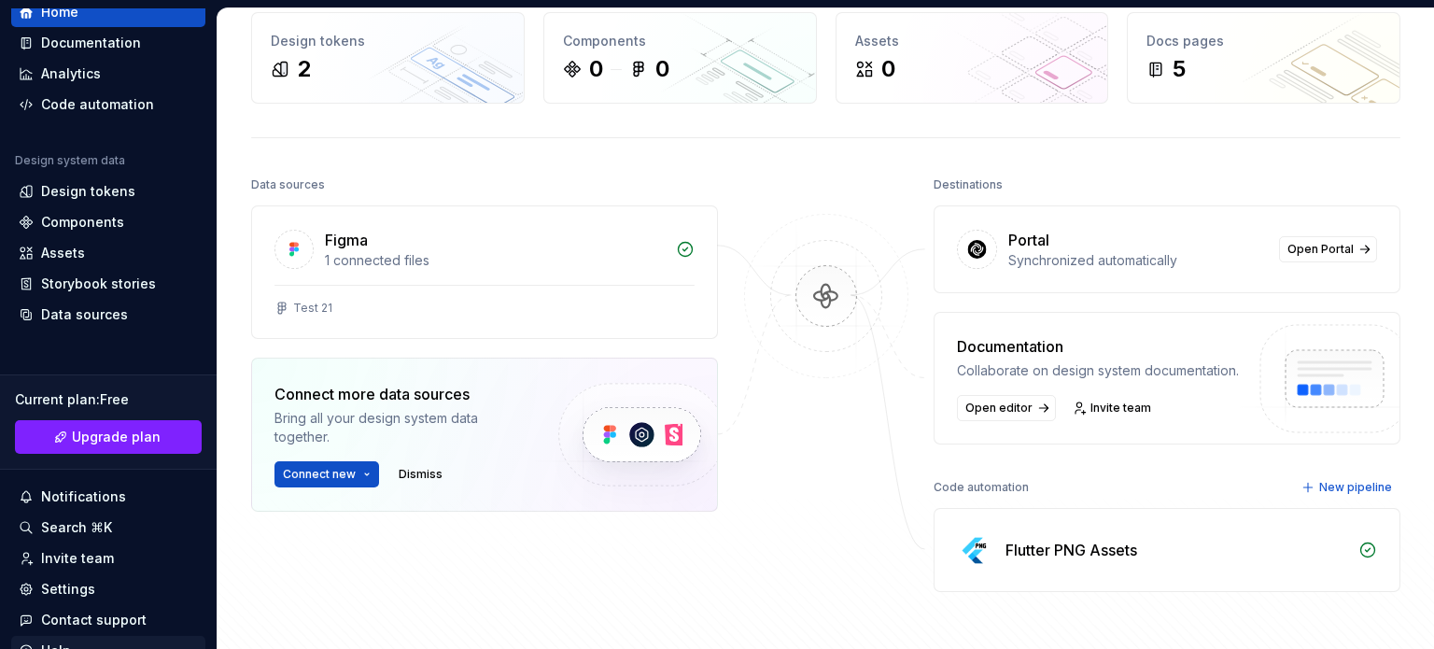
scroll to position [155, 0]
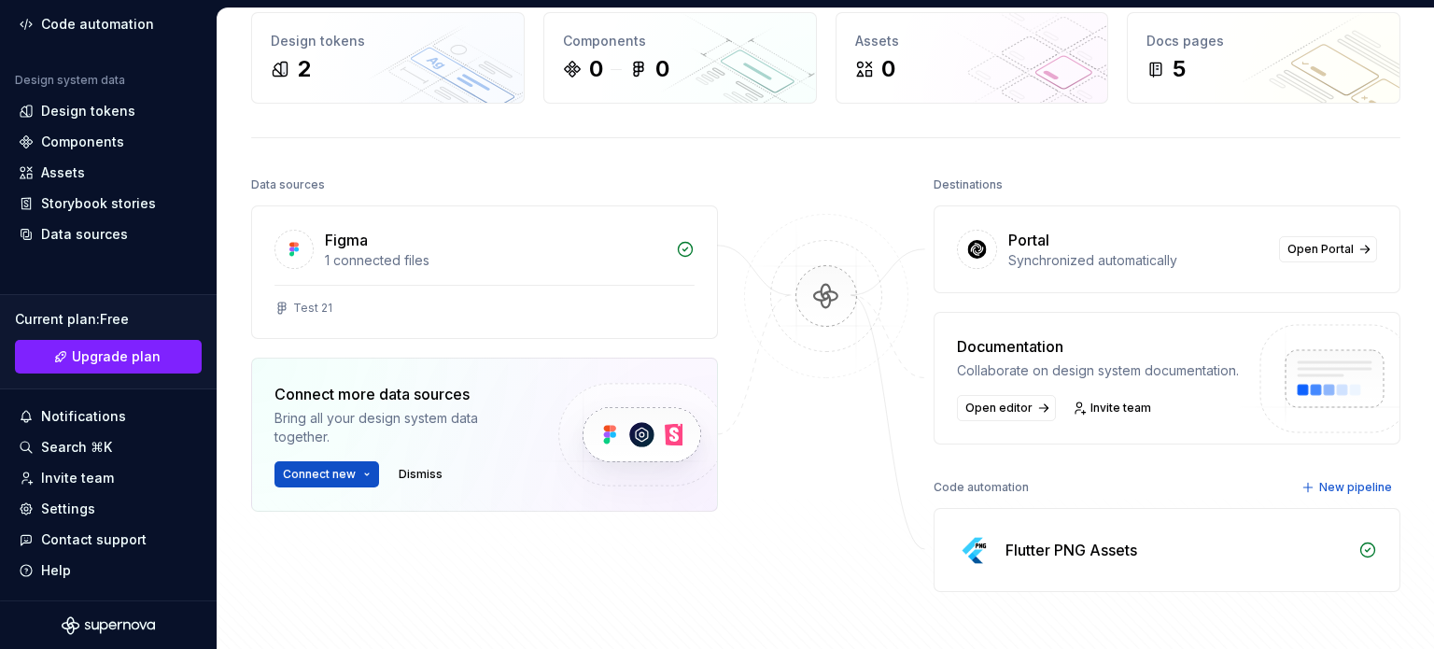
click at [104, 629] on icon "Supernova Logo" at bounding box center [108, 625] width 93 height 19
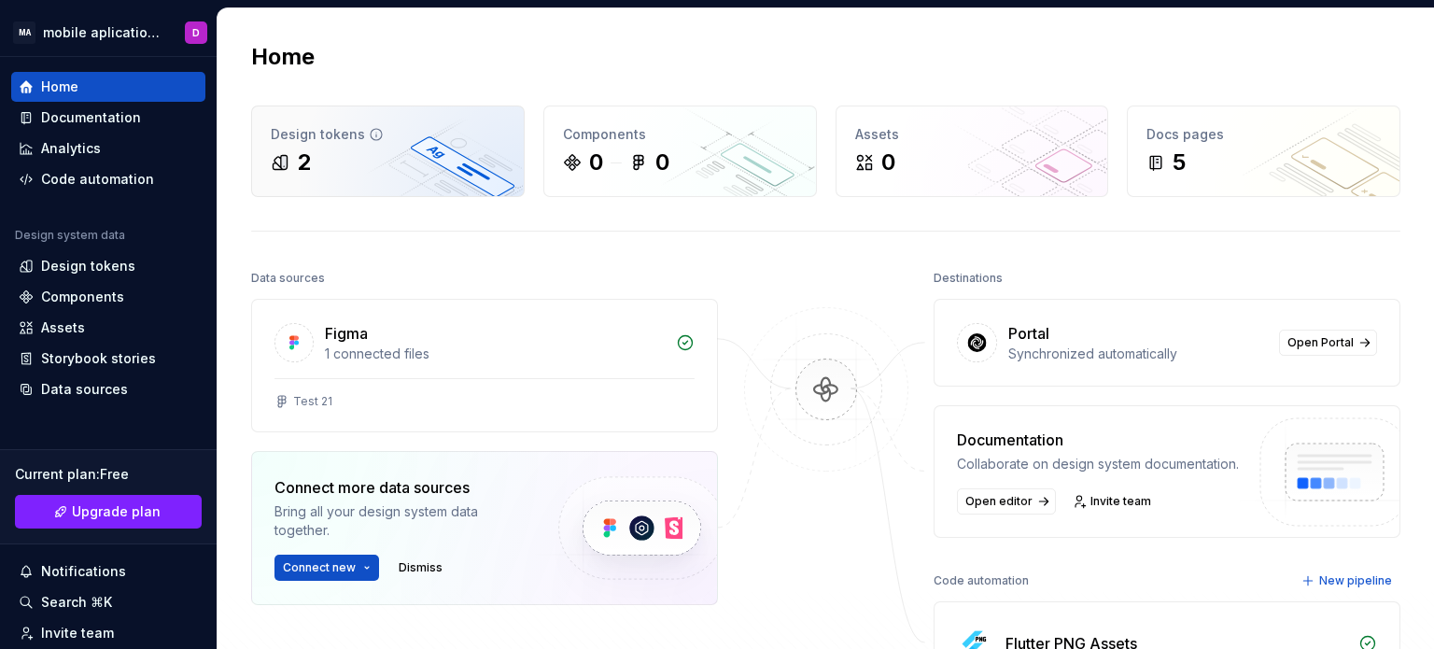
click at [444, 154] on div "2" at bounding box center [388, 163] width 234 height 30
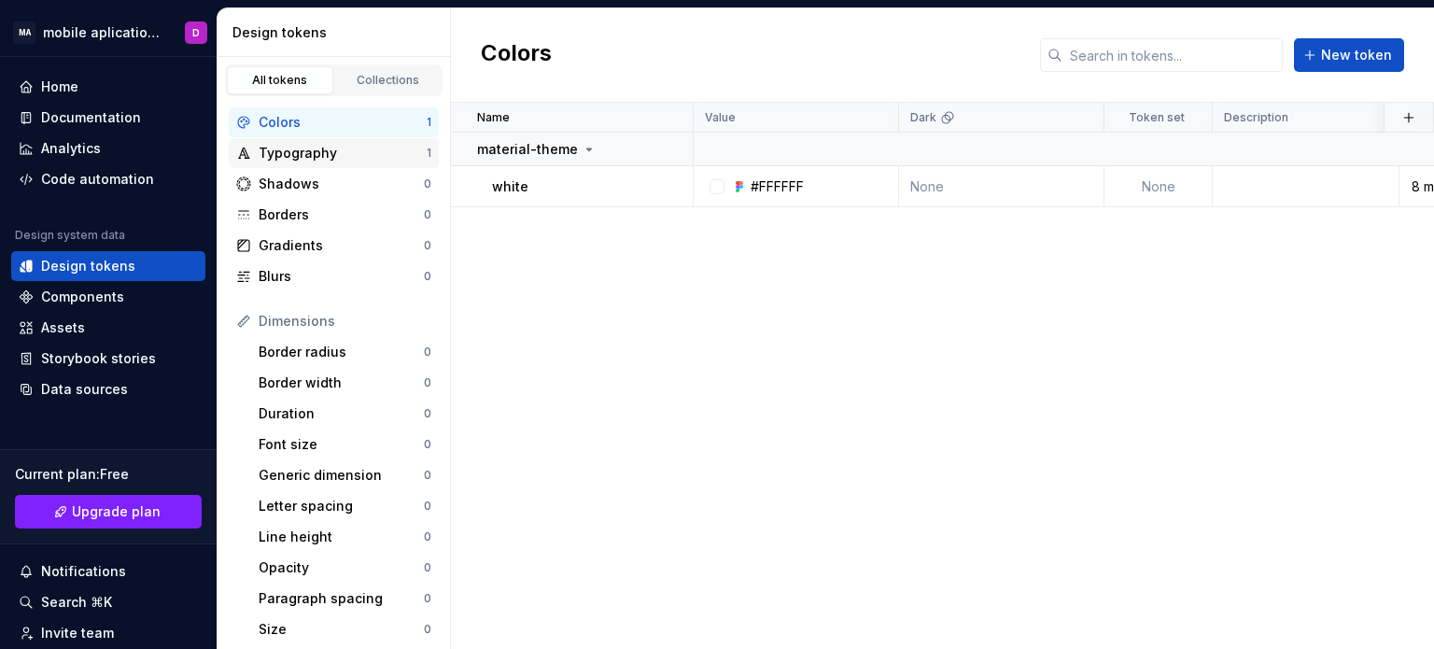
click at [284, 152] on div "Typography" at bounding box center [343, 153] width 168 height 19
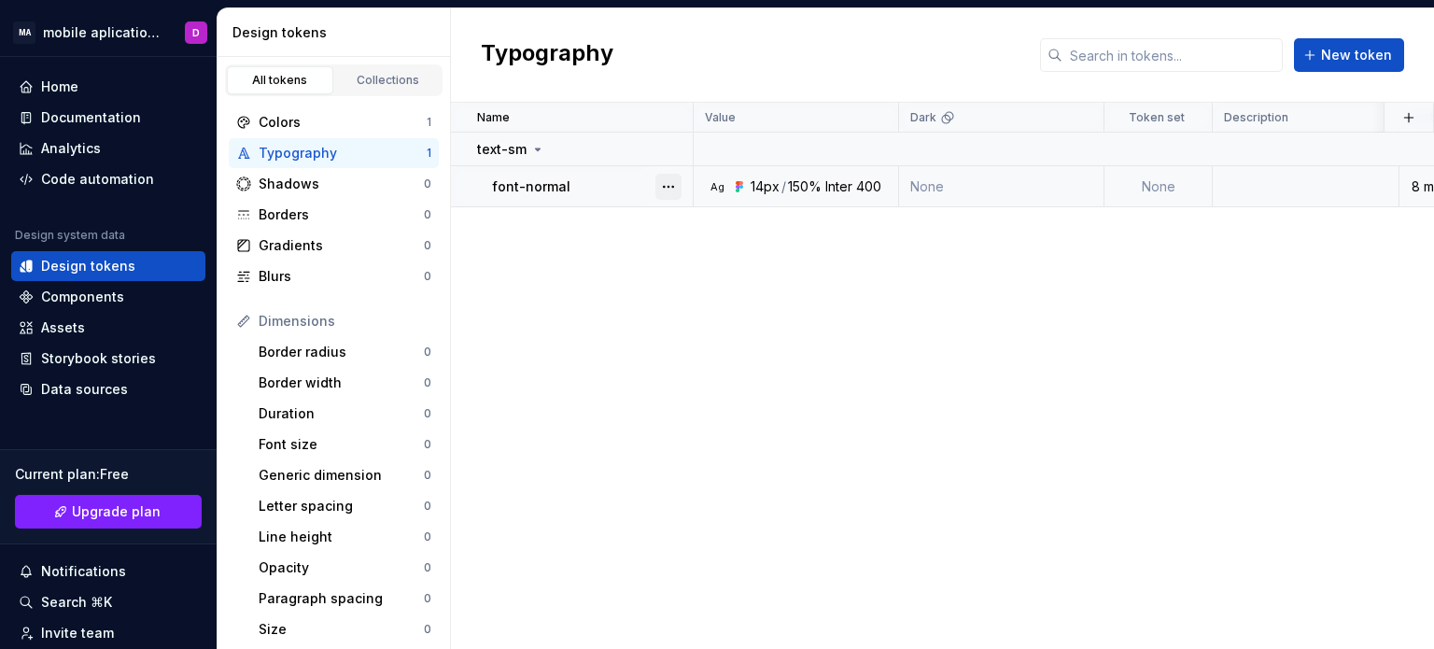
click at [665, 182] on button "button" at bounding box center [668, 187] width 26 height 26
click at [664, 181] on button "button" at bounding box center [668, 187] width 26 height 26
click at [296, 194] on div "Shadows 0" at bounding box center [334, 184] width 210 height 30
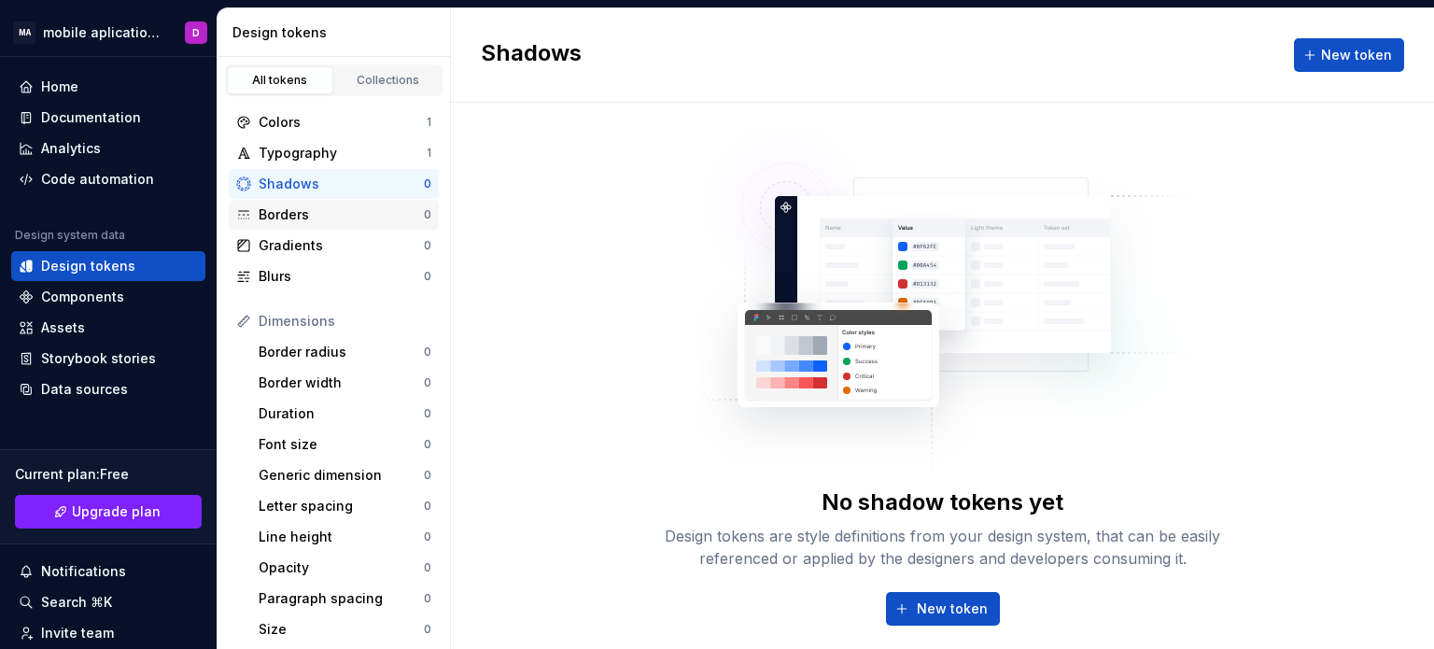
click at [279, 207] on div "Borders" at bounding box center [341, 214] width 165 height 19
click at [292, 186] on div "Shadows" at bounding box center [341, 184] width 165 height 19
click at [977, 604] on button "New token" at bounding box center [943, 609] width 114 height 34
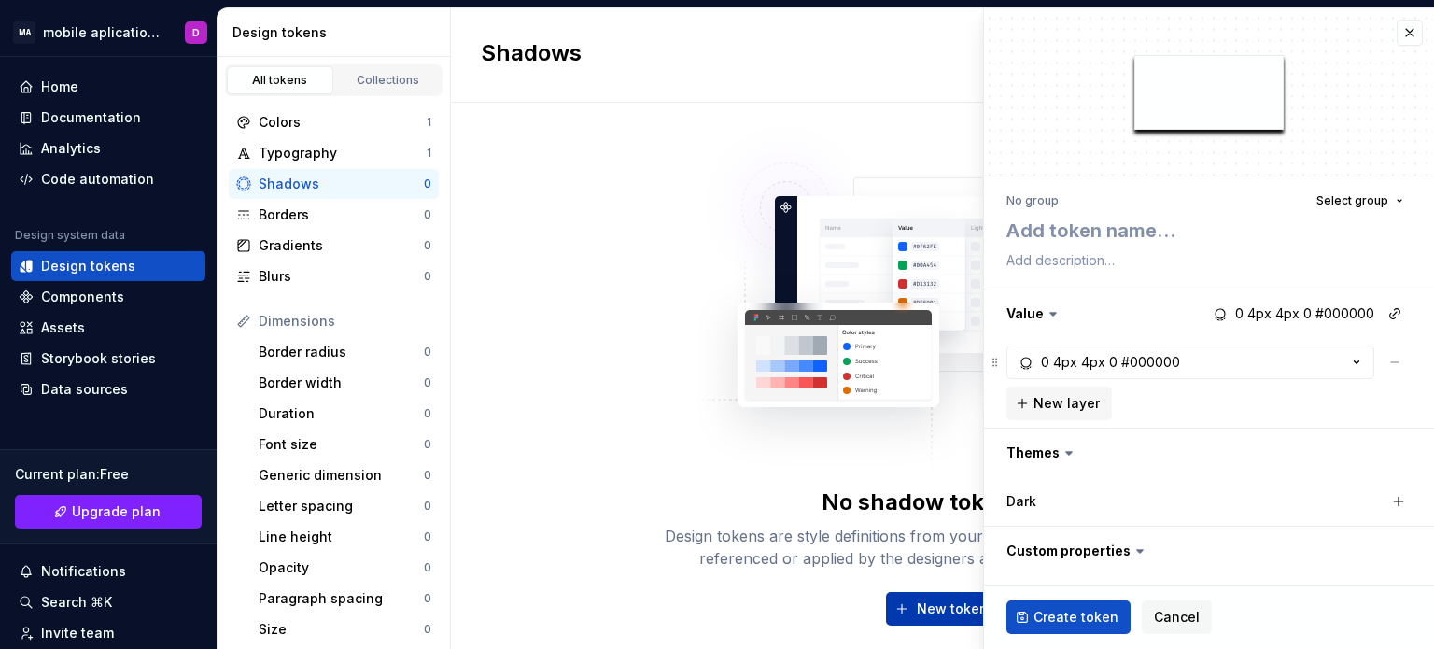
type textarea "*"
click at [715, 389] on img at bounding box center [942, 289] width 491 height 373
click at [1397, 35] on button "button" at bounding box center [1410, 33] width 26 height 26
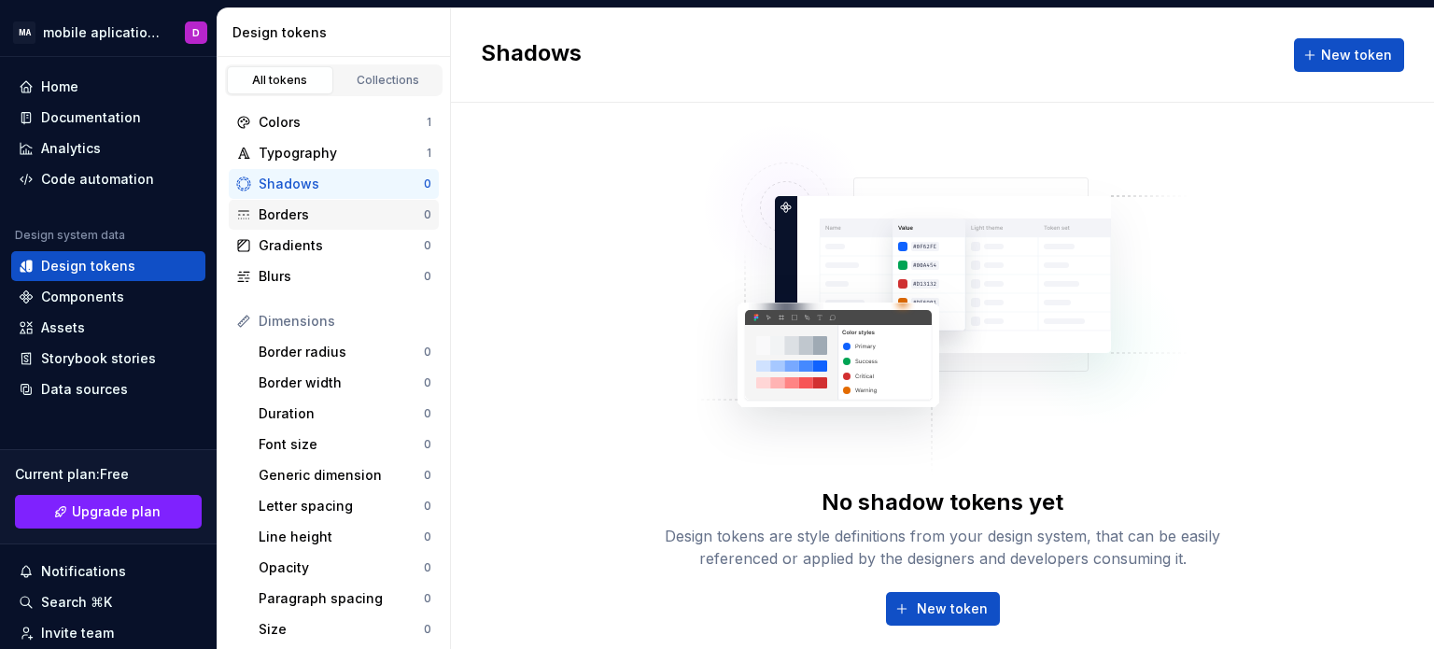
click at [302, 216] on div "Borders" at bounding box center [341, 214] width 165 height 19
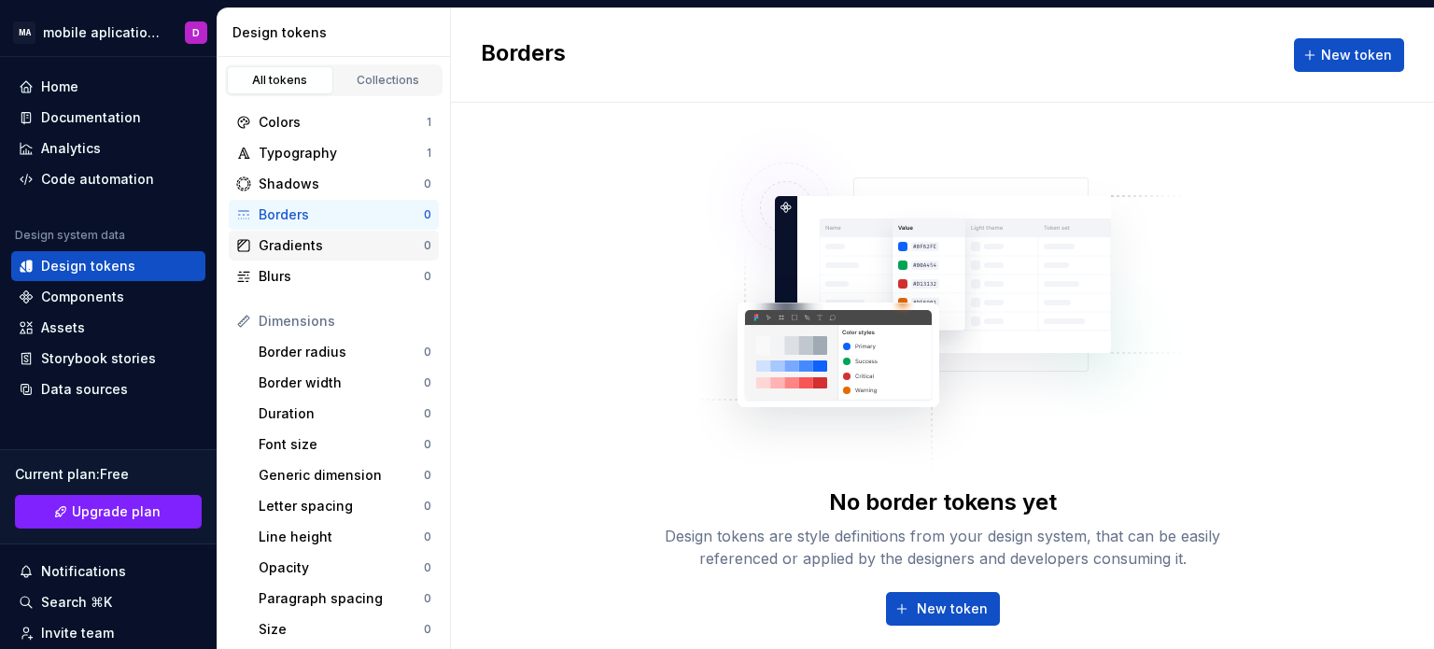
click at [289, 242] on div "Gradients" at bounding box center [341, 245] width 165 height 19
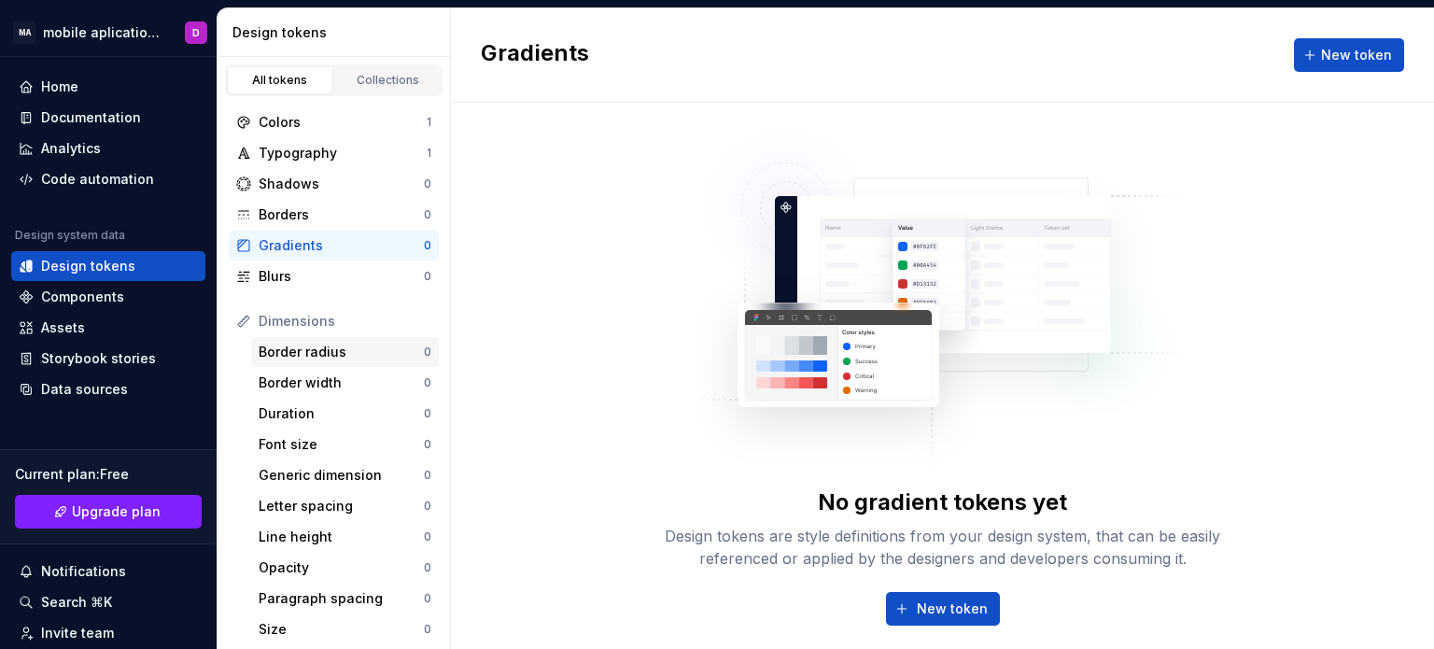
click at [310, 355] on div "Border radius" at bounding box center [341, 352] width 165 height 19
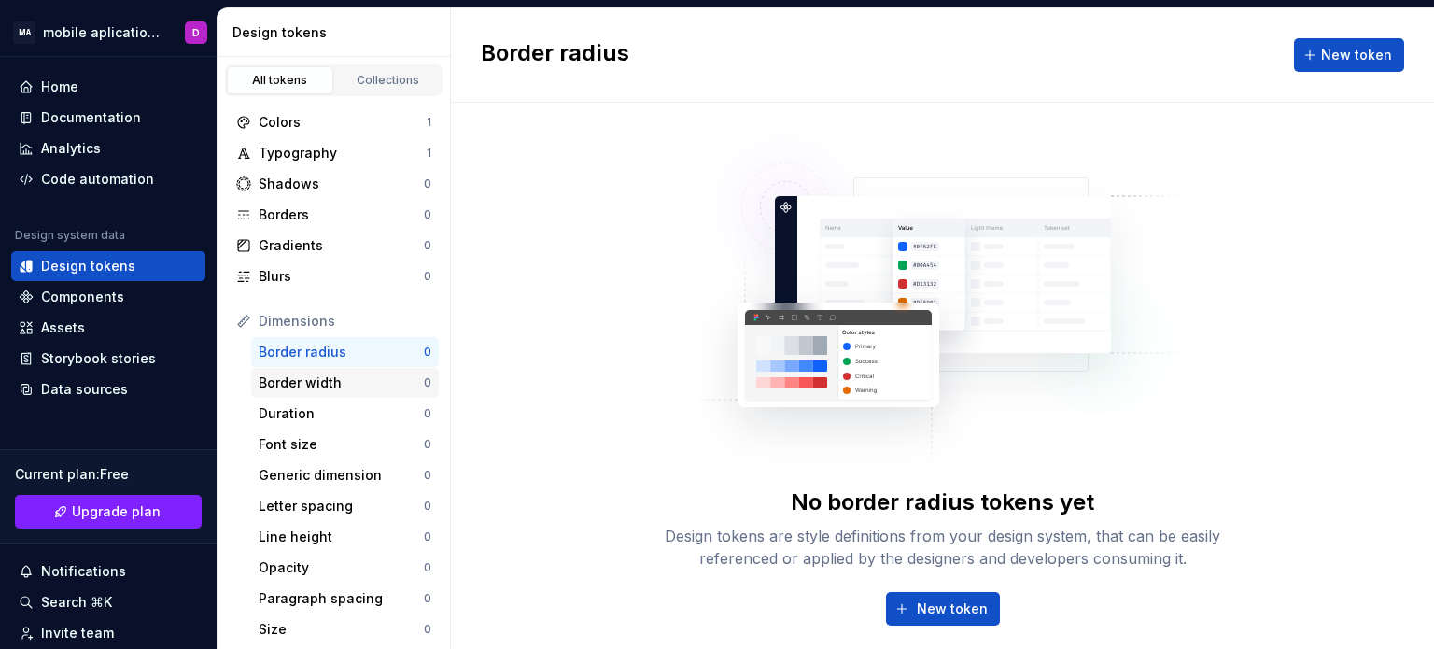
click at [313, 385] on div "Border width" at bounding box center [341, 382] width 165 height 19
click at [381, 74] on div "Collections" at bounding box center [388, 80] width 93 height 15
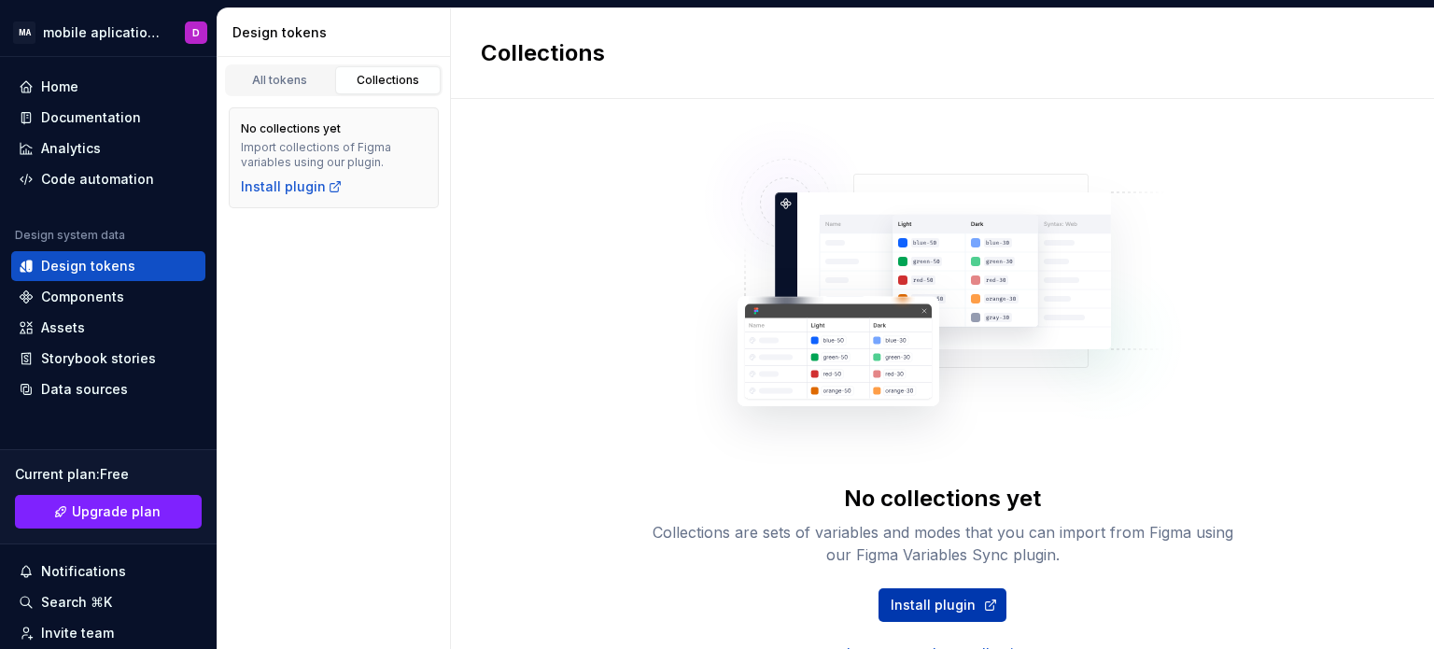
click at [935, 613] on span "Install plugin" at bounding box center [933, 605] width 85 height 19
